Goal: Information Seeking & Learning: Learn about a topic

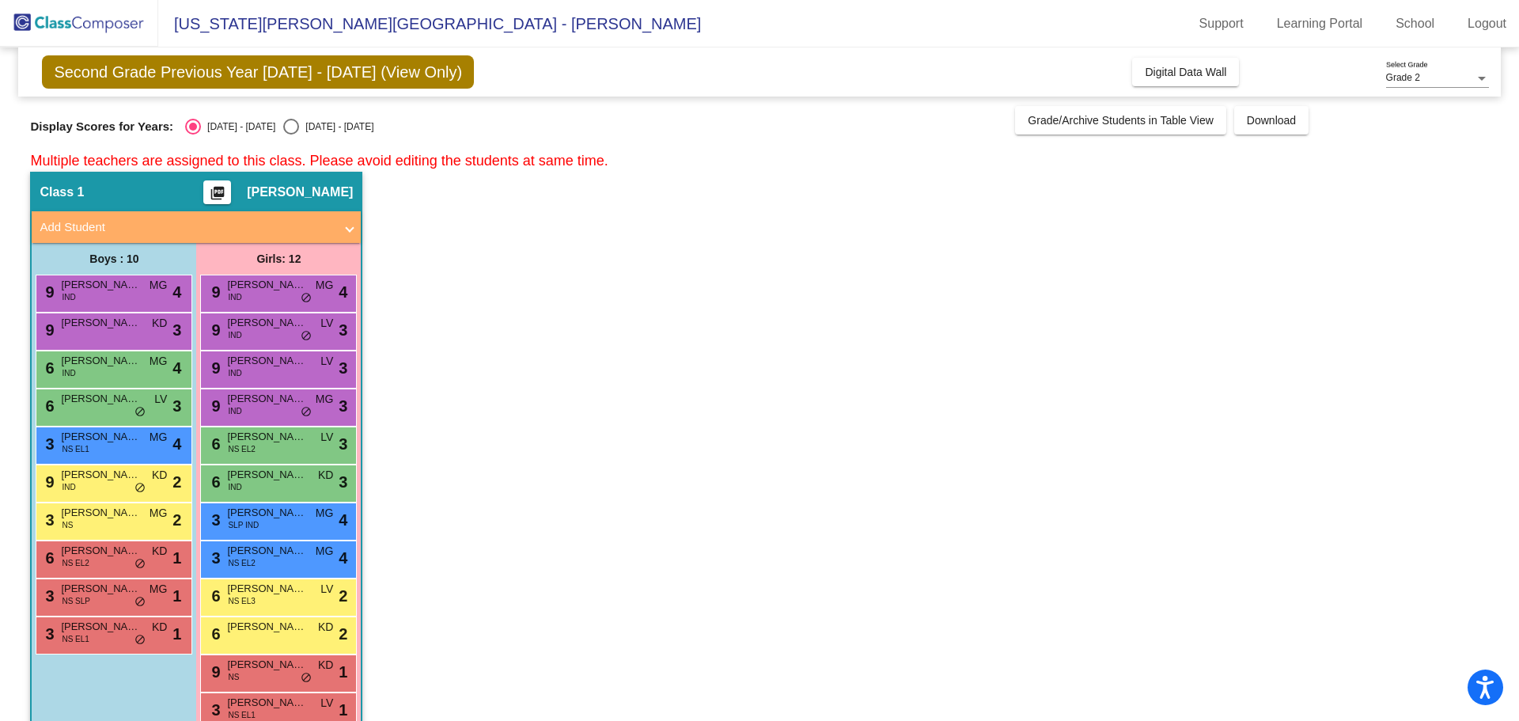
scroll to position [35, 0]
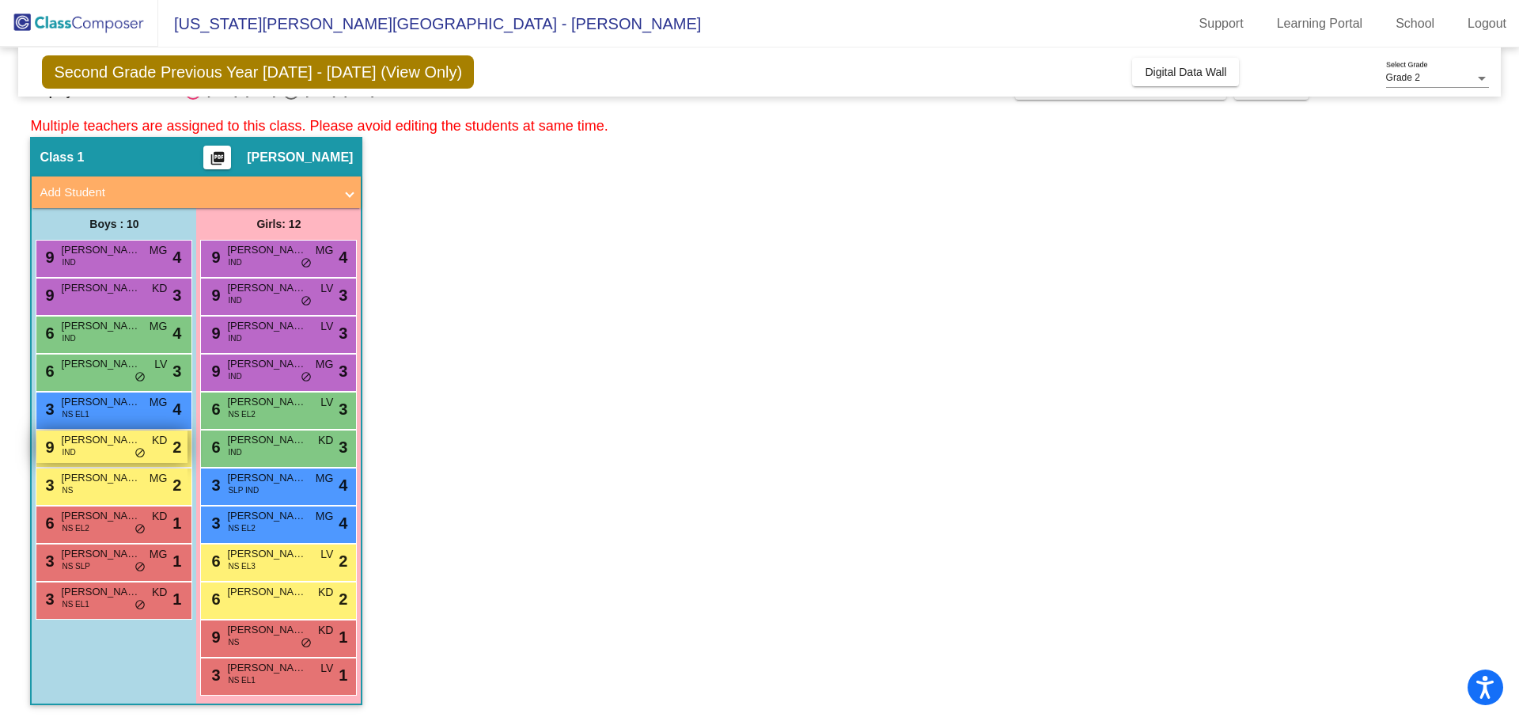
click at [80, 451] on div "9 [PERSON_NAME] IND KD lock do_not_disturb_alt 2" at bounding box center [111, 446] width 151 height 32
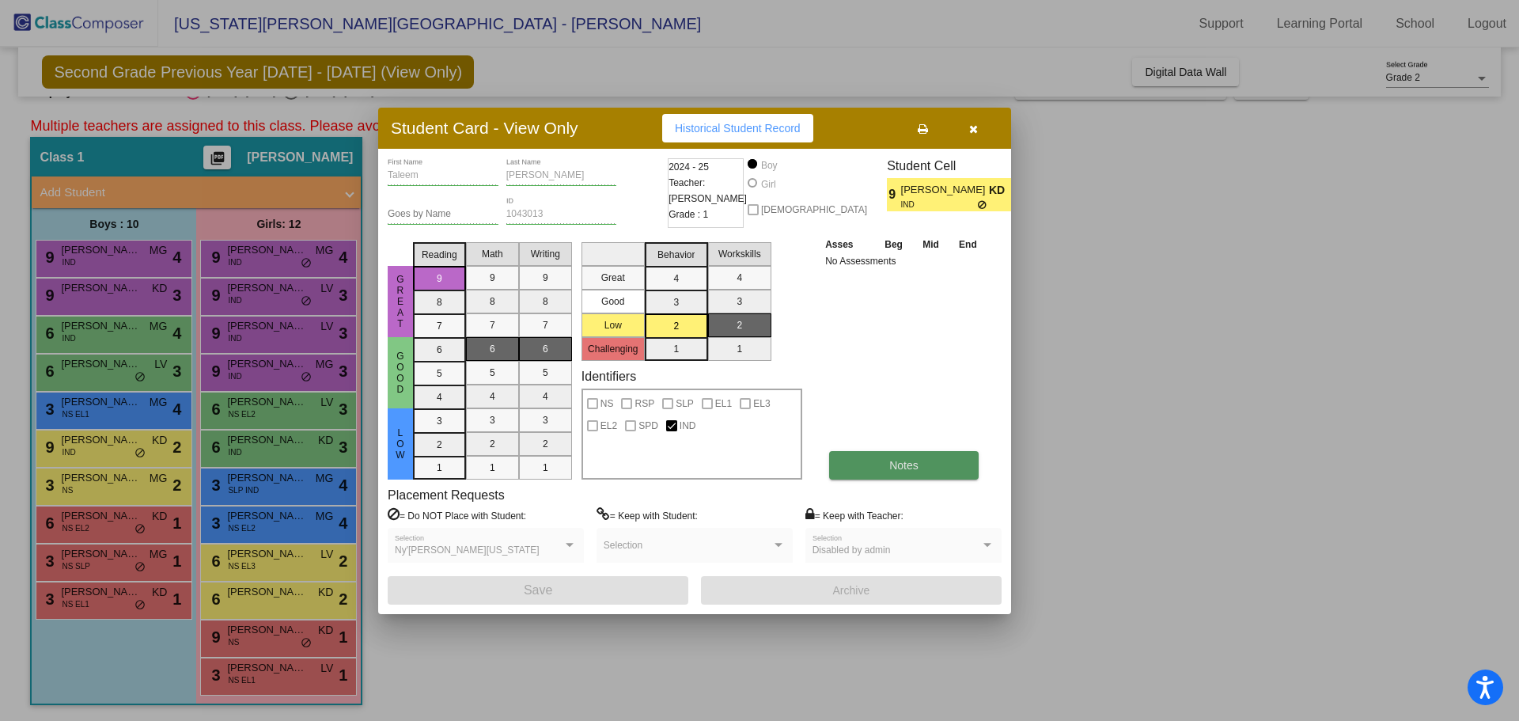
click at [909, 461] on span "Notes" at bounding box center [903, 465] width 29 height 13
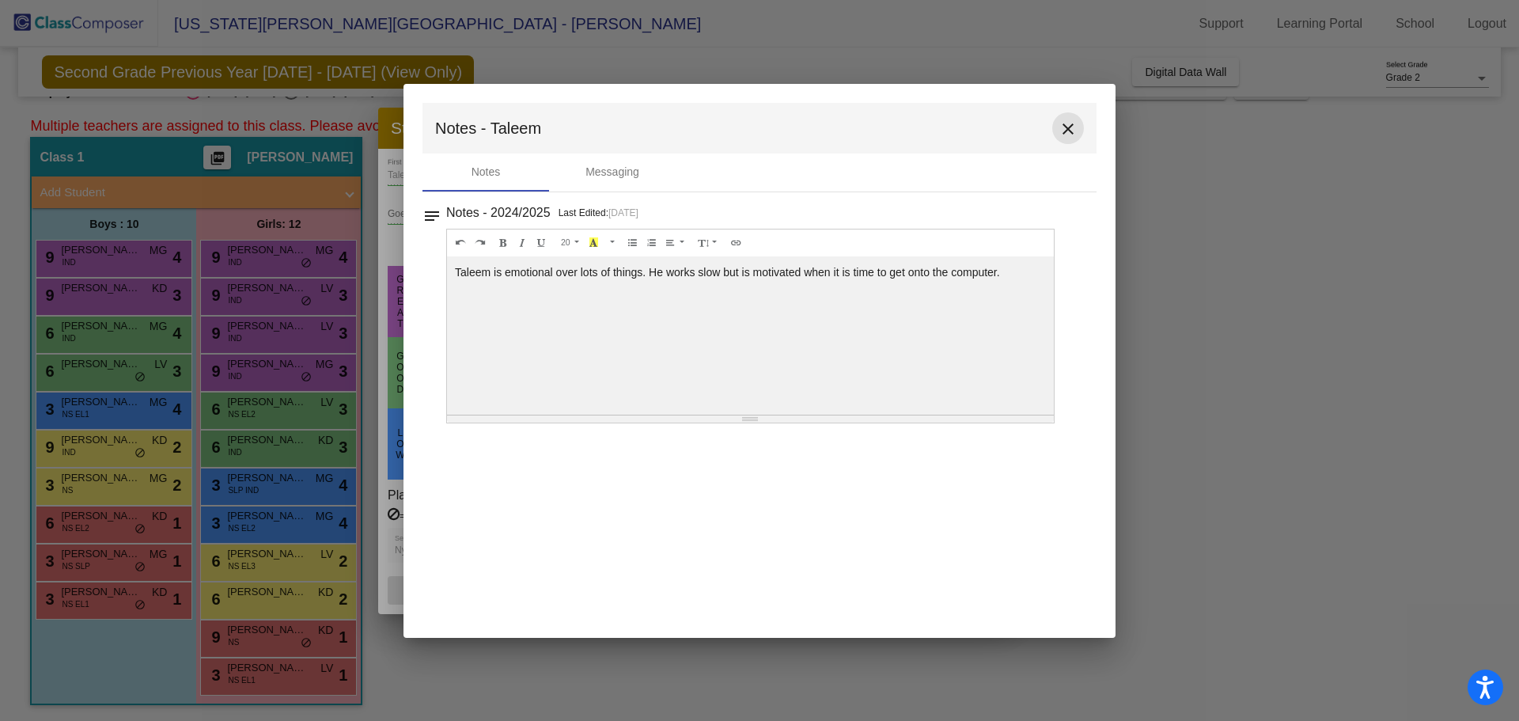
click at [1080, 137] on button "close" at bounding box center [1068, 128] width 32 height 32
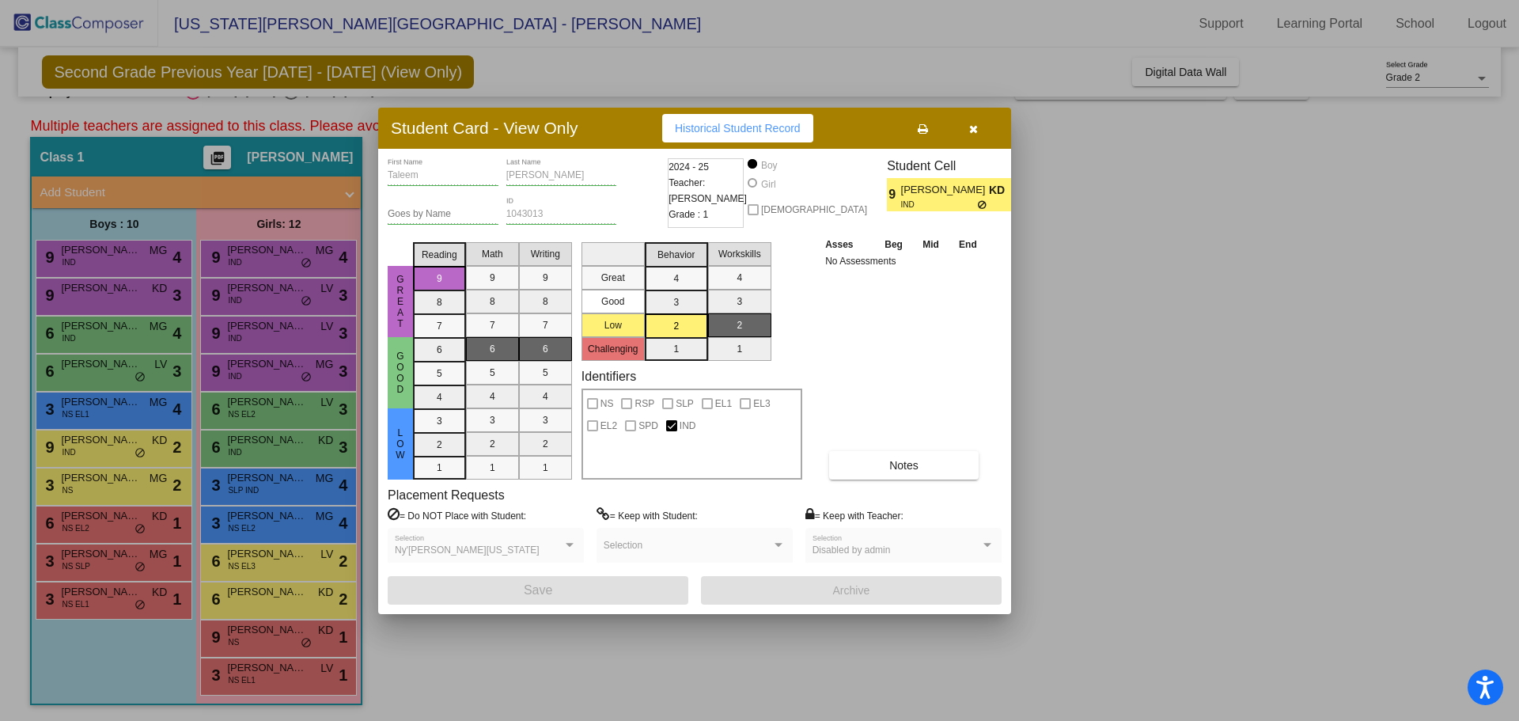
click at [1211, 336] on div at bounding box center [759, 360] width 1519 height 721
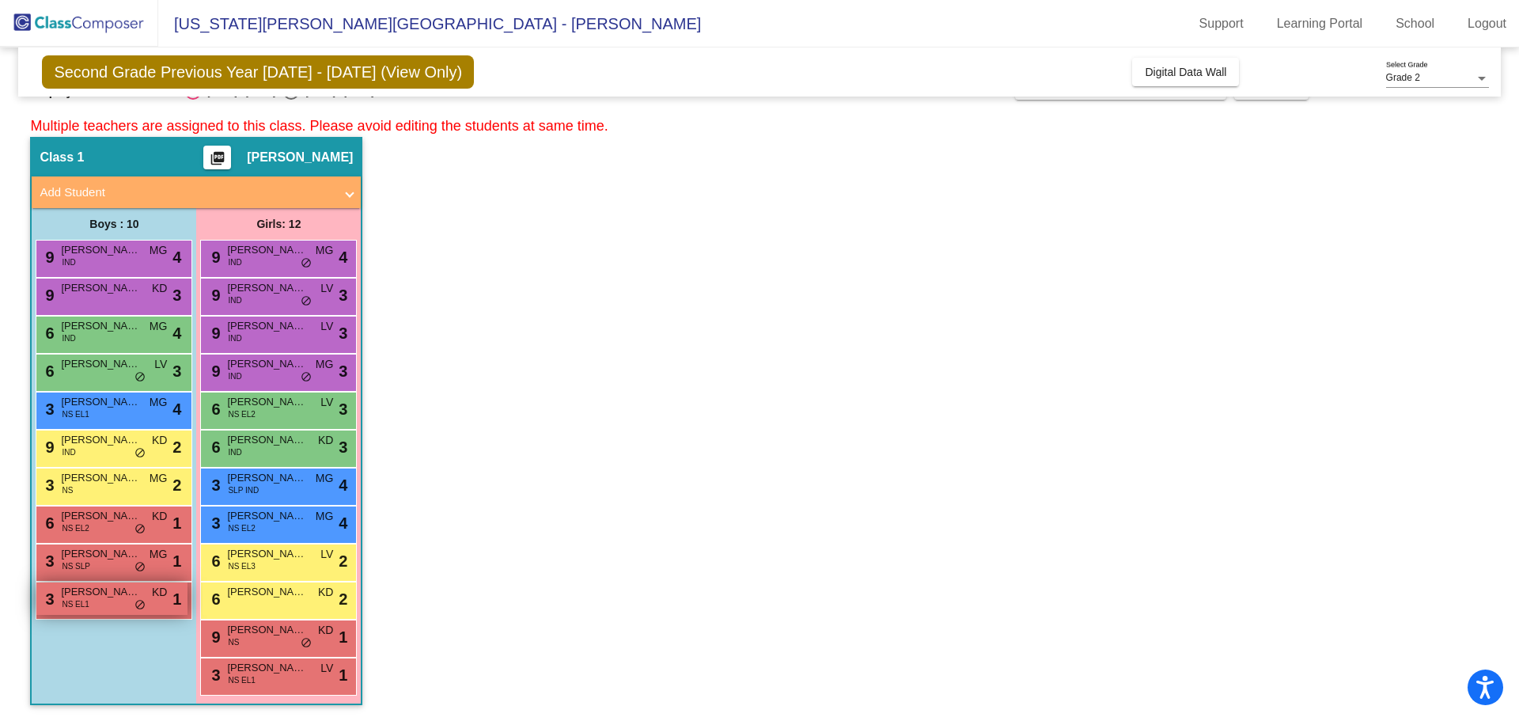
click at [123, 594] on span "[PERSON_NAME]" at bounding box center [100, 592] width 79 height 16
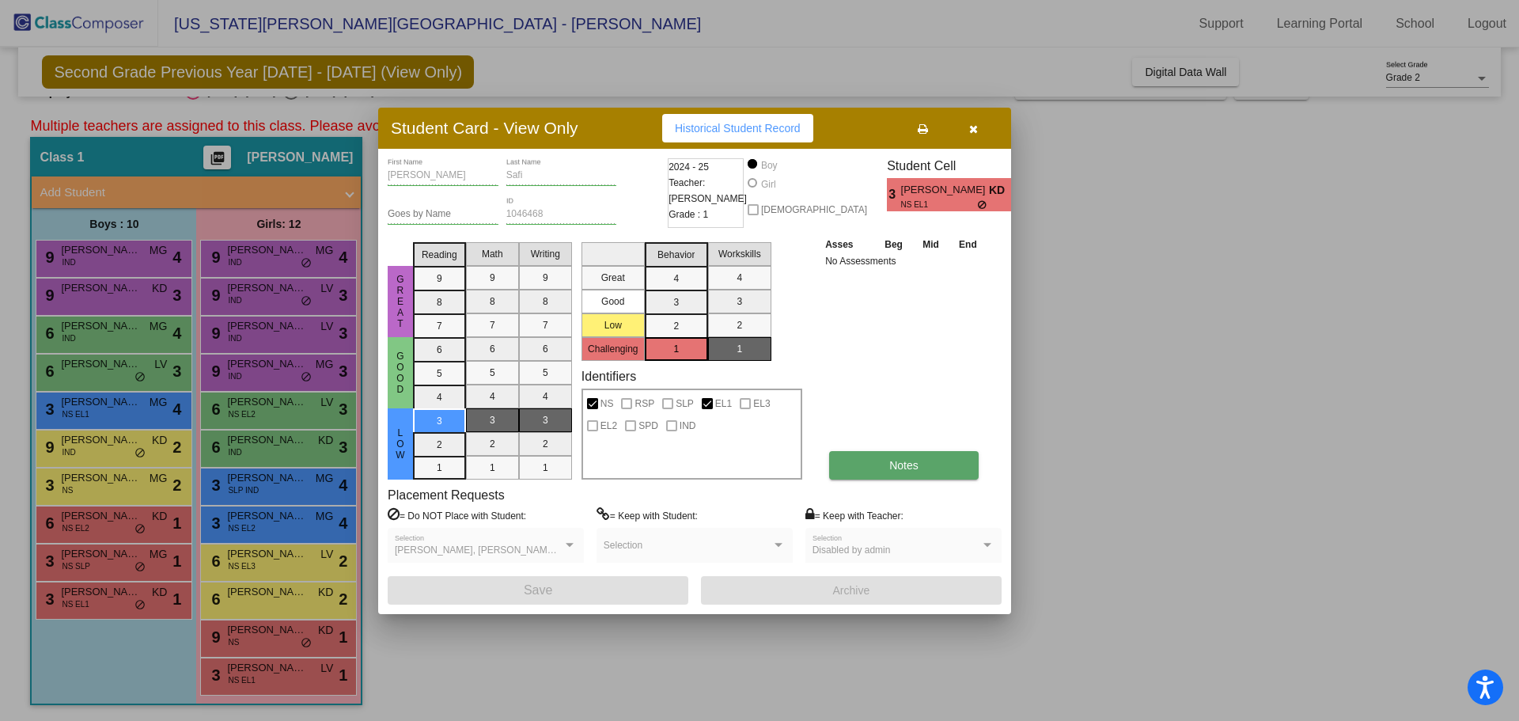
click at [861, 462] on button "Notes" at bounding box center [903, 465] width 149 height 28
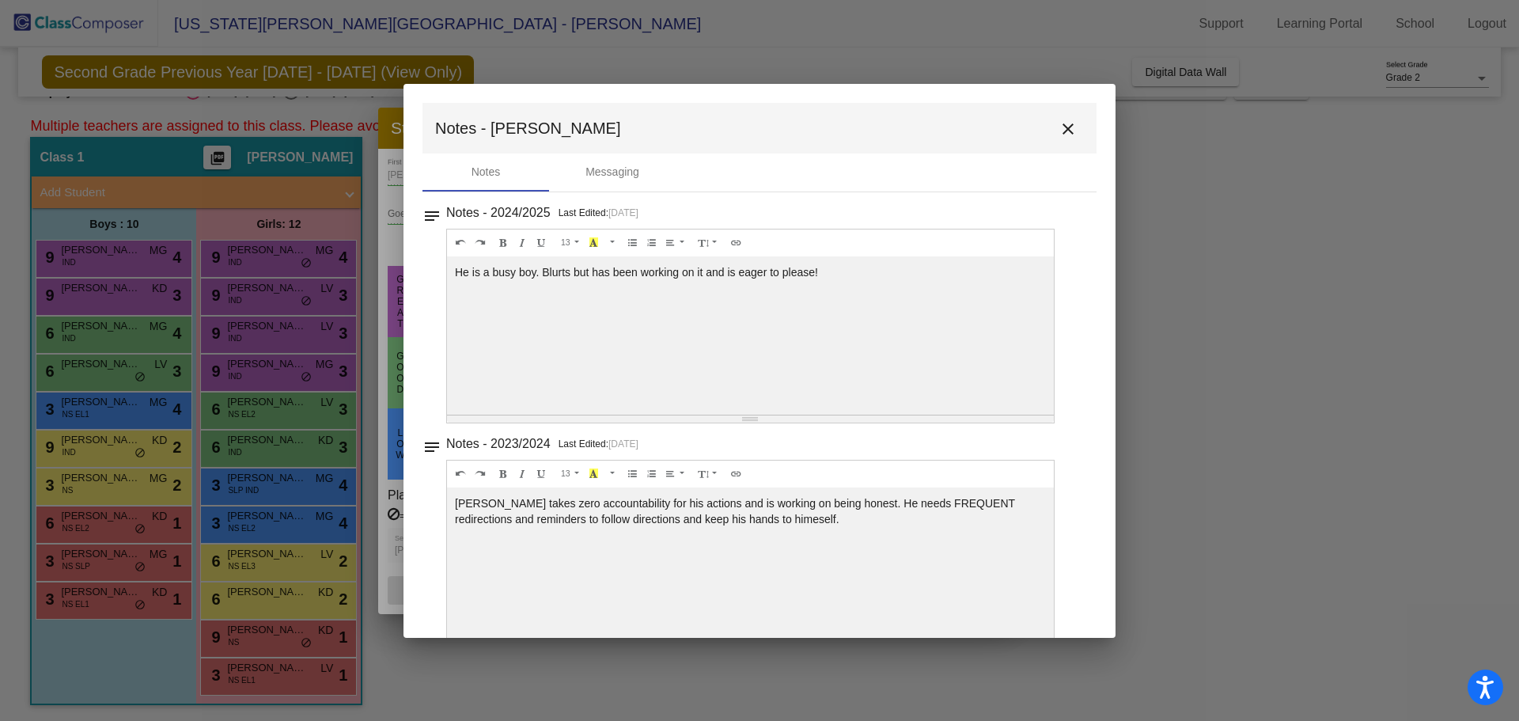
click at [1071, 132] on button "close" at bounding box center [1068, 128] width 32 height 32
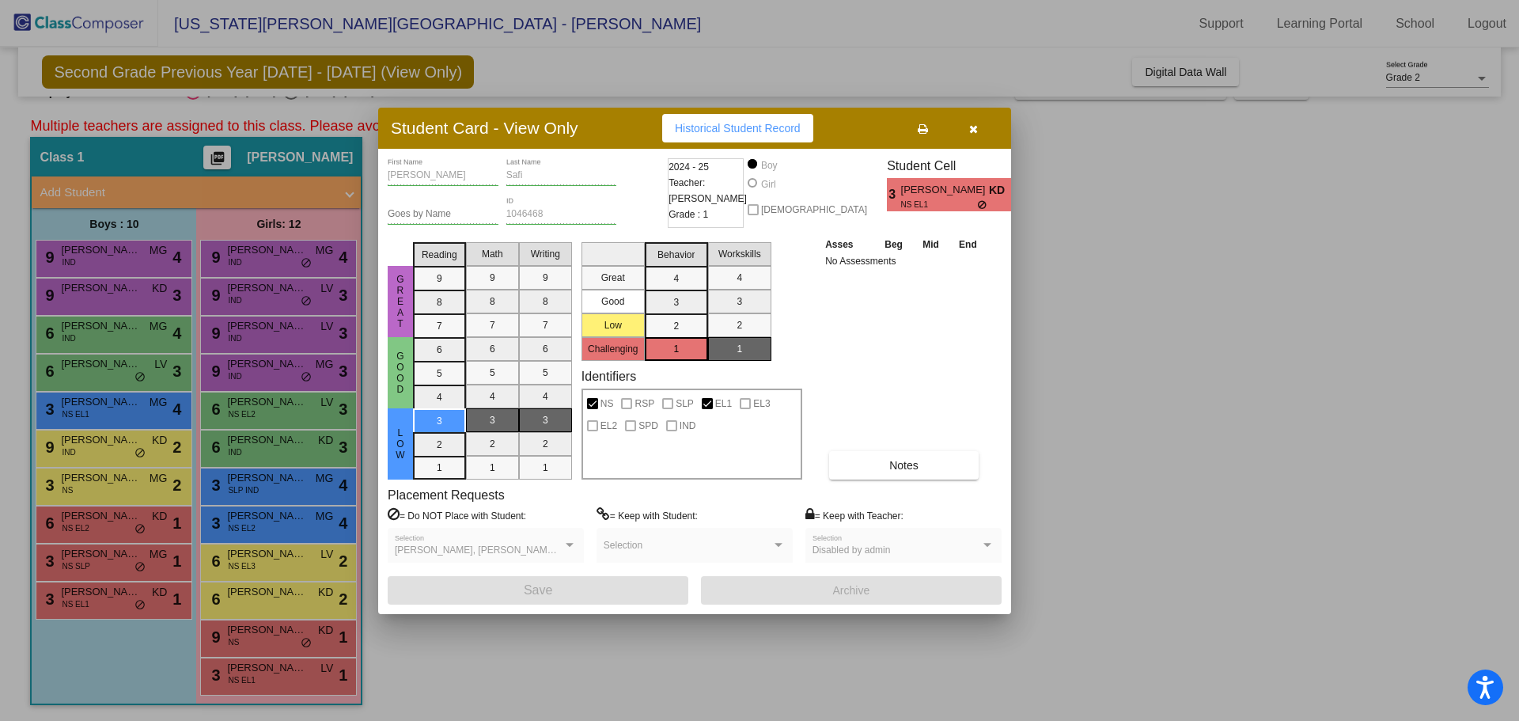
click at [972, 134] on icon "button" at bounding box center [973, 128] width 9 height 11
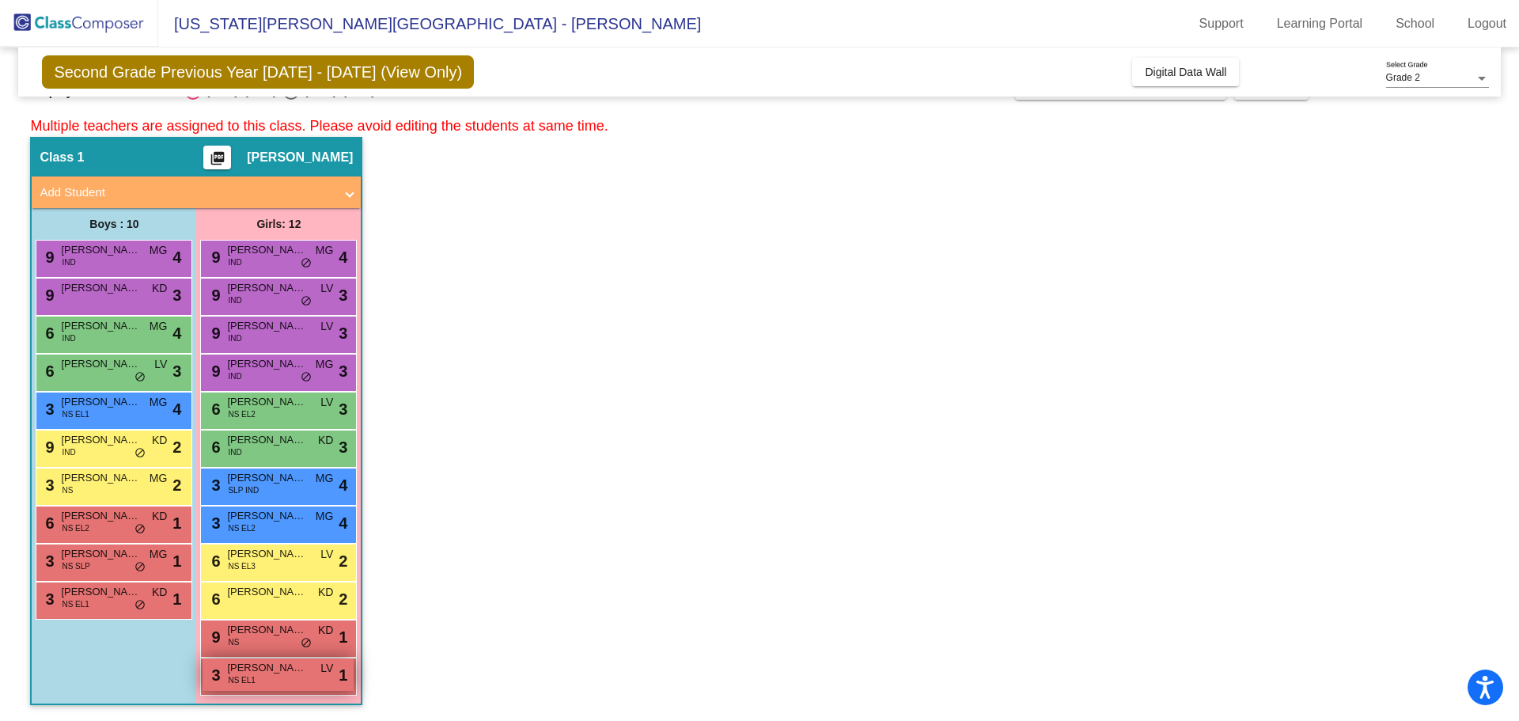
click at [226, 678] on div "3 [PERSON_NAME] [PERSON_NAME] EL1 LV lock do_not_disturb_alt 1" at bounding box center [277, 674] width 151 height 32
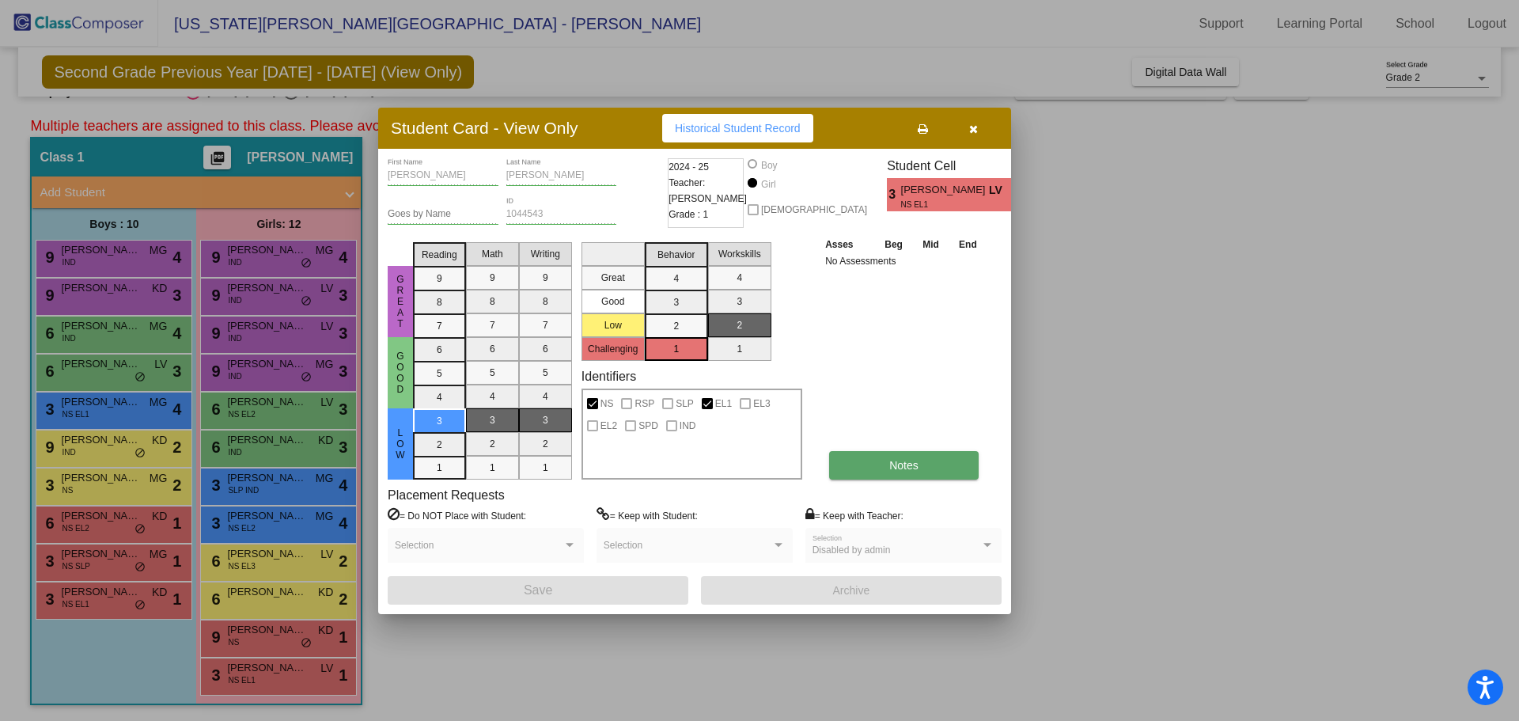
click at [920, 475] on button "Notes" at bounding box center [903, 465] width 149 height 28
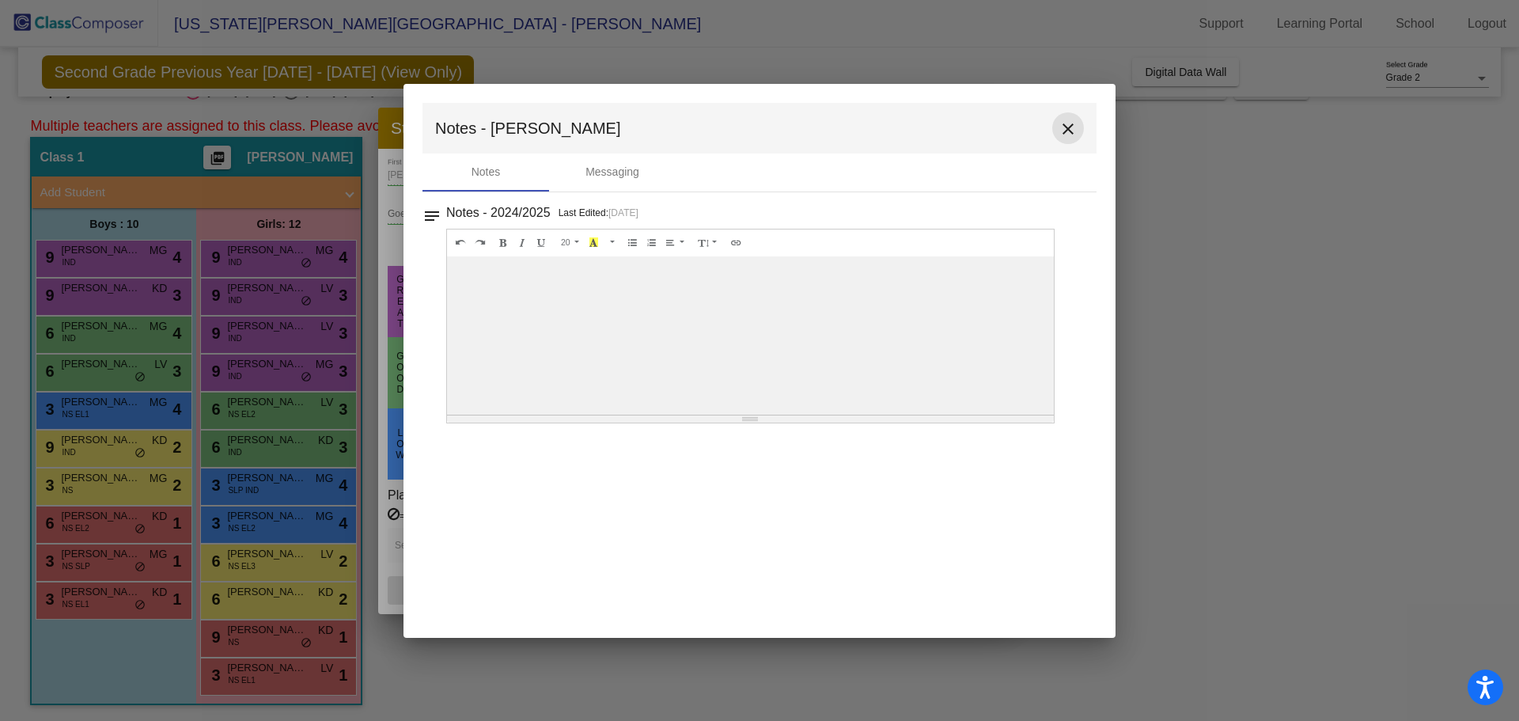
click at [1065, 140] on button "close" at bounding box center [1068, 128] width 32 height 32
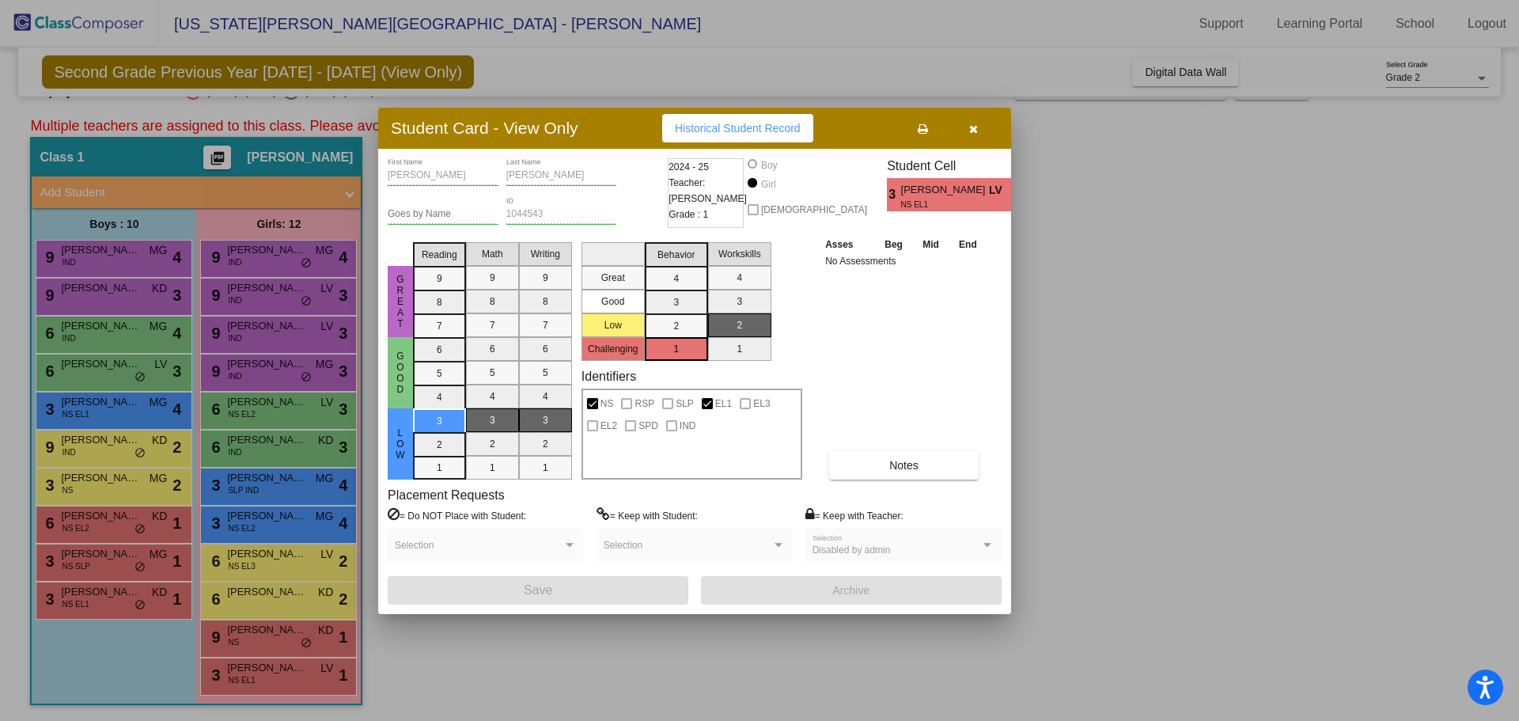
click at [1054, 365] on div at bounding box center [759, 360] width 1519 height 721
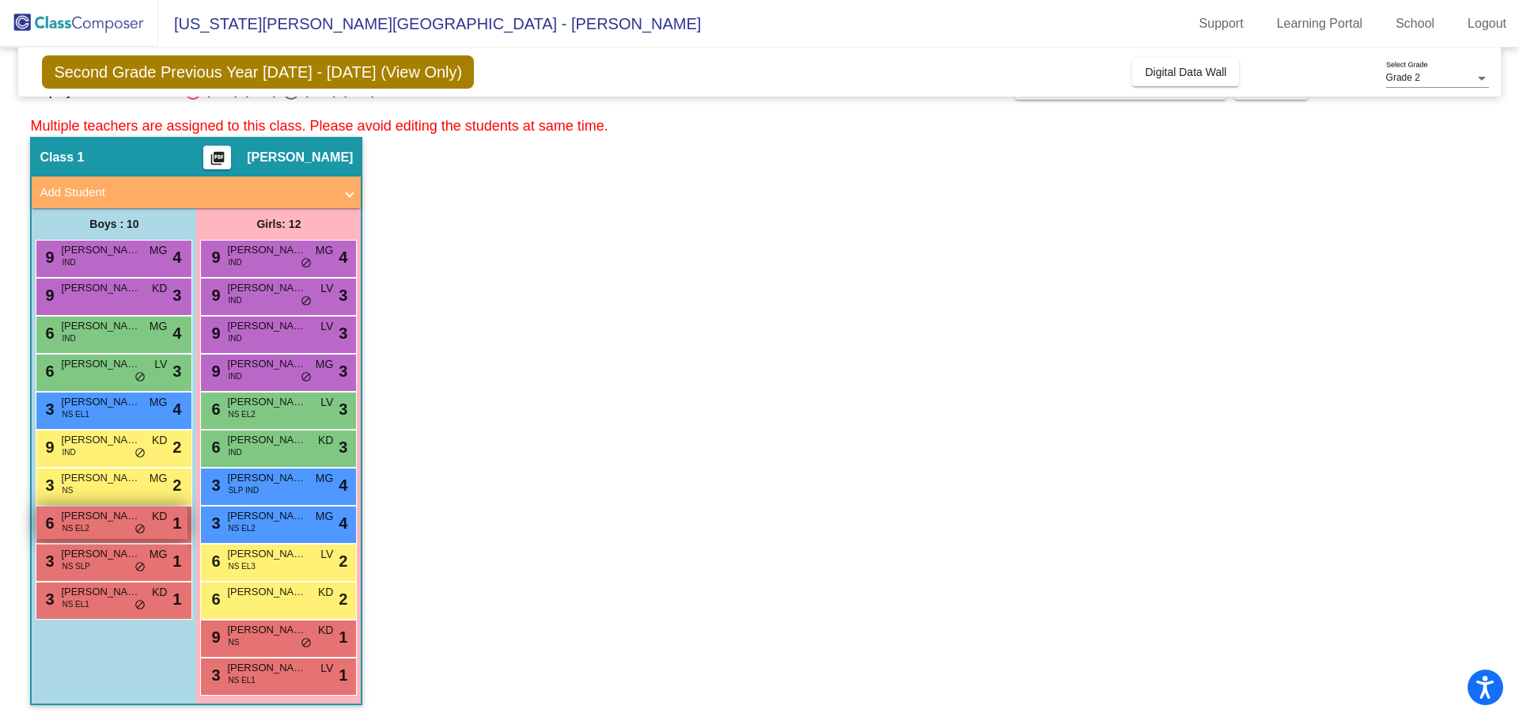
click at [121, 524] on div "6 [PERSON_NAME] NS EL2 KD lock do_not_disturb_alt 1" at bounding box center [111, 522] width 151 height 32
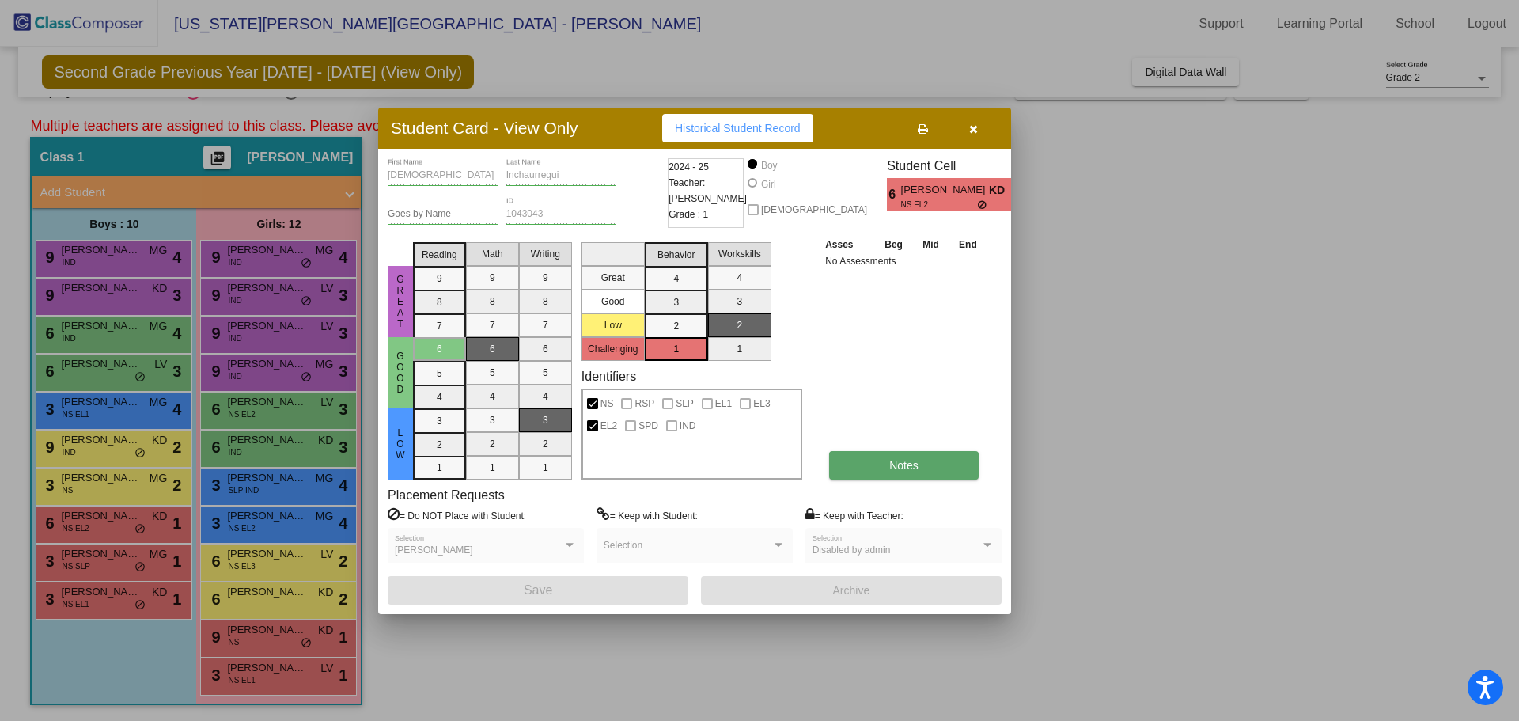
click at [948, 464] on button "Notes" at bounding box center [903, 465] width 149 height 28
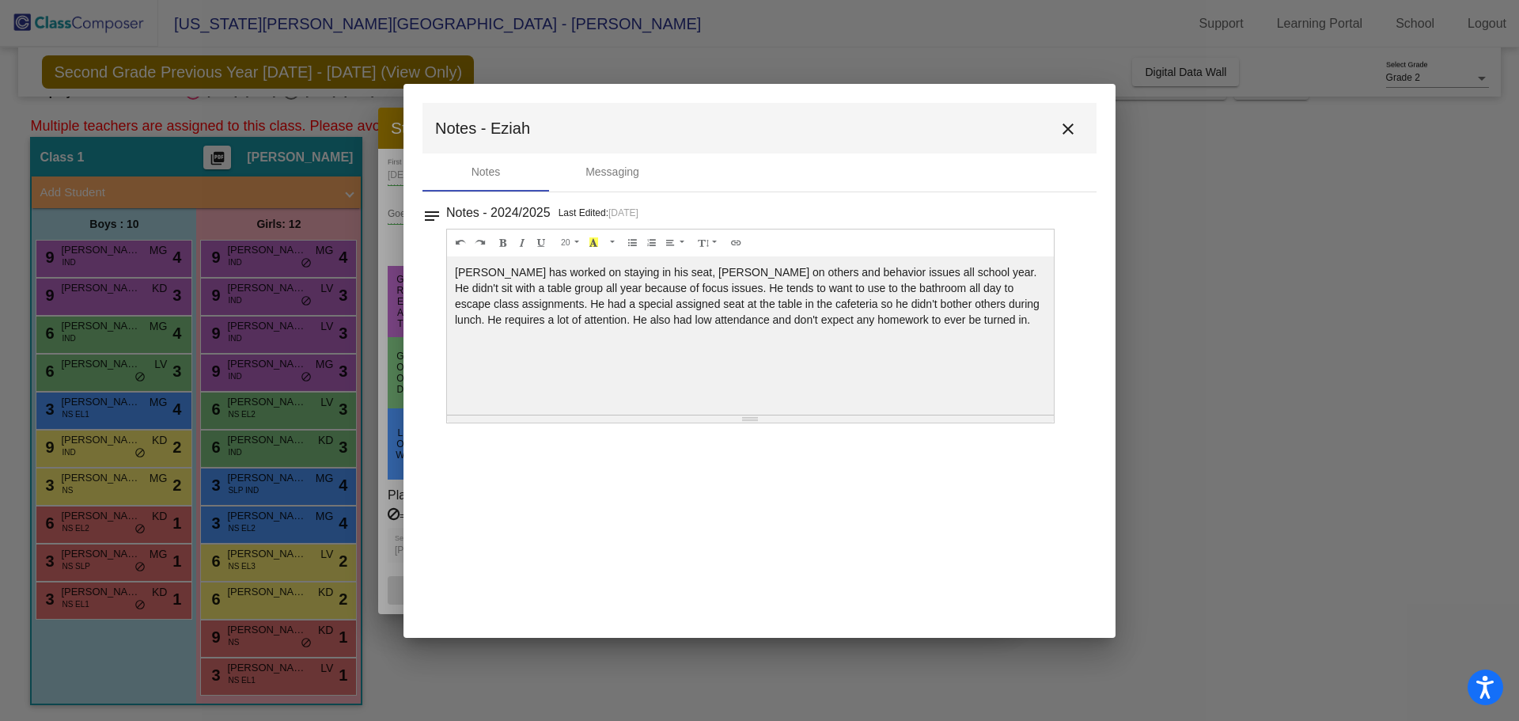
click at [1063, 136] on mat-icon "close" at bounding box center [1067, 128] width 19 height 19
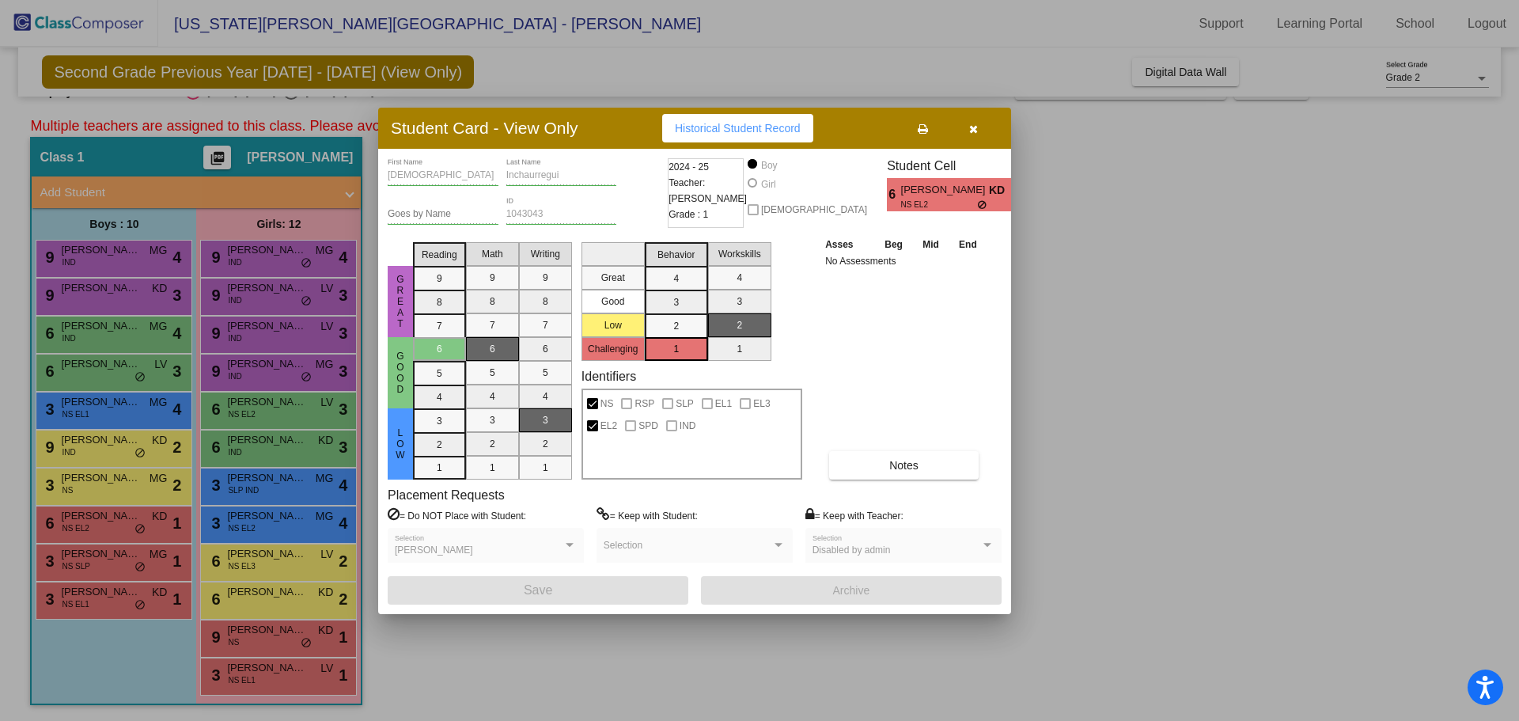
click at [1075, 416] on div at bounding box center [759, 360] width 1519 height 721
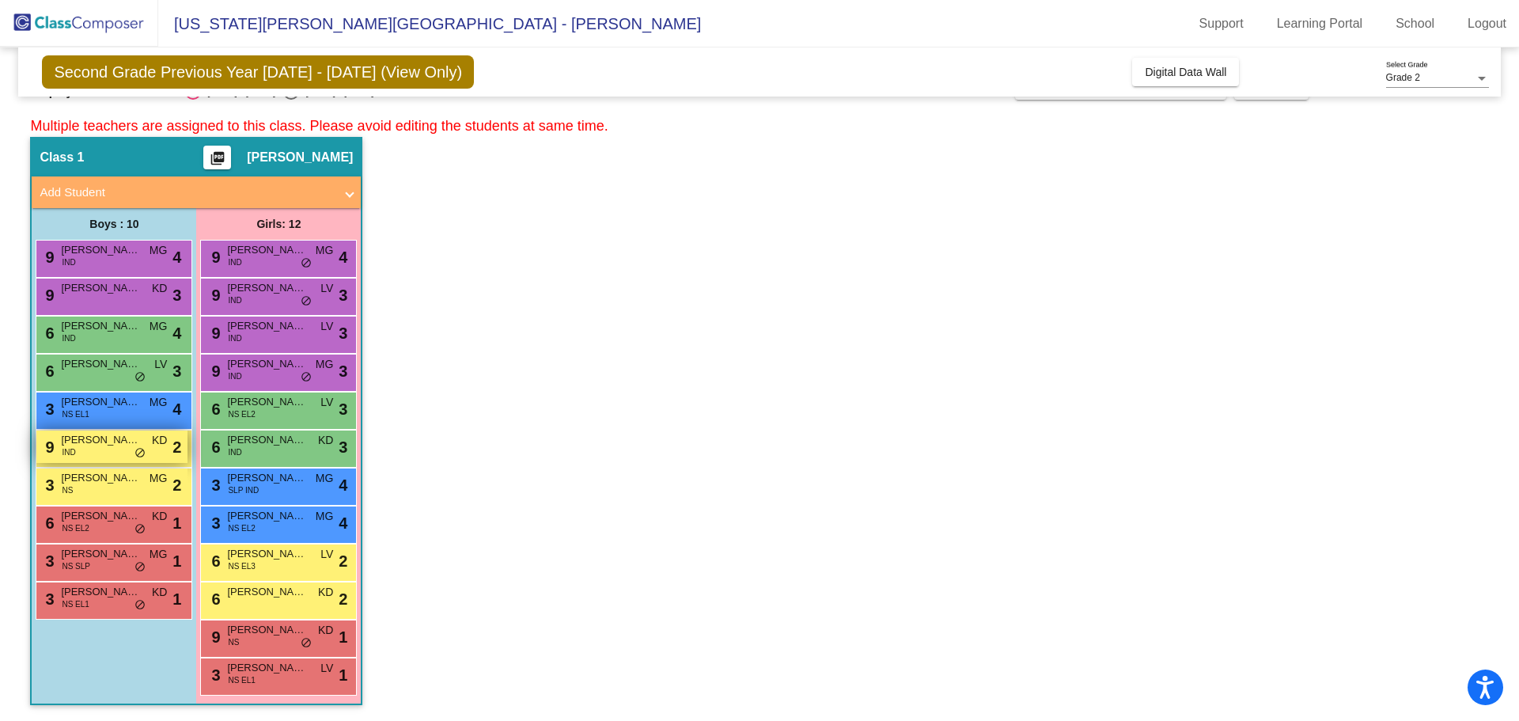
click at [76, 448] on div "9 [PERSON_NAME] IND KD lock do_not_disturb_alt 2" at bounding box center [111, 446] width 151 height 32
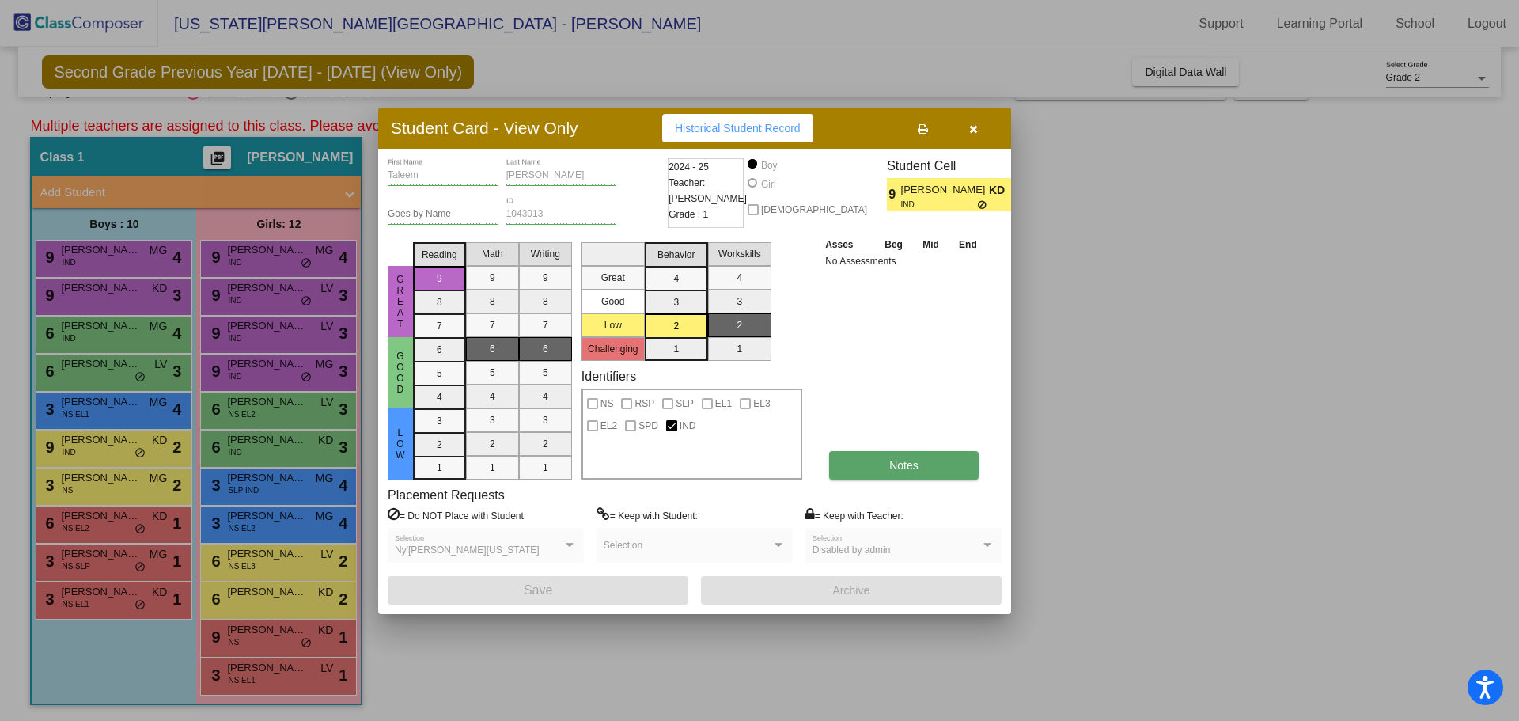
click at [882, 471] on button "Notes" at bounding box center [903, 465] width 149 height 28
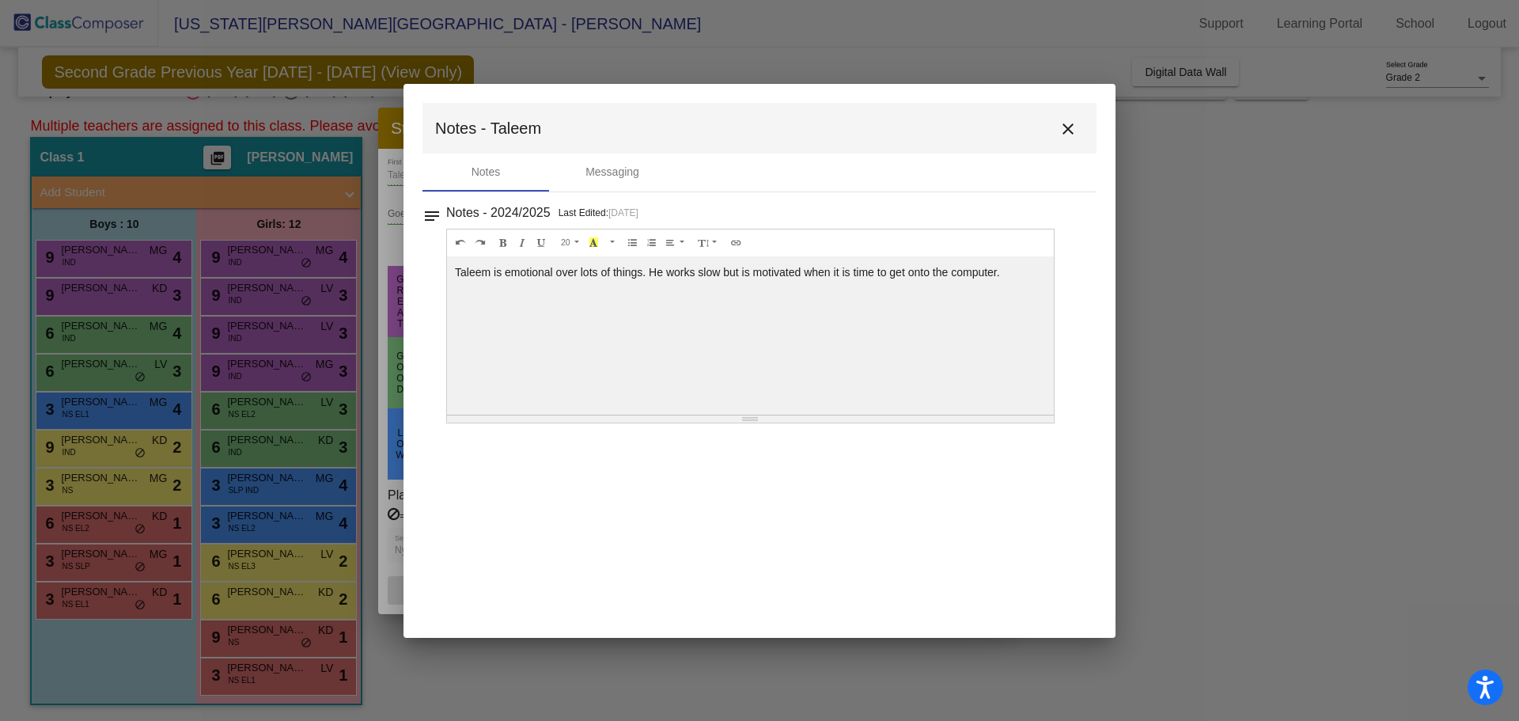
click at [1065, 140] on button "close" at bounding box center [1068, 128] width 32 height 32
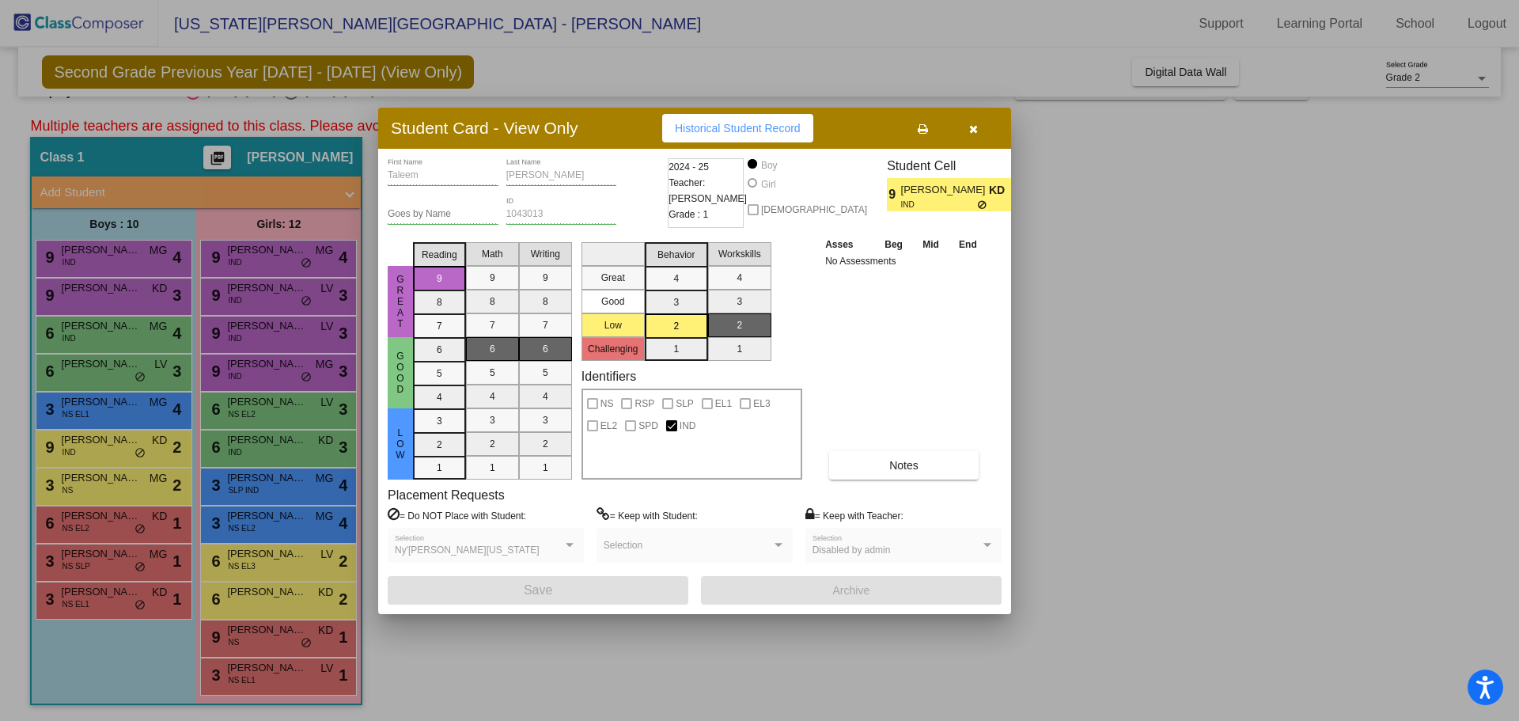
click at [1233, 427] on div at bounding box center [759, 360] width 1519 height 721
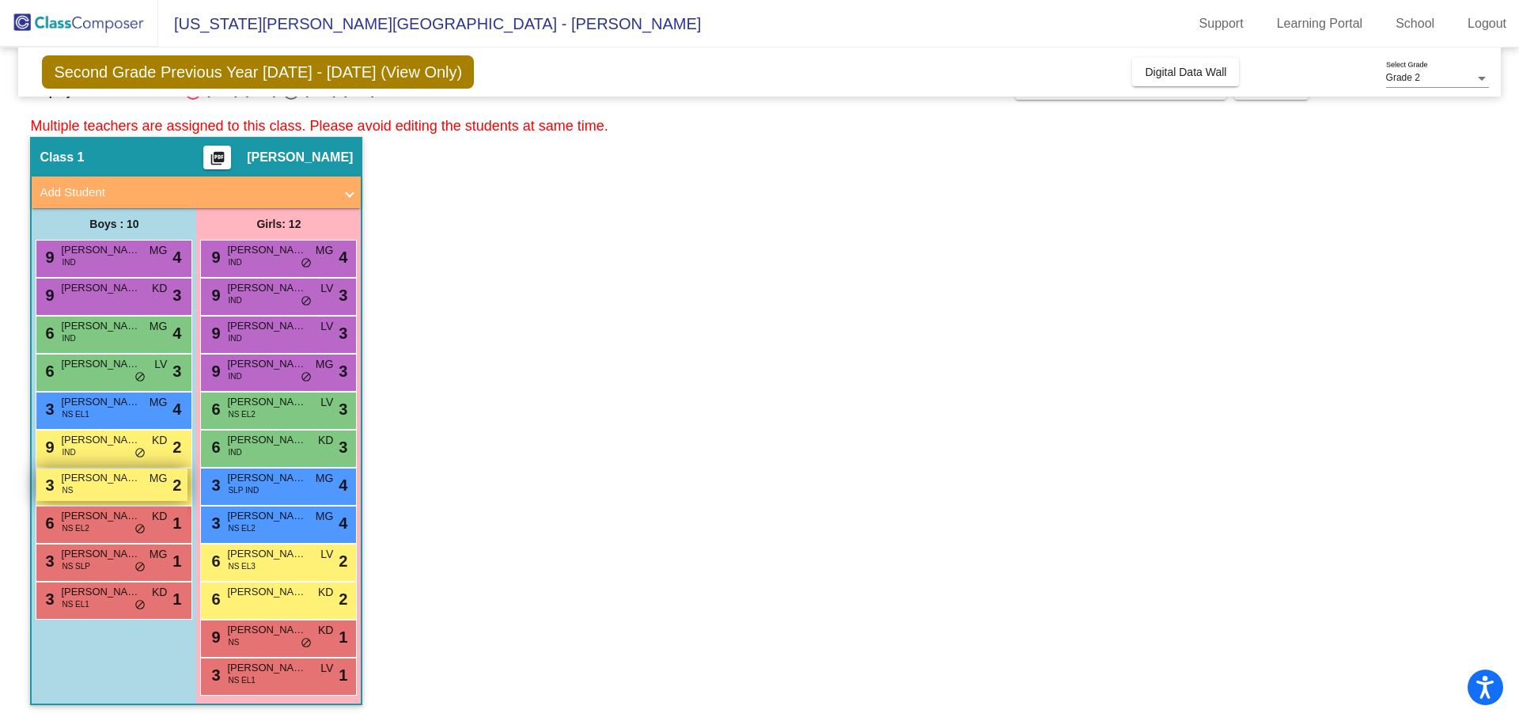
click at [101, 498] on div "3 [PERSON_NAME] NS MG lock do_not_disturb_alt 2" at bounding box center [111, 484] width 151 height 32
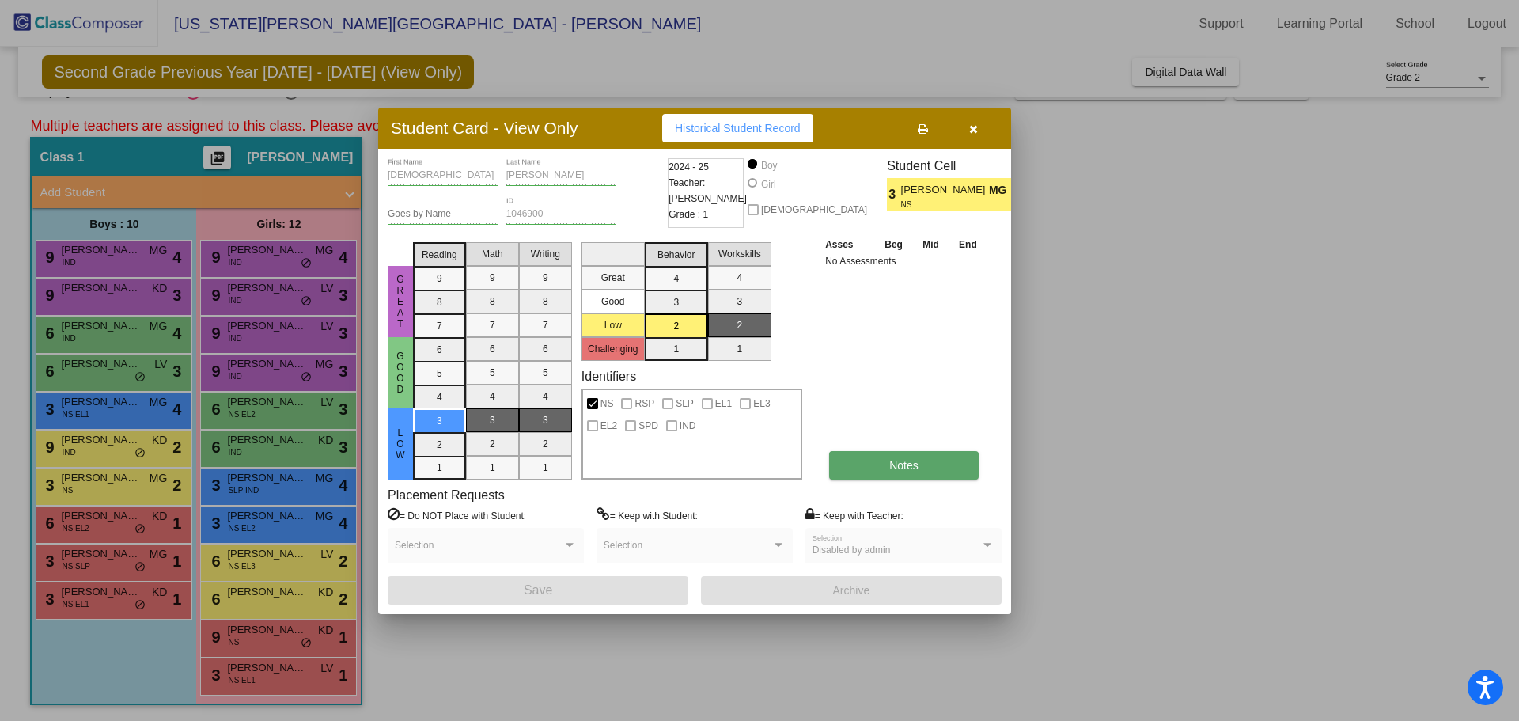
click at [891, 470] on span "Notes" at bounding box center [903, 465] width 29 height 13
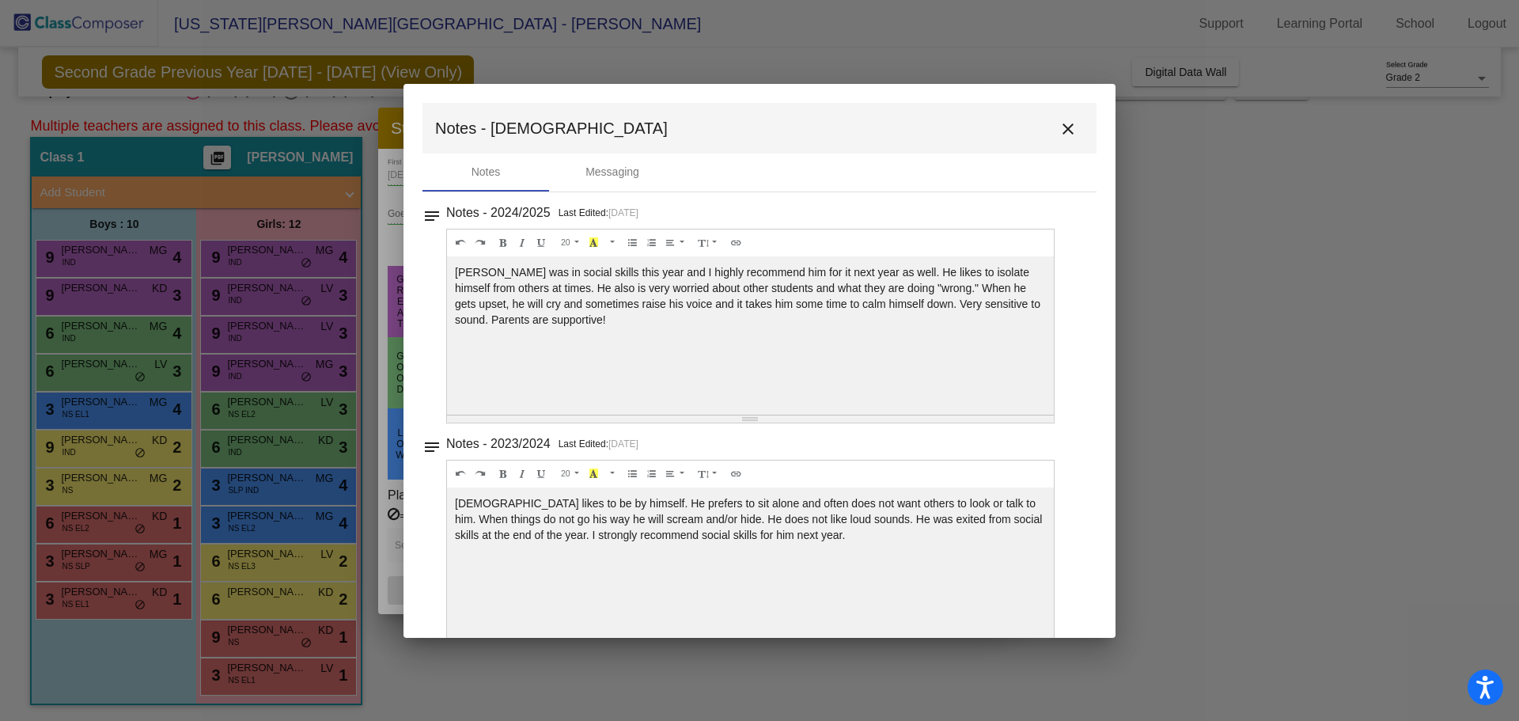
click at [1241, 452] on div at bounding box center [759, 360] width 1519 height 721
click at [1061, 133] on mat-icon "close" at bounding box center [1067, 128] width 19 height 19
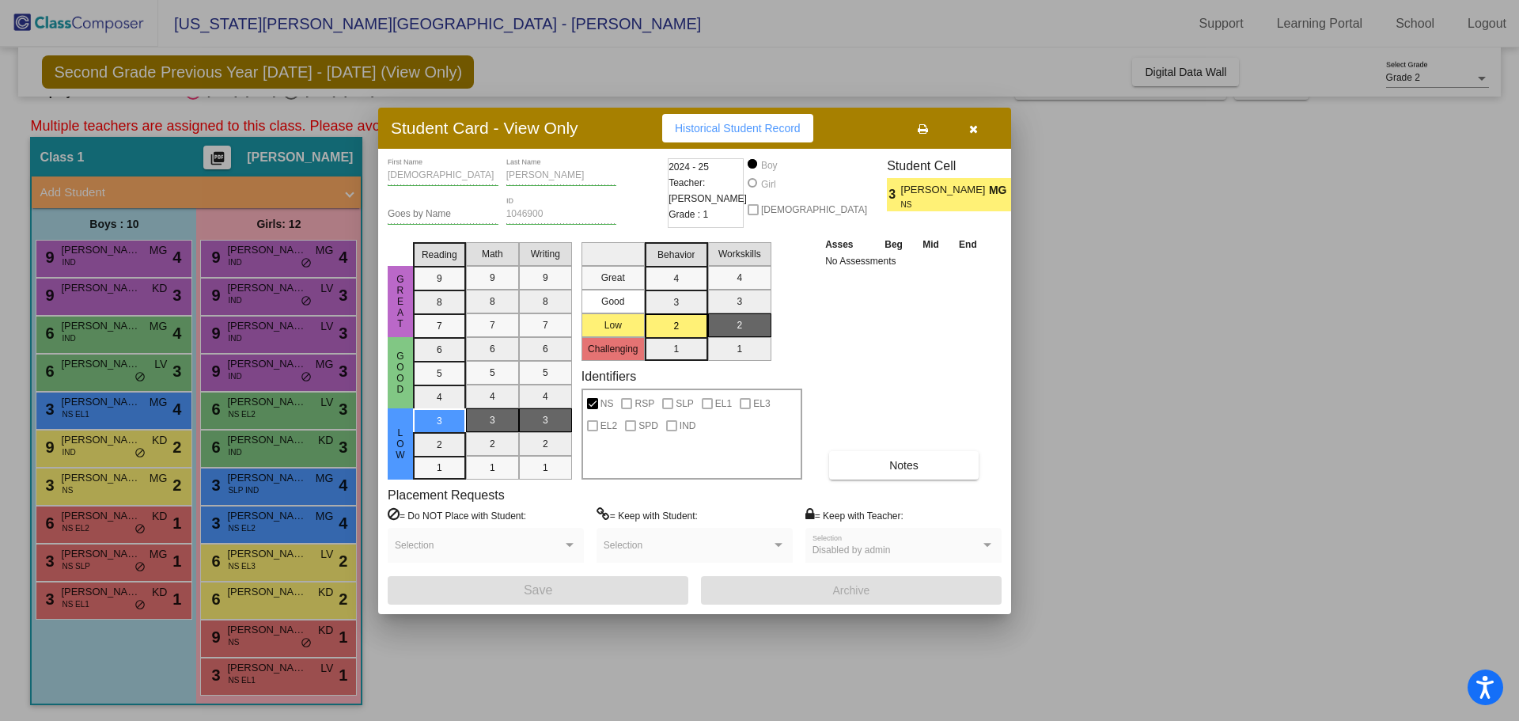
click at [1085, 631] on div at bounding box center [759, 360] width 1519 height 721
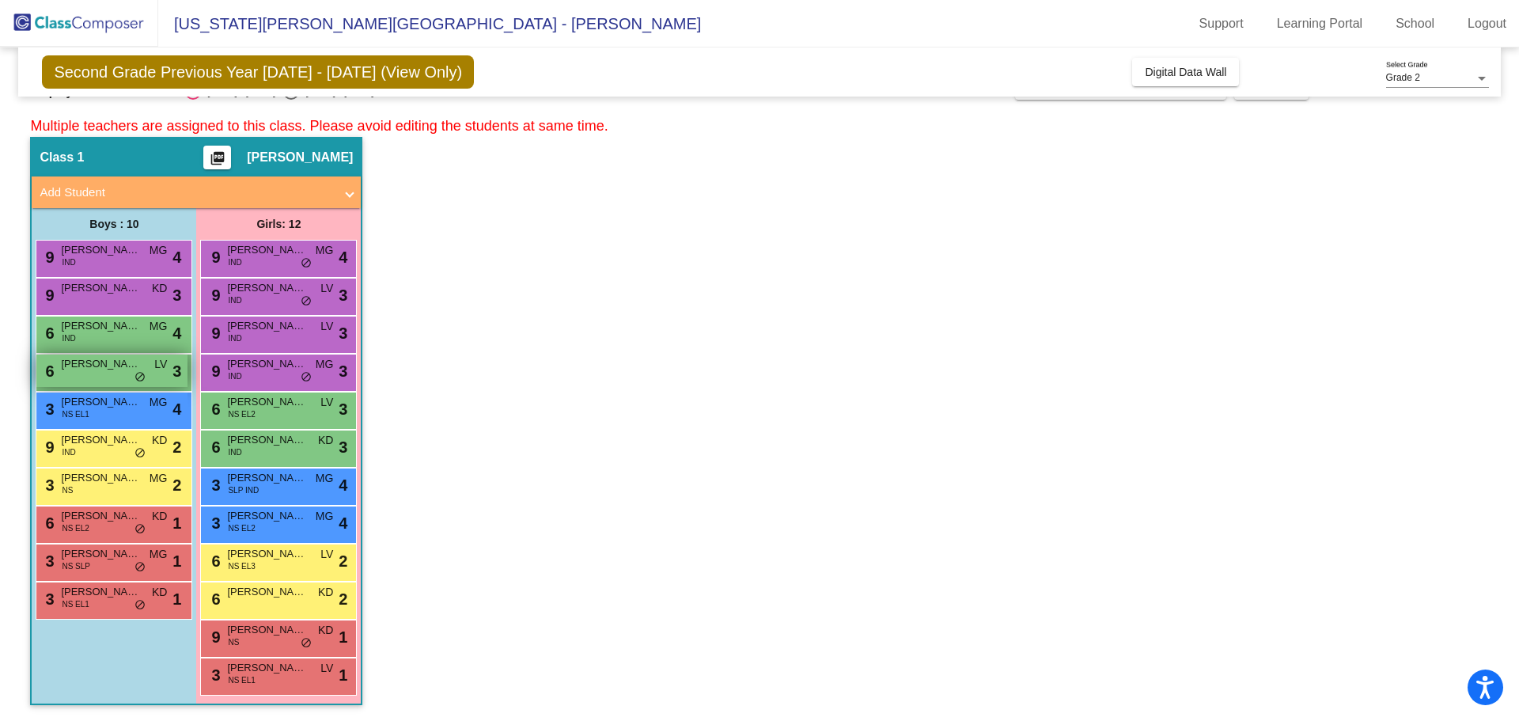
click at [73, 376] on div "6 [PERSON_NAME] LV lock do_not_disturb_alt 3" at bounding box center [111, 370] width 151 height 32
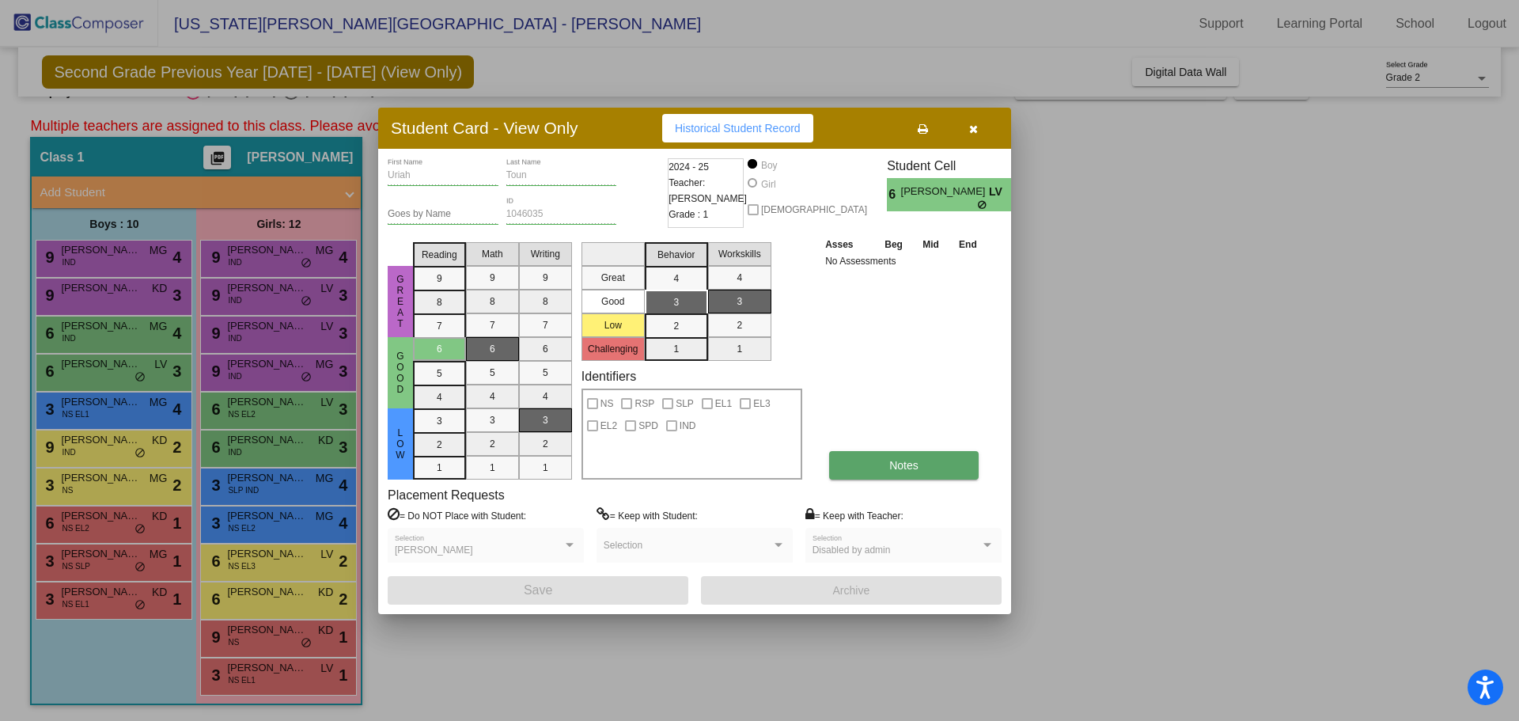
click at [902, 469] on span "Notes" at bounding box center [903, 465] width 29 height 13
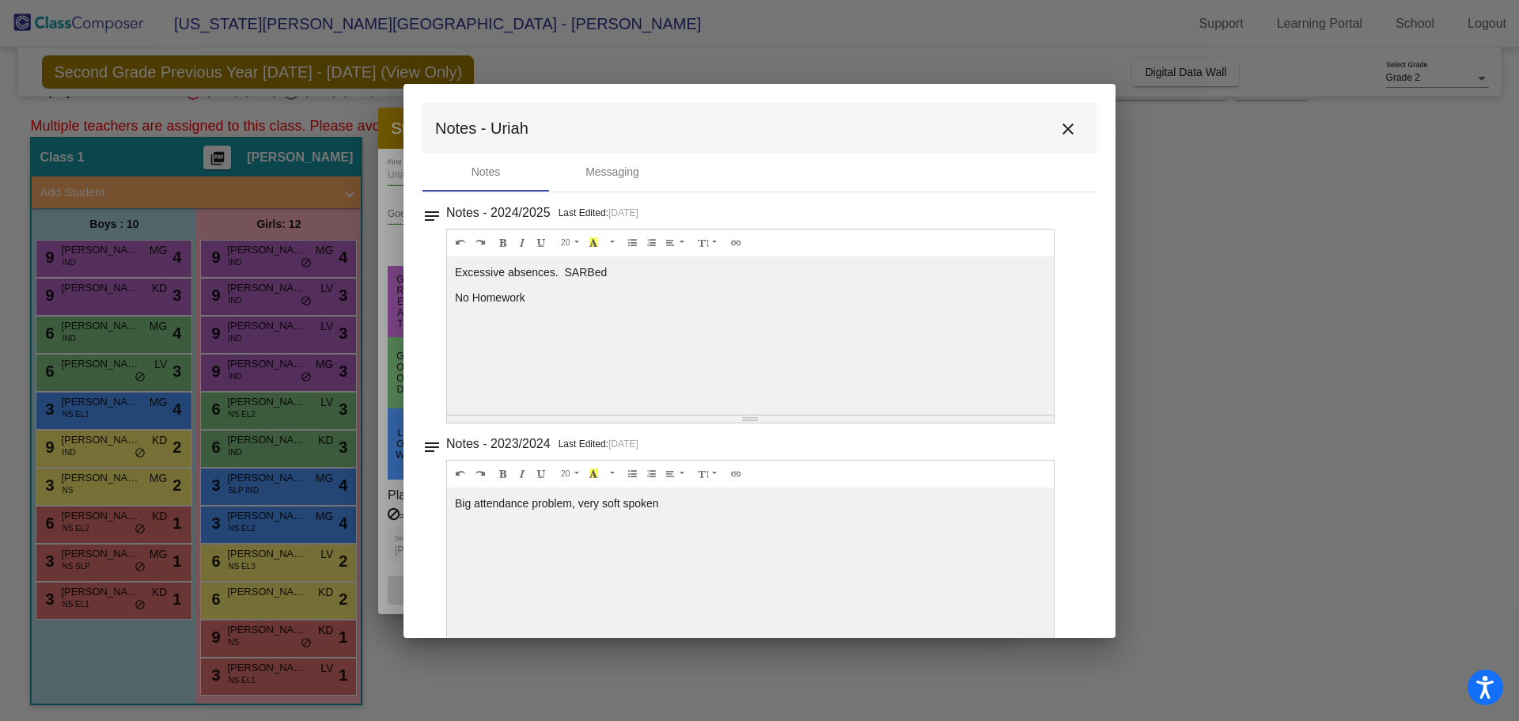
click at [1052, 138] on button "close" at bounding box center [1068, 128] width 32 height 32
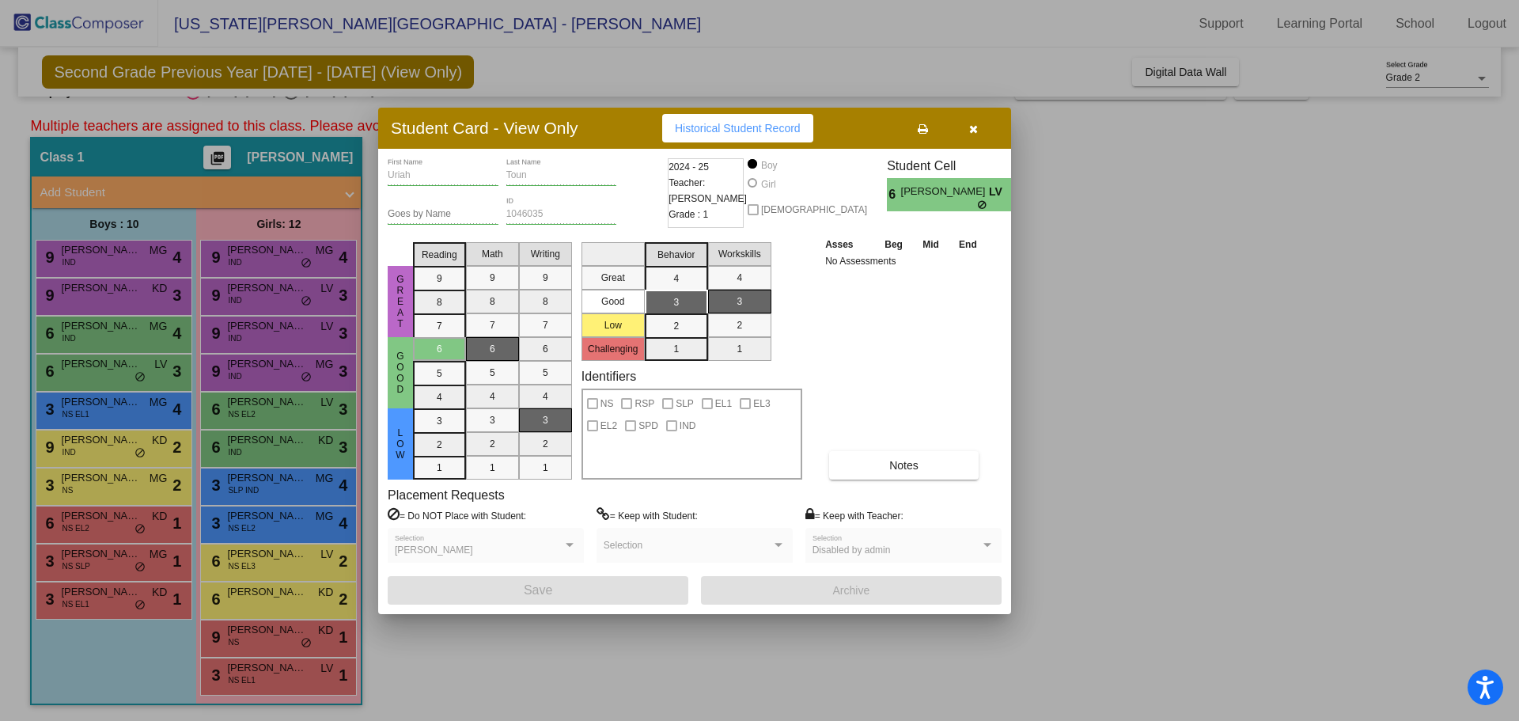
click at [1137, 328] on div at bounding box center [759, 360] width 1519 height 721
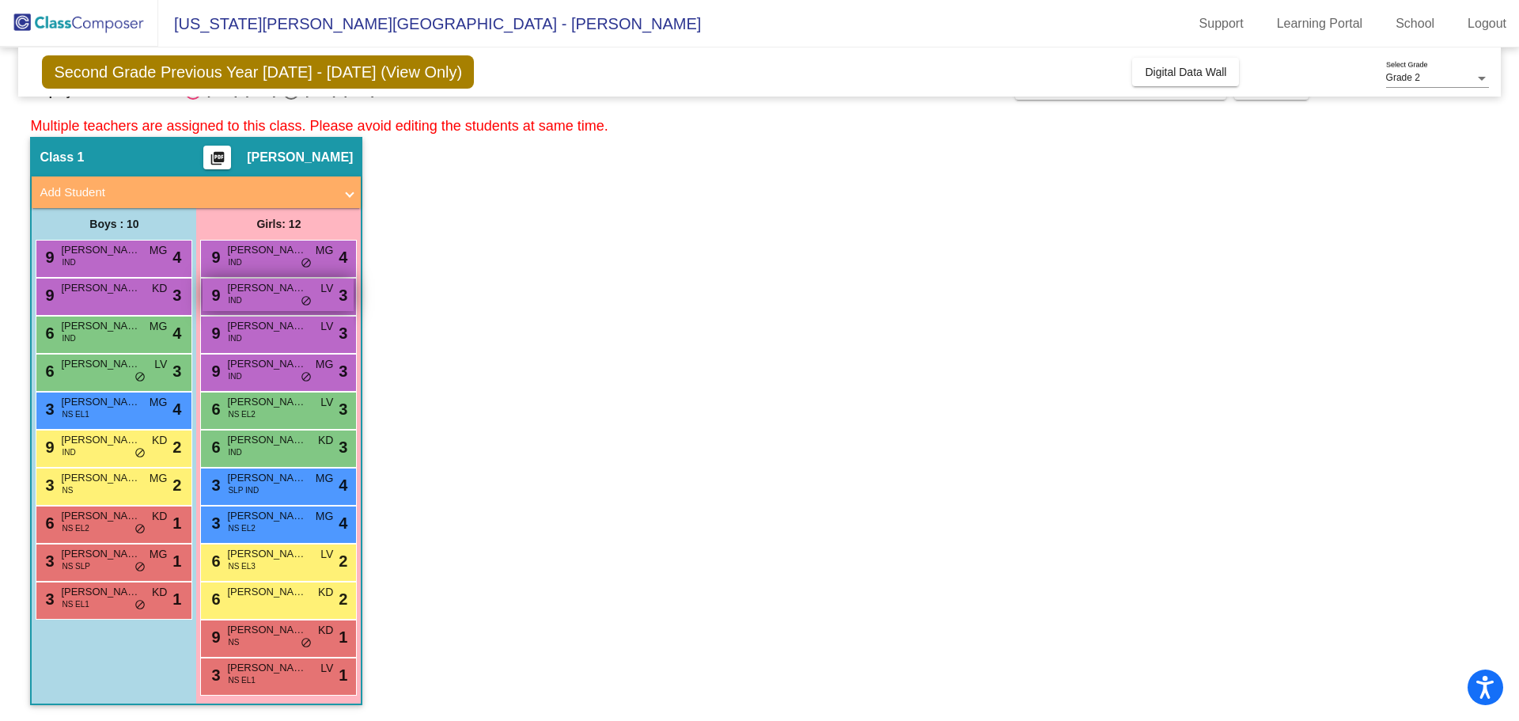
click at [273, 295] on span "[PERSON_NAME]" at bounding box center [266, 288] width 79 height 16
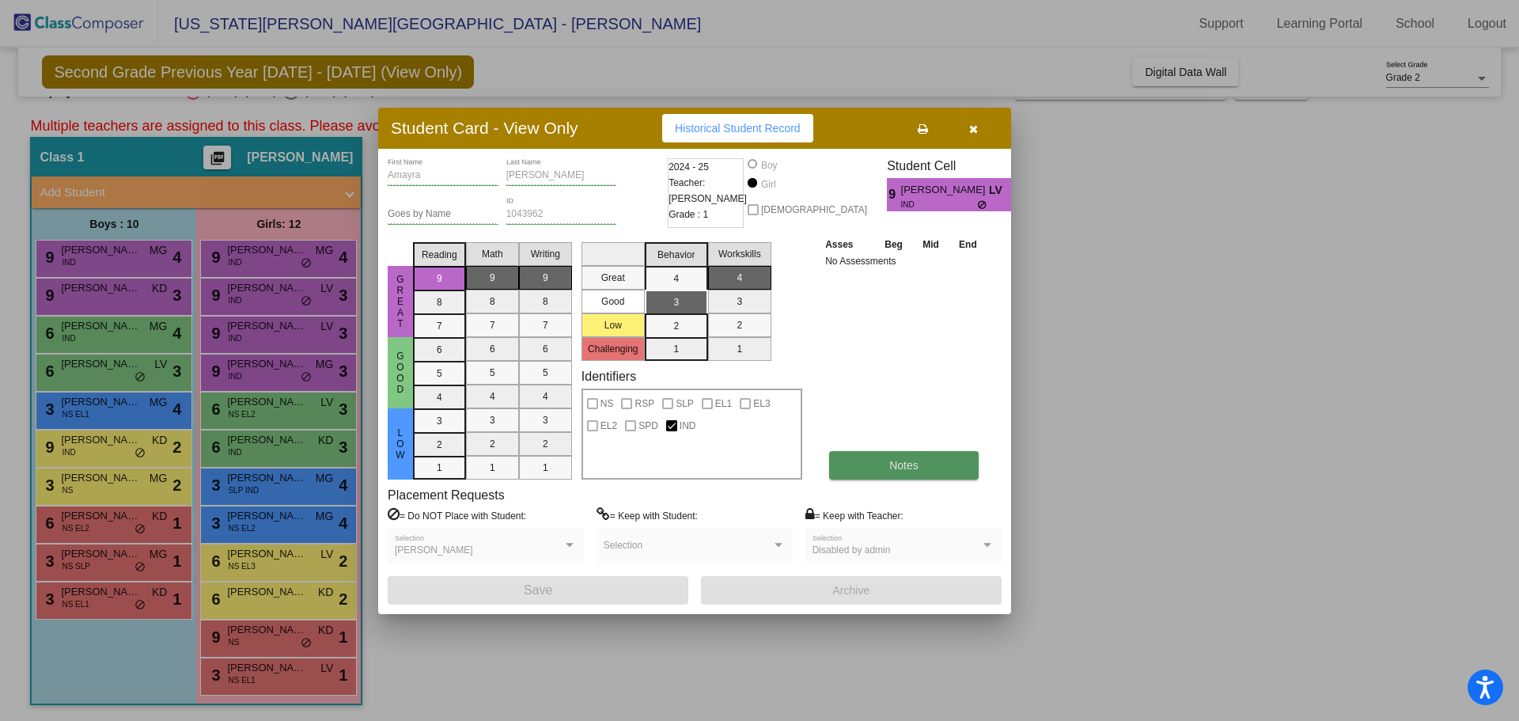
click at [914, 464] on span "Notes" at bounding box center [903, 465] width 29 height 13
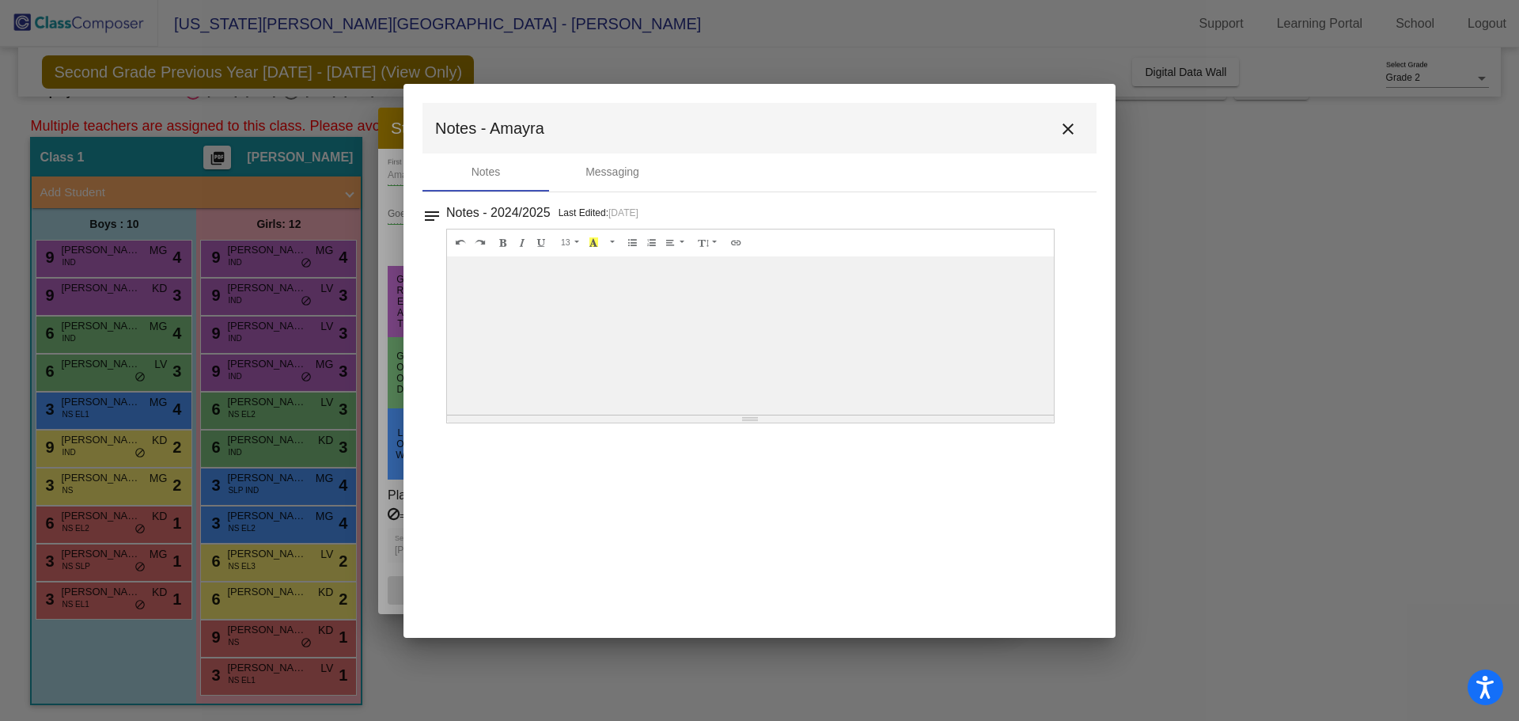
click at [1076, 130] on mat-icon "close" at bounding box center [1067, 128] width 19 height 19
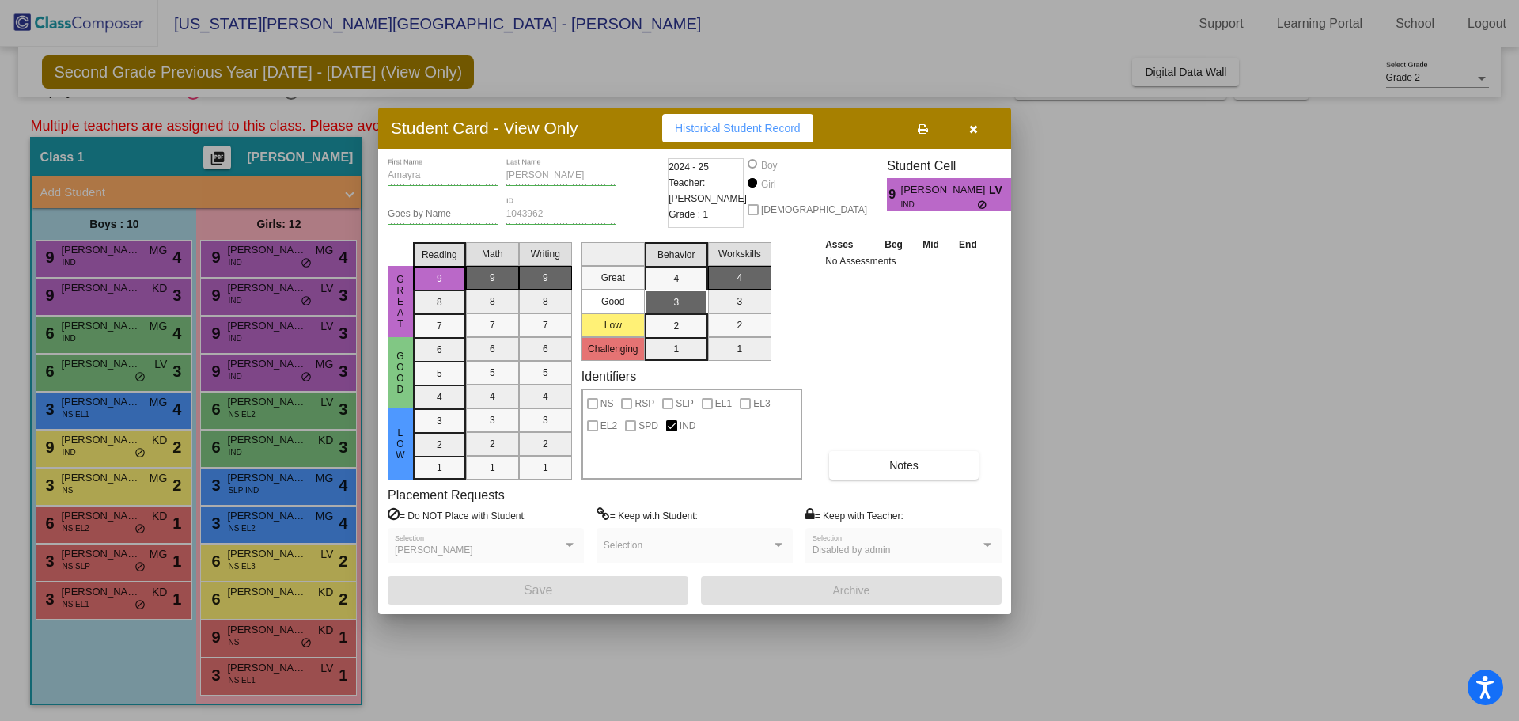
click at [1205, 358] on div at bounding box center [759, 360] width 1519 height 721
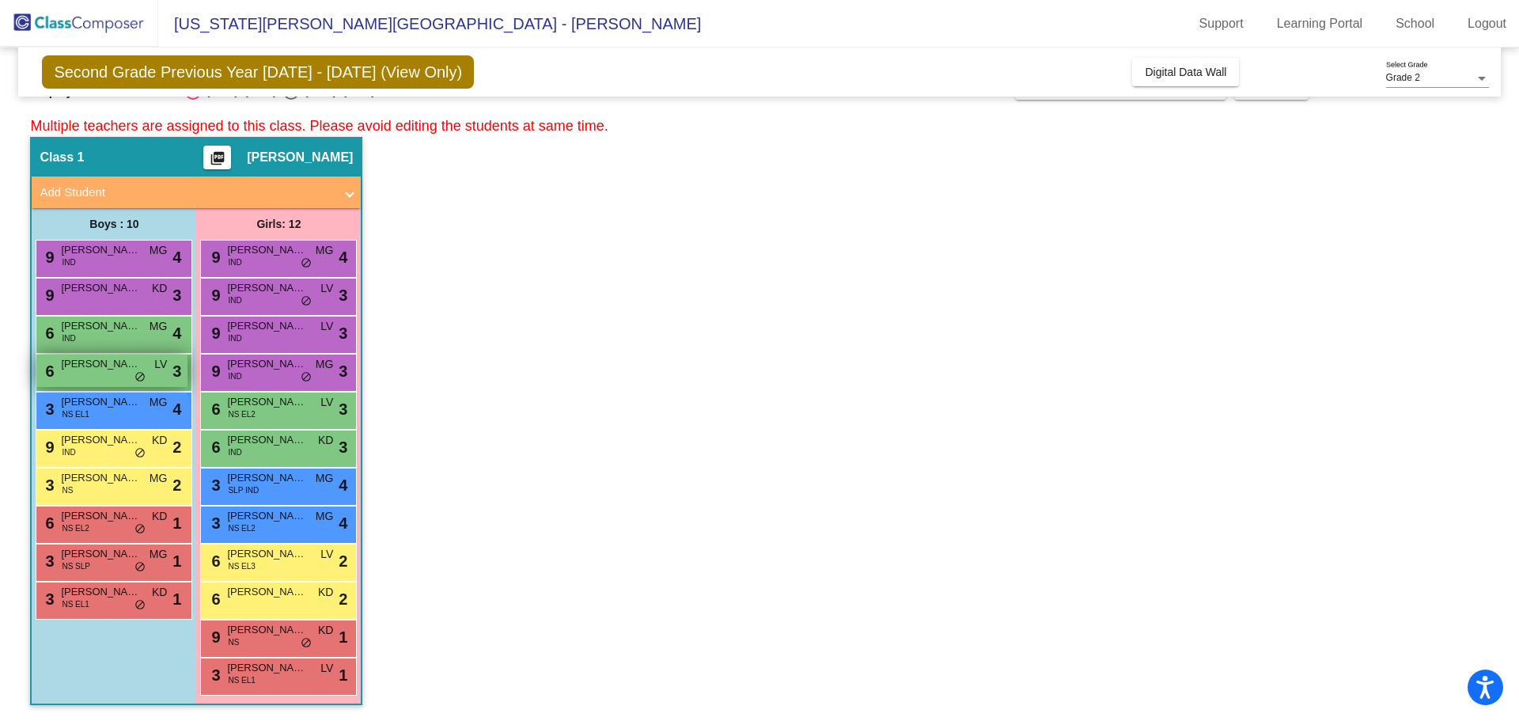
click at [91, 380] on div "6 [PERSON_NAME] LV lock do_not_disturb_alt 3" at bounding box center [111, 370] width 151 height 32
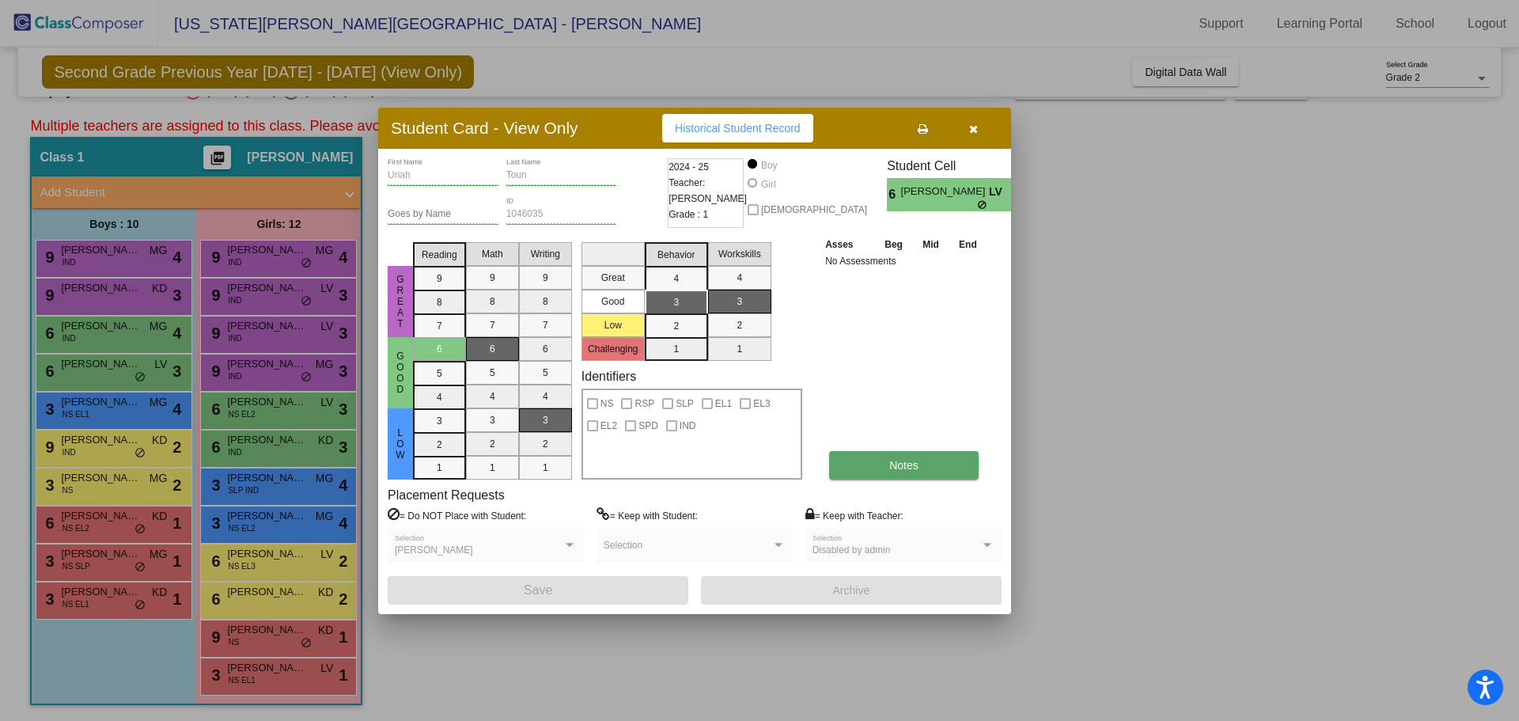
click at [897, 466] on span "Notes" at bounding box center [903, 465] width 29 height 13
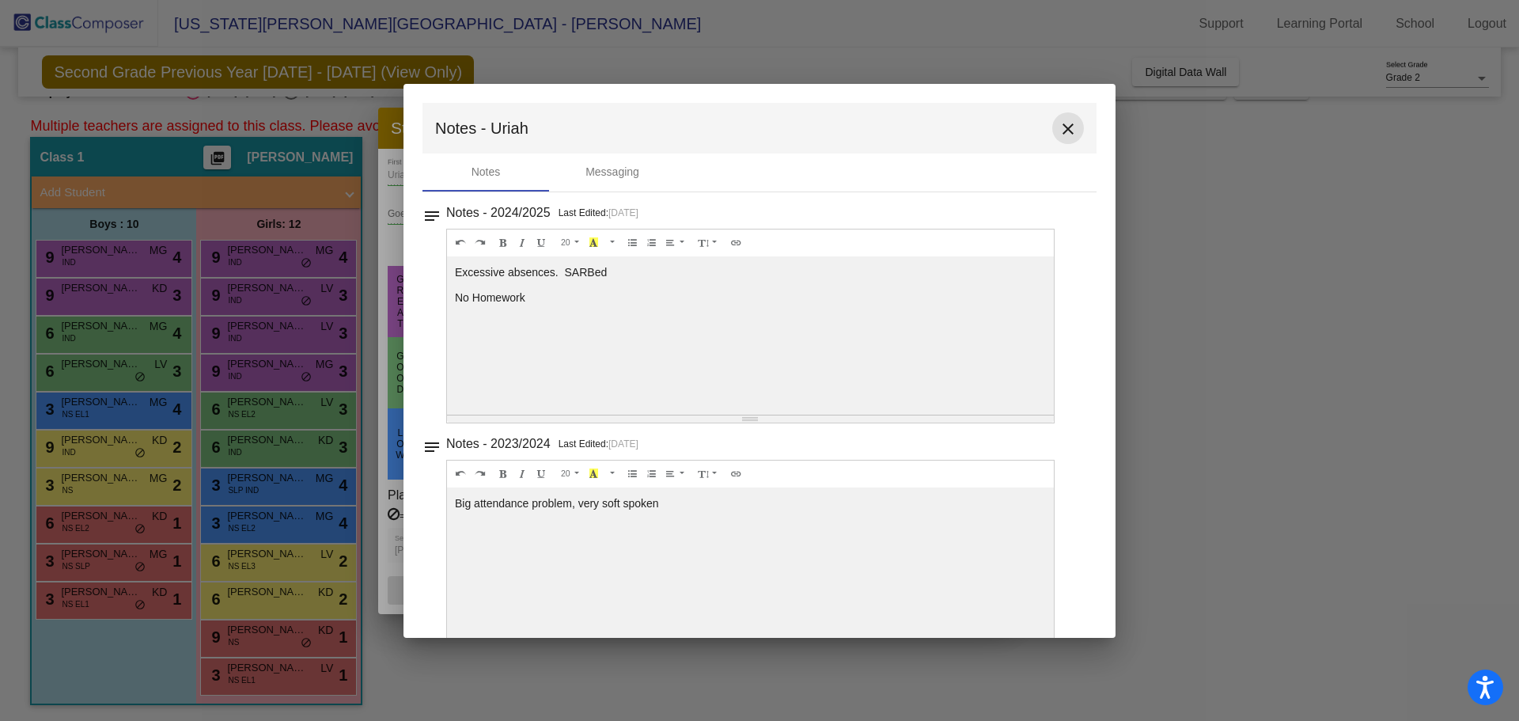
click at [1062, 126] on mat-icon "close" at bounding box center [1067, 128] width 19 height 19
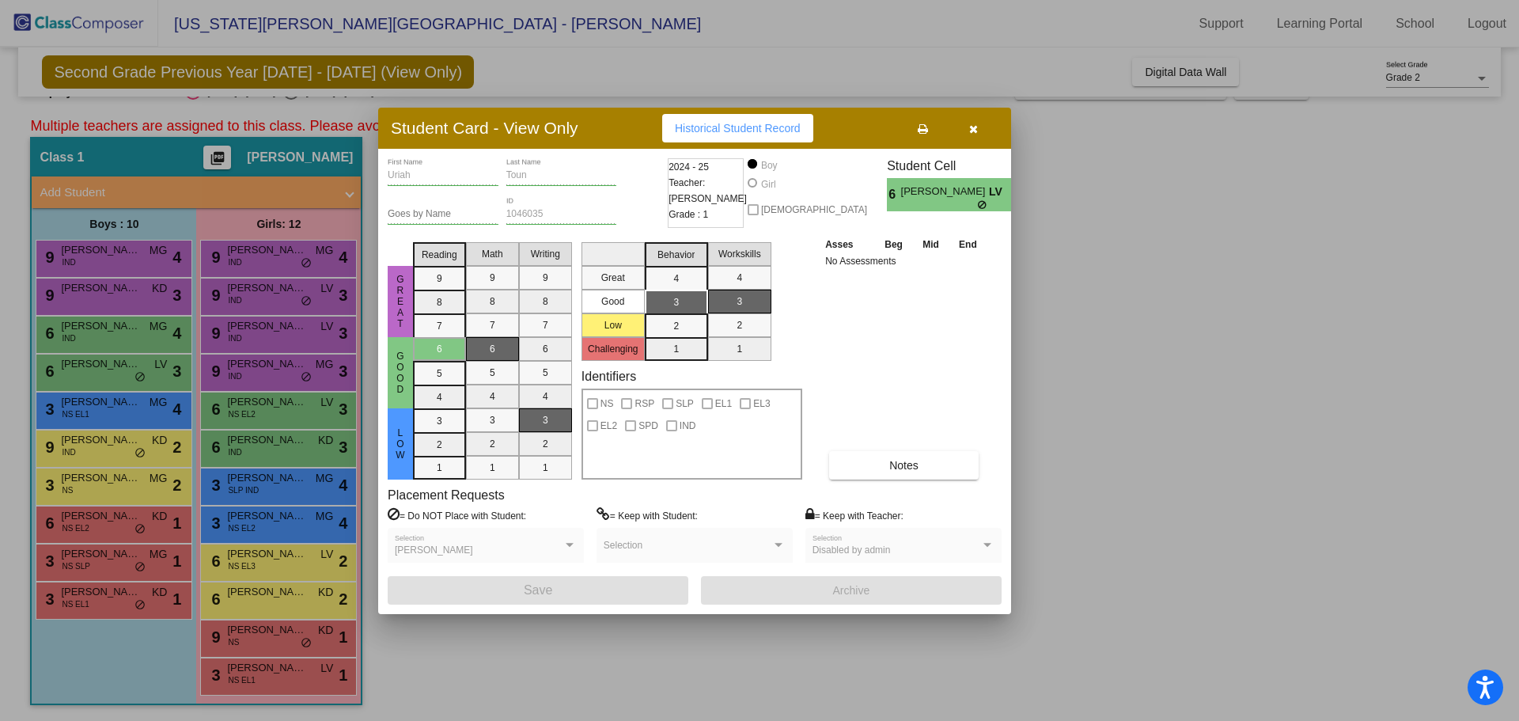
click at [1160, 306] on div at bounding box center [759, 360] width 1519 height 721
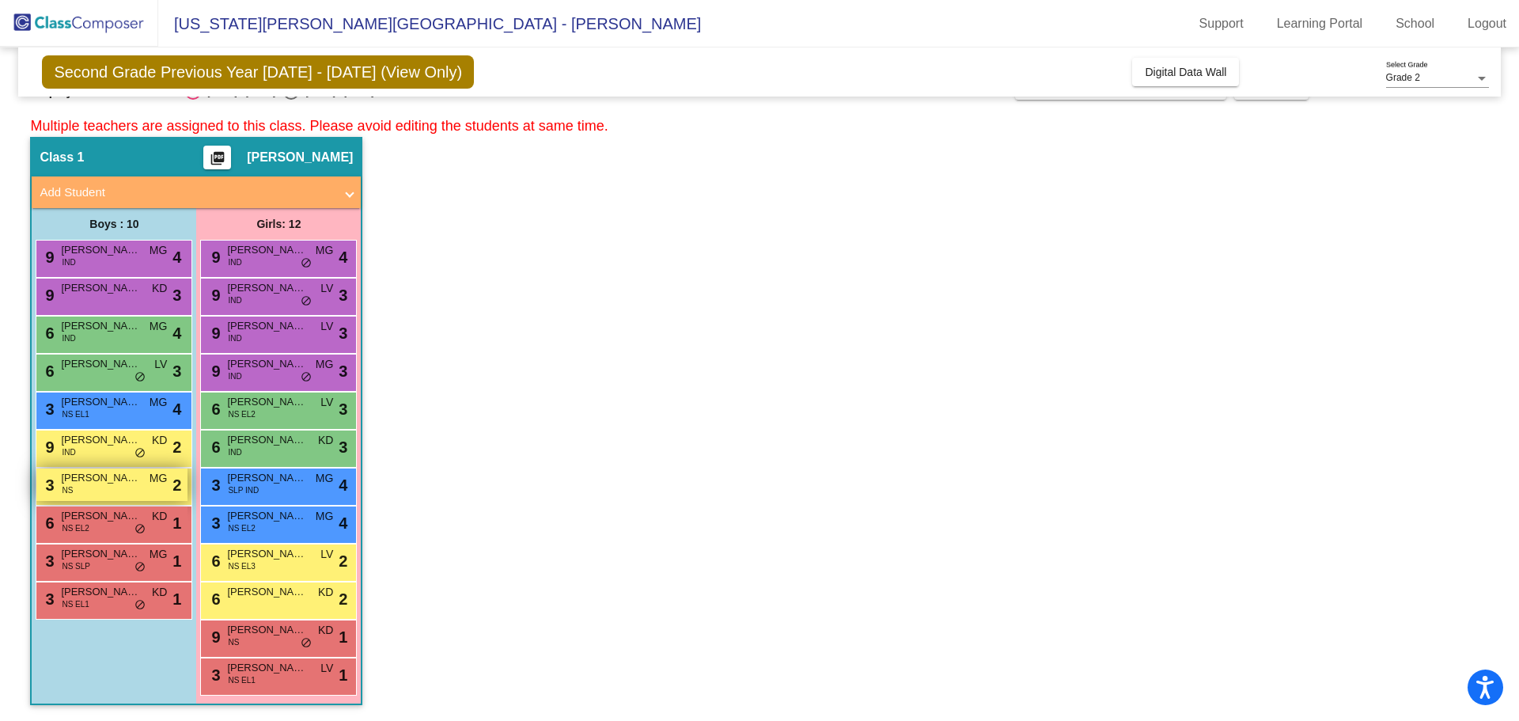
click at [137, 487] on div "3 [PERSON_NAME] NS MG lock do_not_disturb_alt 2" at bounding box center [111, 484] width 151 height 32
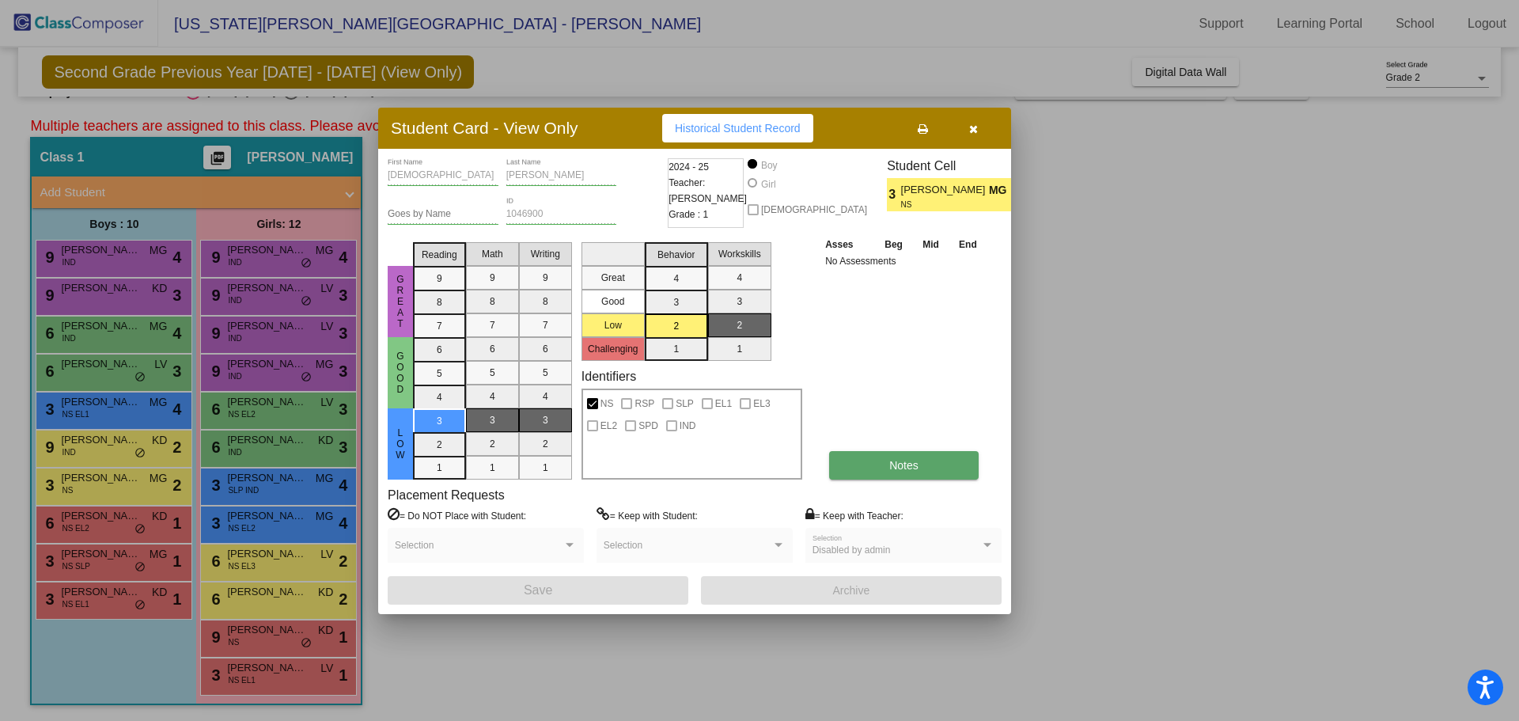
click at [924, 461] on button "Notes" at bounding box center [903, 465] width 149 height 28
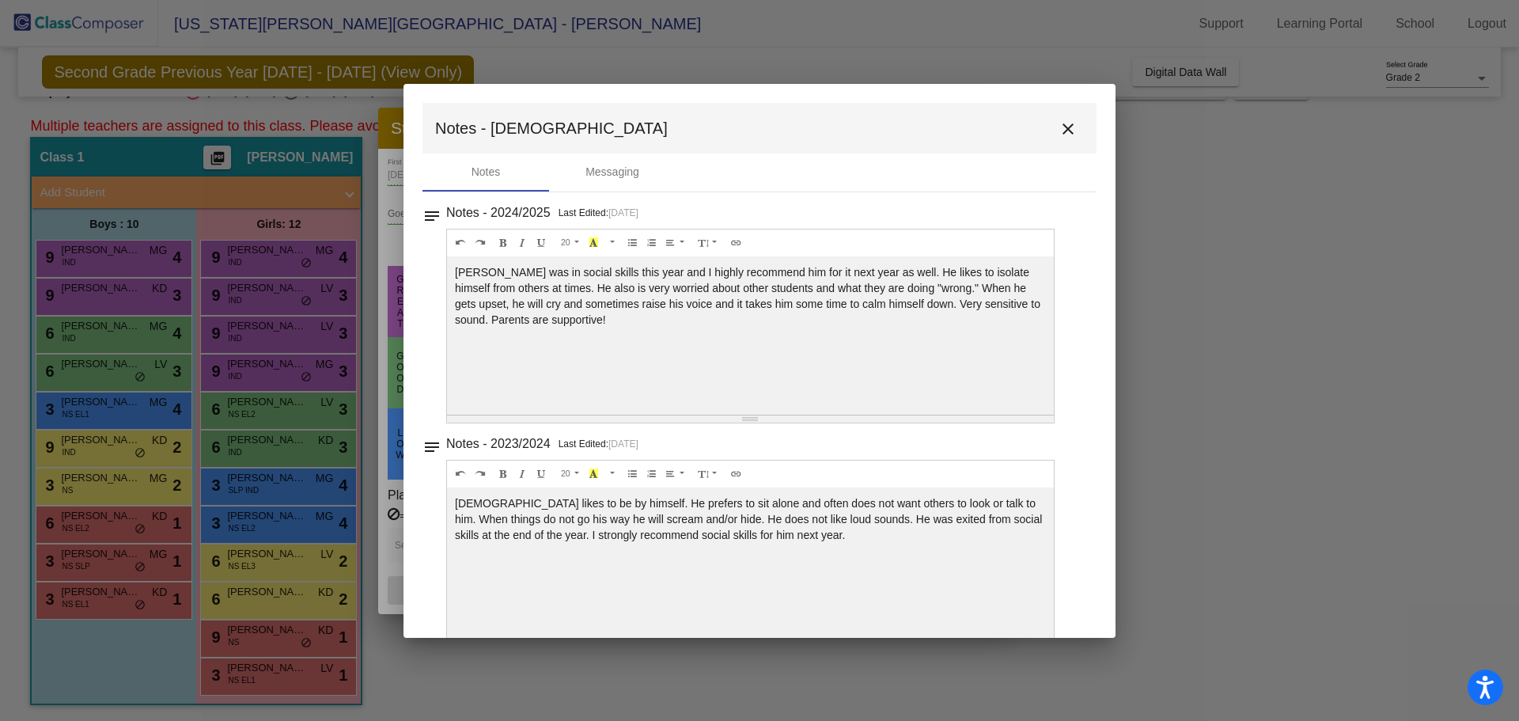
click at [1079, 131] on mat-toolbar "Notes - Ezekiel close" at bounding box center [759, 128] width 674 height 51
click at [1058, 132] on mat-icon "close" at bounding box center [1067, 128] width 19 height 19
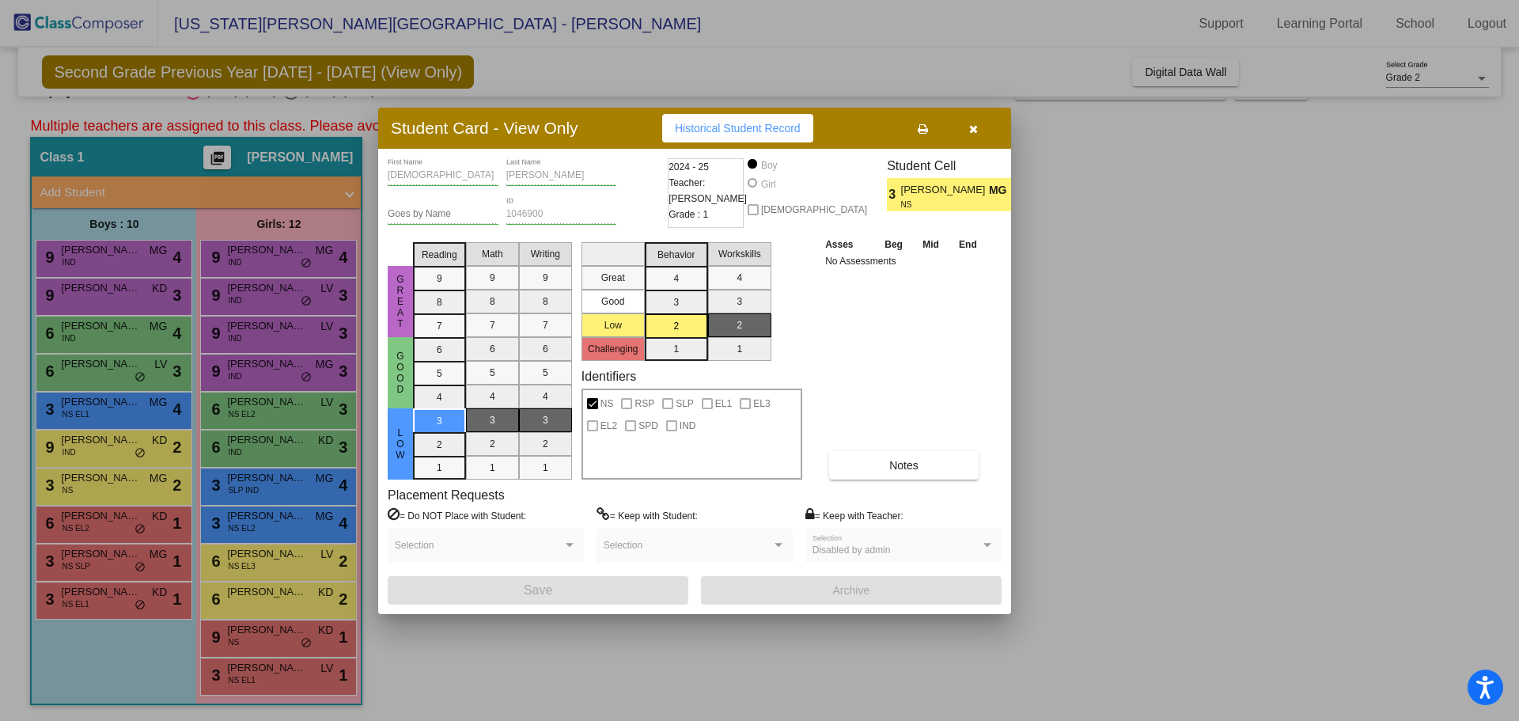
click at [1094, 319] on div at bounding box center [759, 360] width 1519 height 721
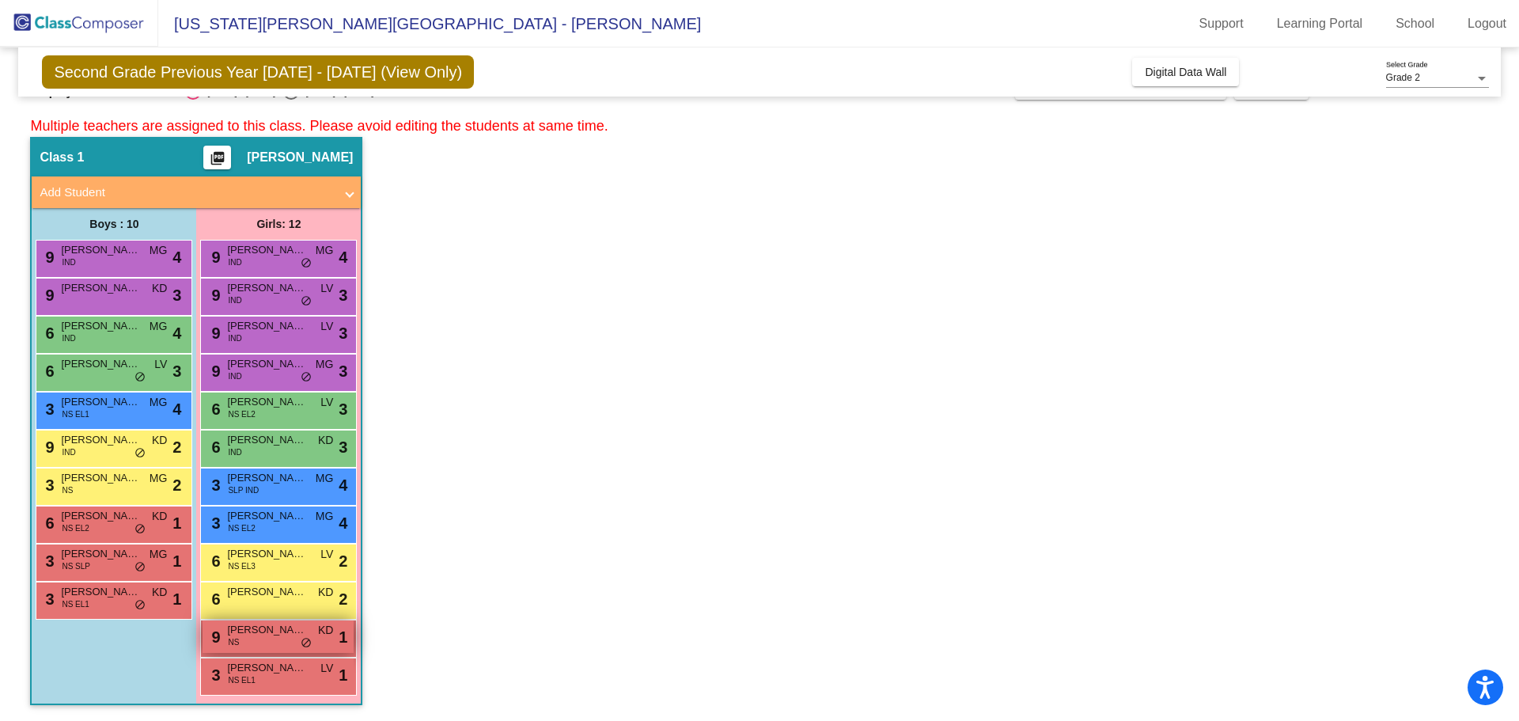
click at [256, 642] on div "9 [PERSON_NAME] NS KD lock do_not_disturb_alt 1" at bounding box center [277, 636] width 151 height 32
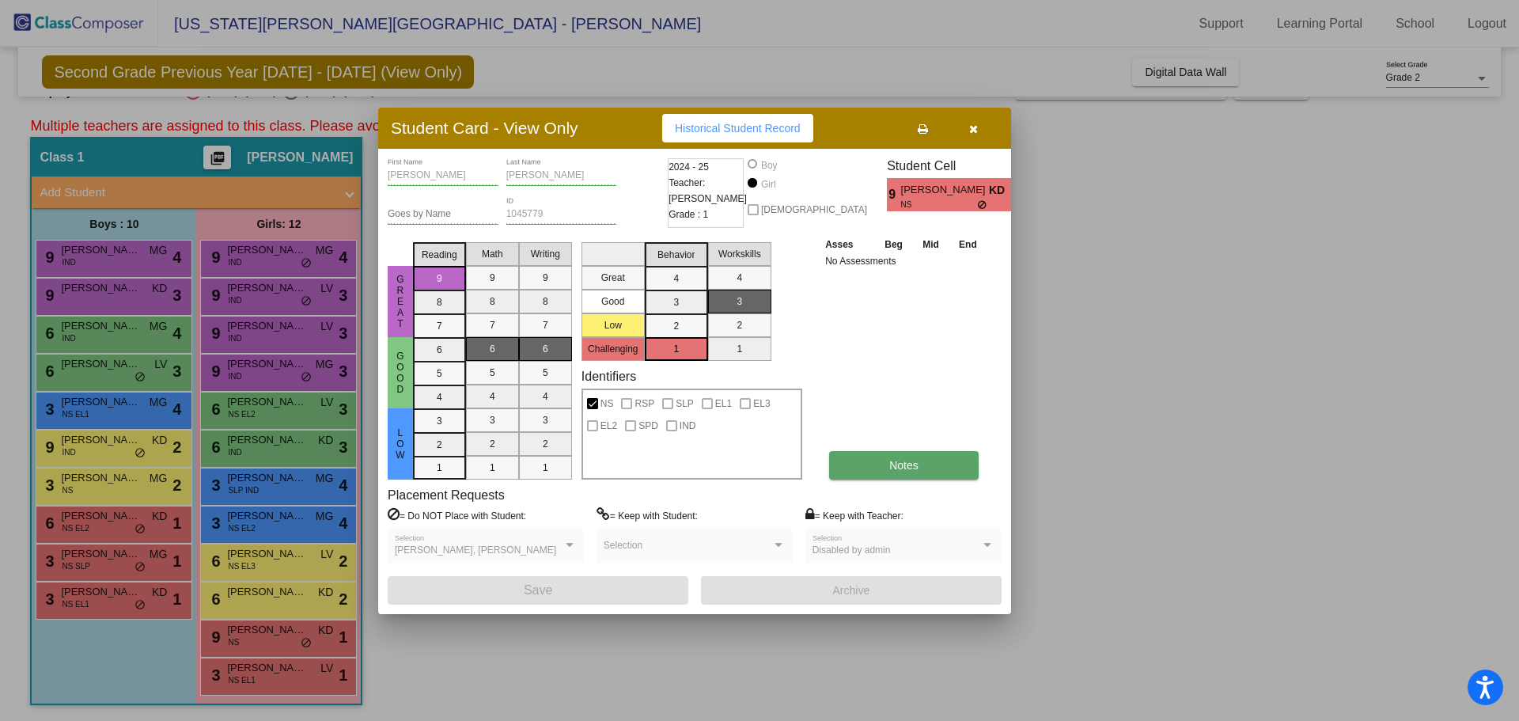
click at [930, 464] on button "Notes" at bounding box center [903, 465] width 149 height 28
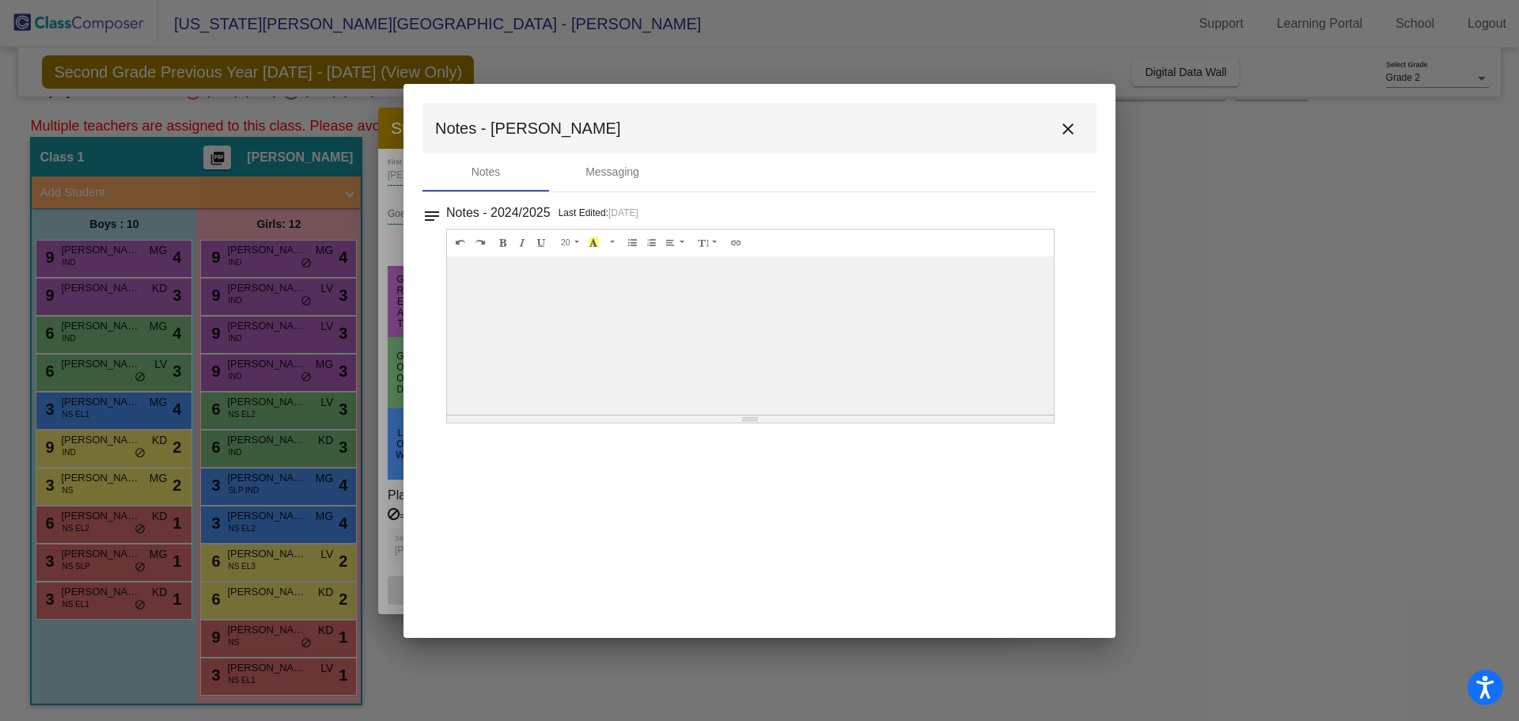
click at [1220, 229] on div at bounding box center [759, 360] width 1519 height 721
click at [1065, 132] on mat-icon "close" at bounding box center [1067, 128] width 19 height 19
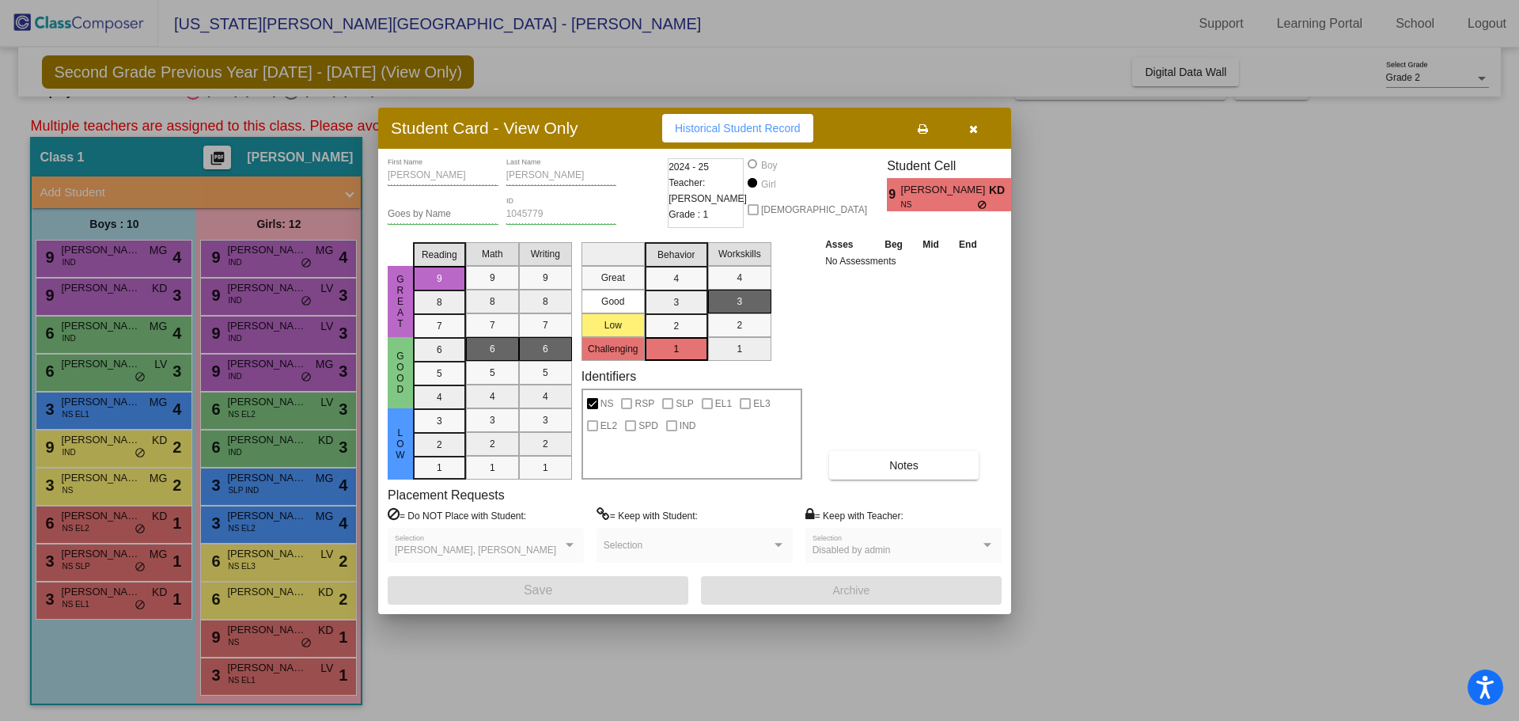
click at [978, 142] on button "button" at bounding box center [973, 128] width 51 height 28
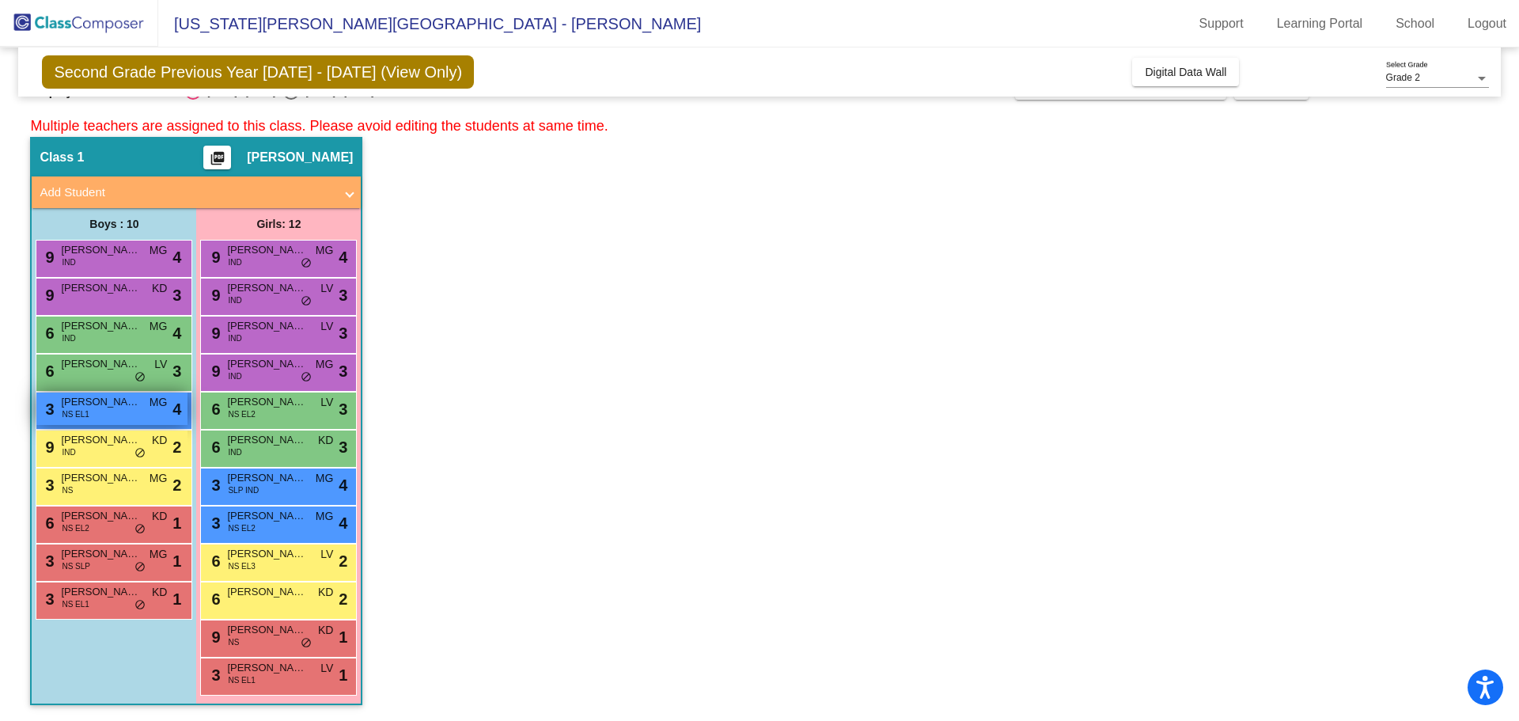
click at [131, 397] on span "[PERSON_NAME]" at bounding box center [100, 402] width 79 height 16
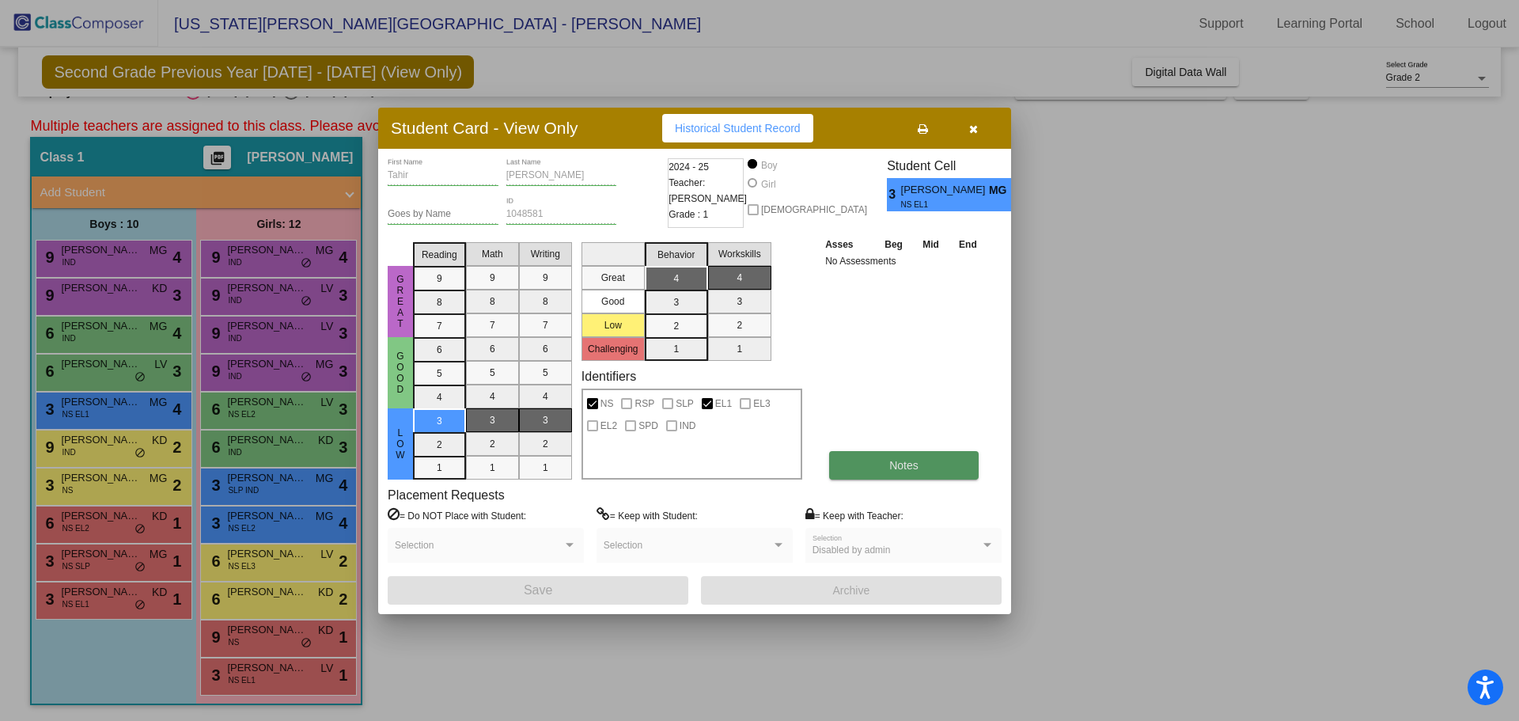
click at [857, 455] on button "Notes" at bounding box center [903, 465] width 149 height 28
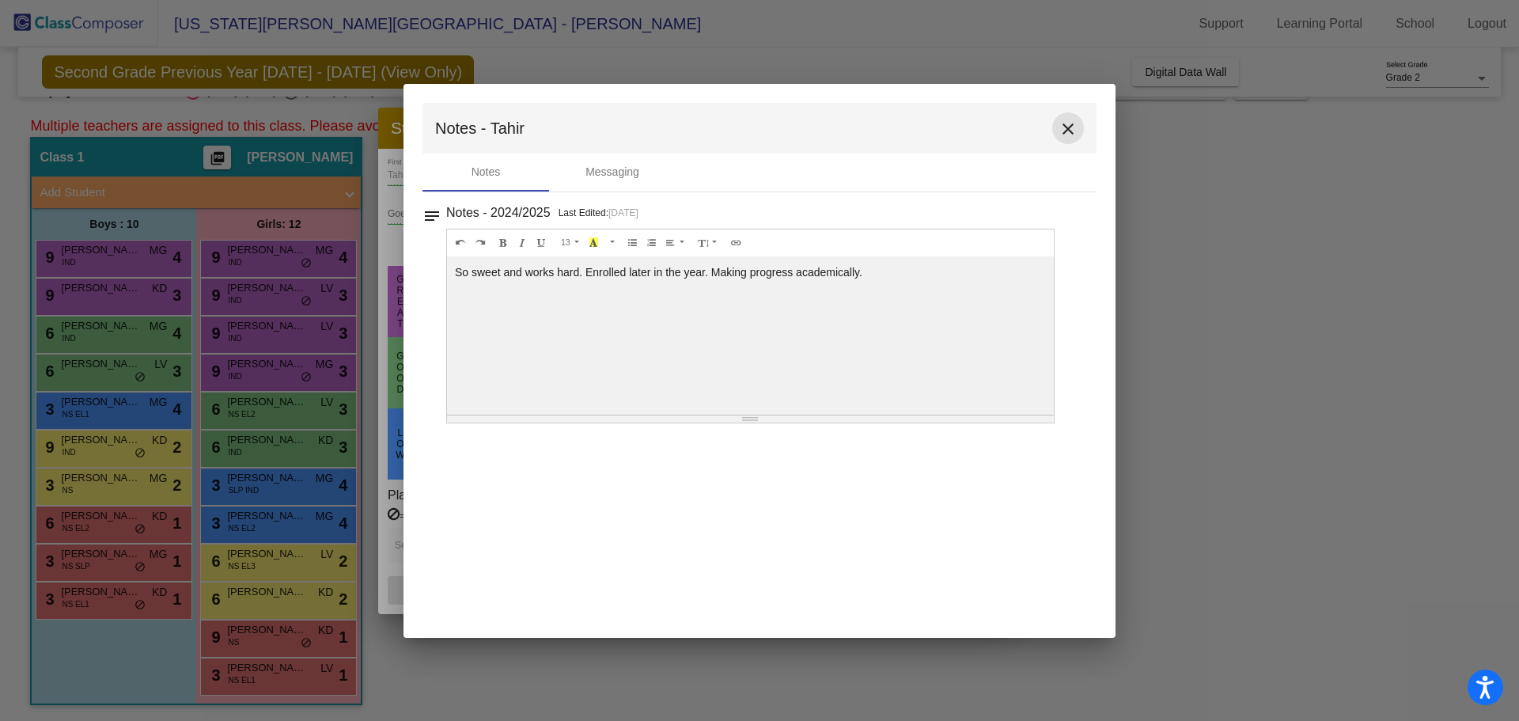
click at [1069, 125] on mat-icon "close" at bounding box center [1067, 128] width 19 height 19
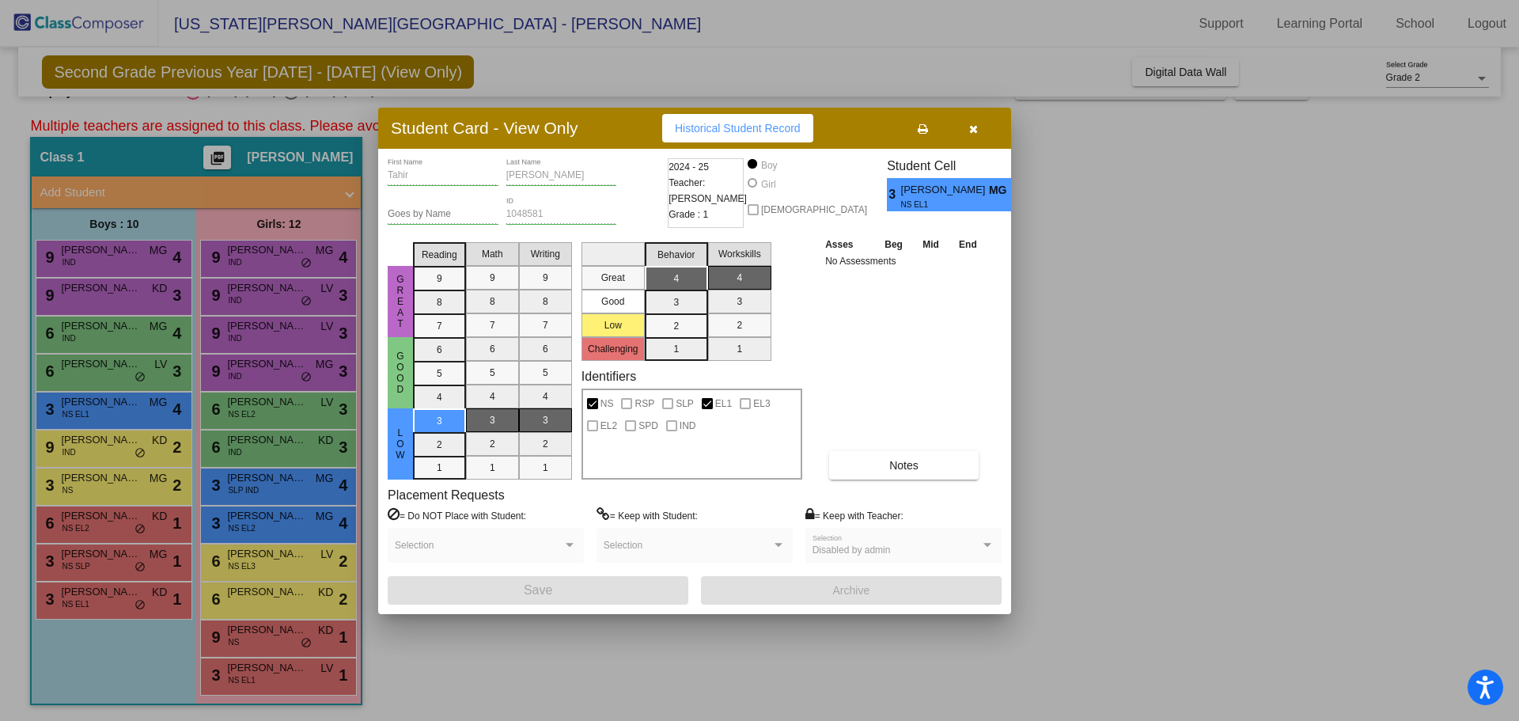
click at [1129, 318] on div at bounding box center [759, 360] width 1519 height 721
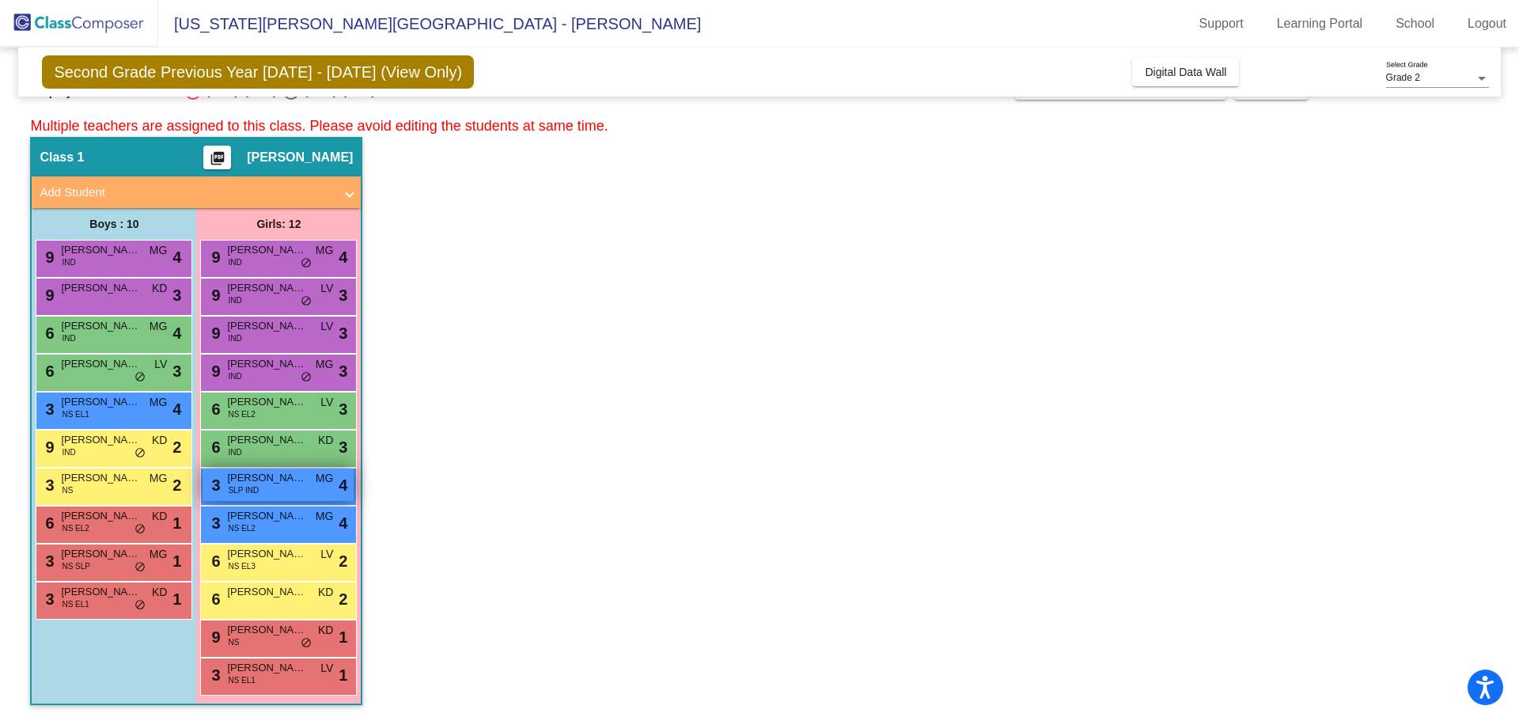
click at [281, 491] on div "3 [PERSON_NAME] SLP IND MG lock do_not_disturb_alt 4" at bounding box center [277, 484] width 151 height 32
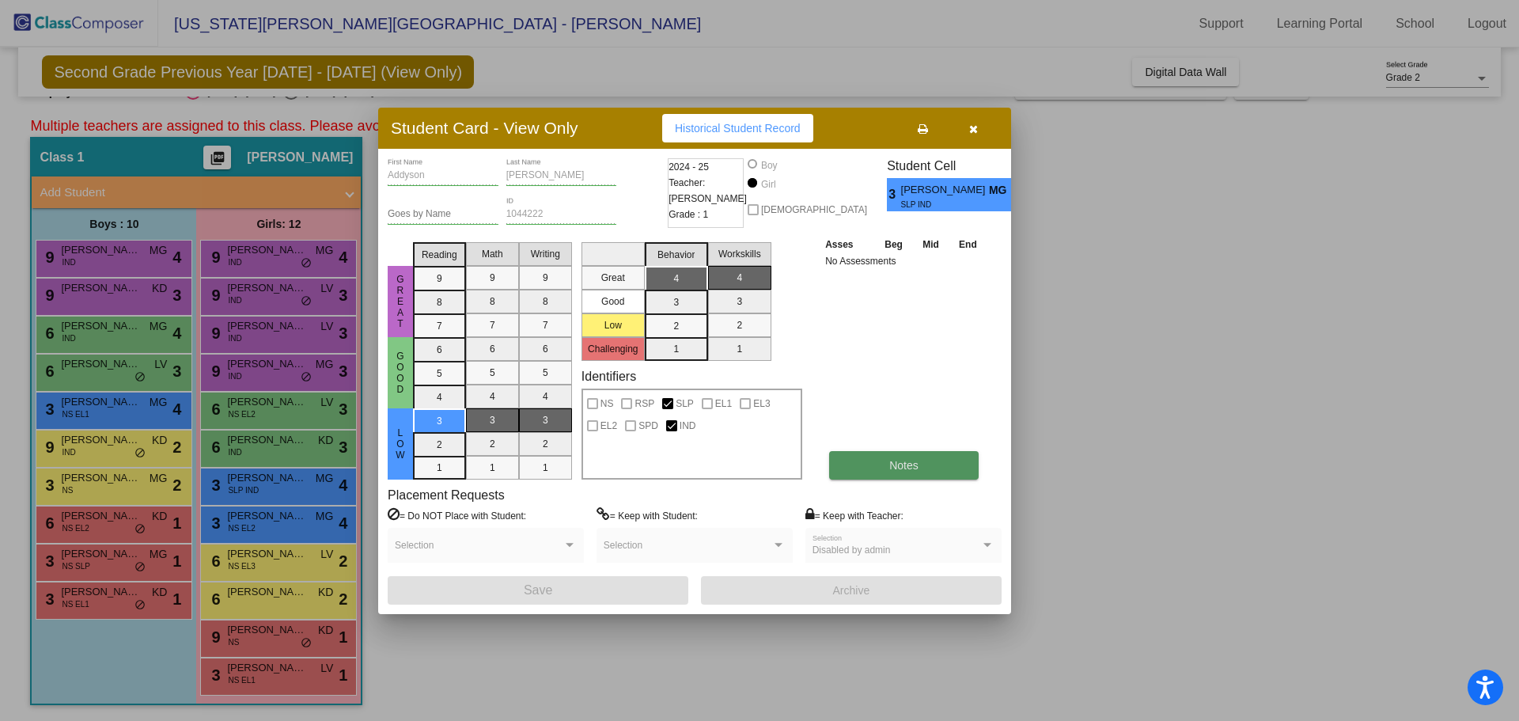
click at [887, 471] on button "Notes" at bounding box center [903, 465] width 149 height 28
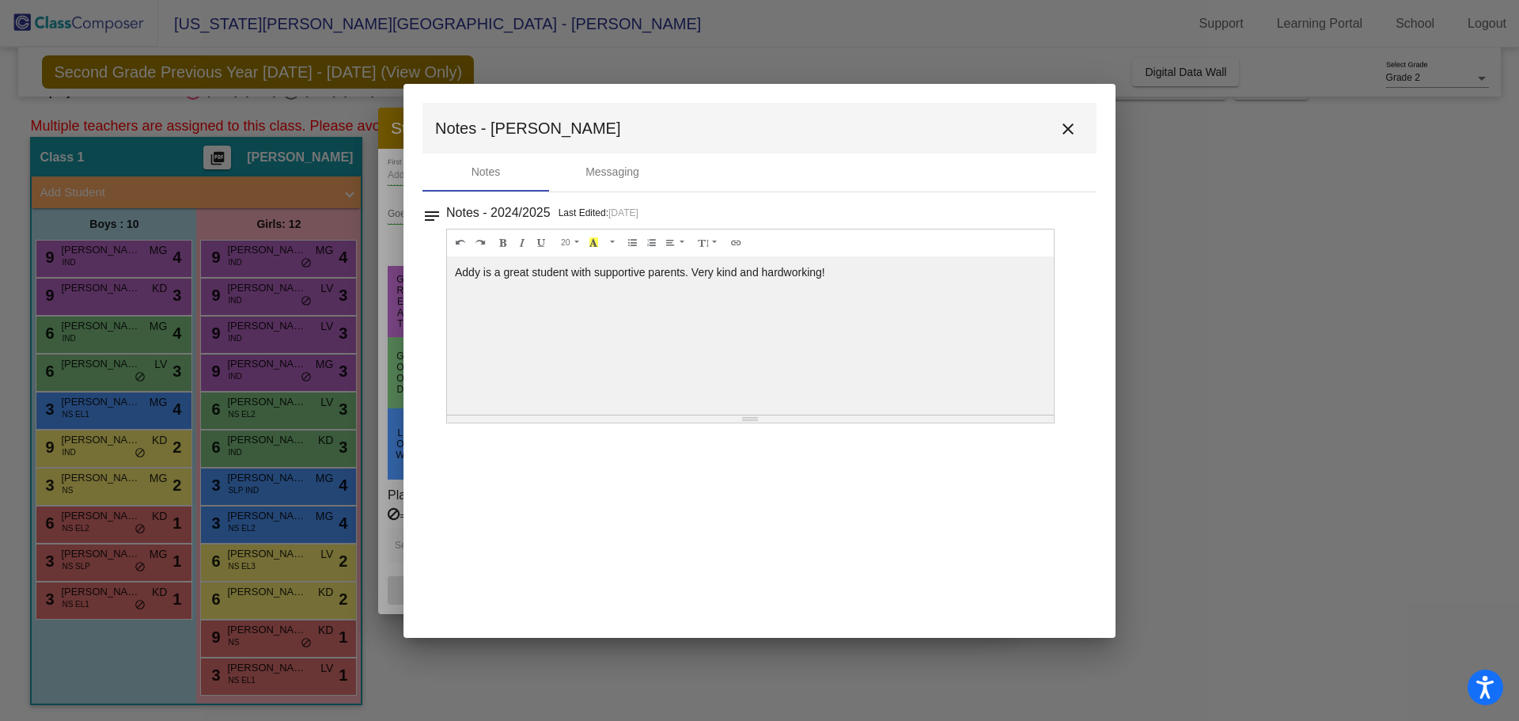
click at [1076, 127] on mat-icon "close" at bounding box center [1067, 128] width 19 height 19
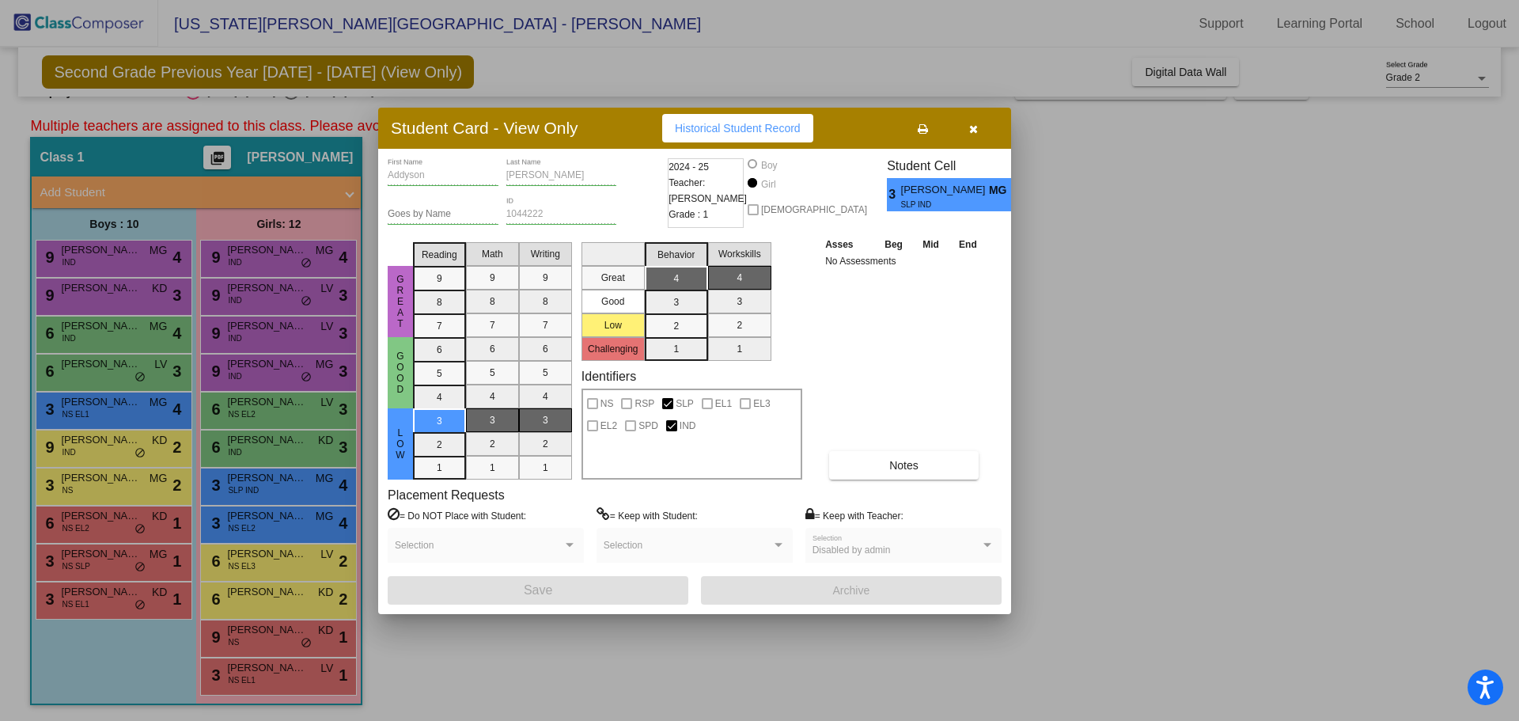
click at [1153, 293] on div at bounding box center [759, 360] width 1519 height 721
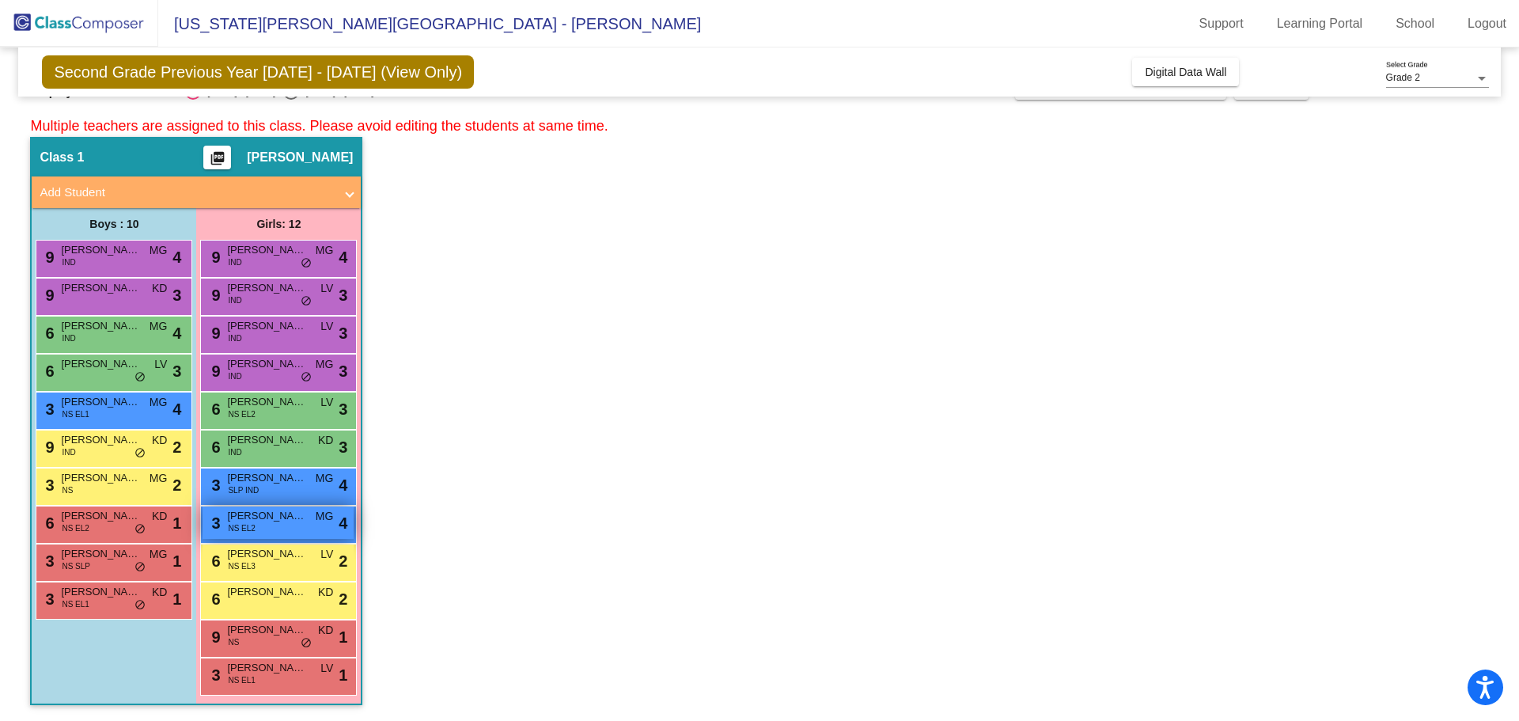
click at [229, 523] on span "NS EL2" at bounding box center [241, 528] width 27 height 12
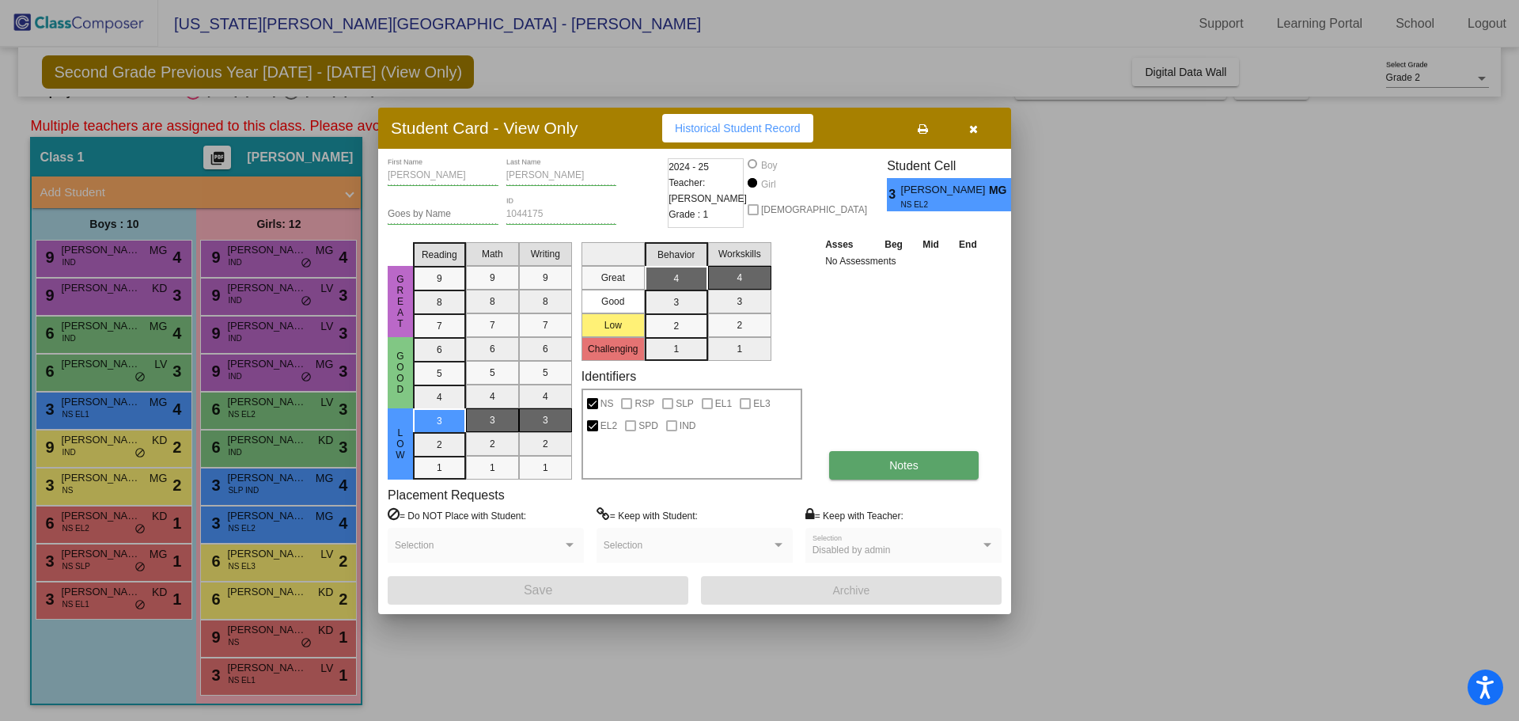
click at [910, 473] on button "Notes" at bounding box center [903, 465] width 149 height 28
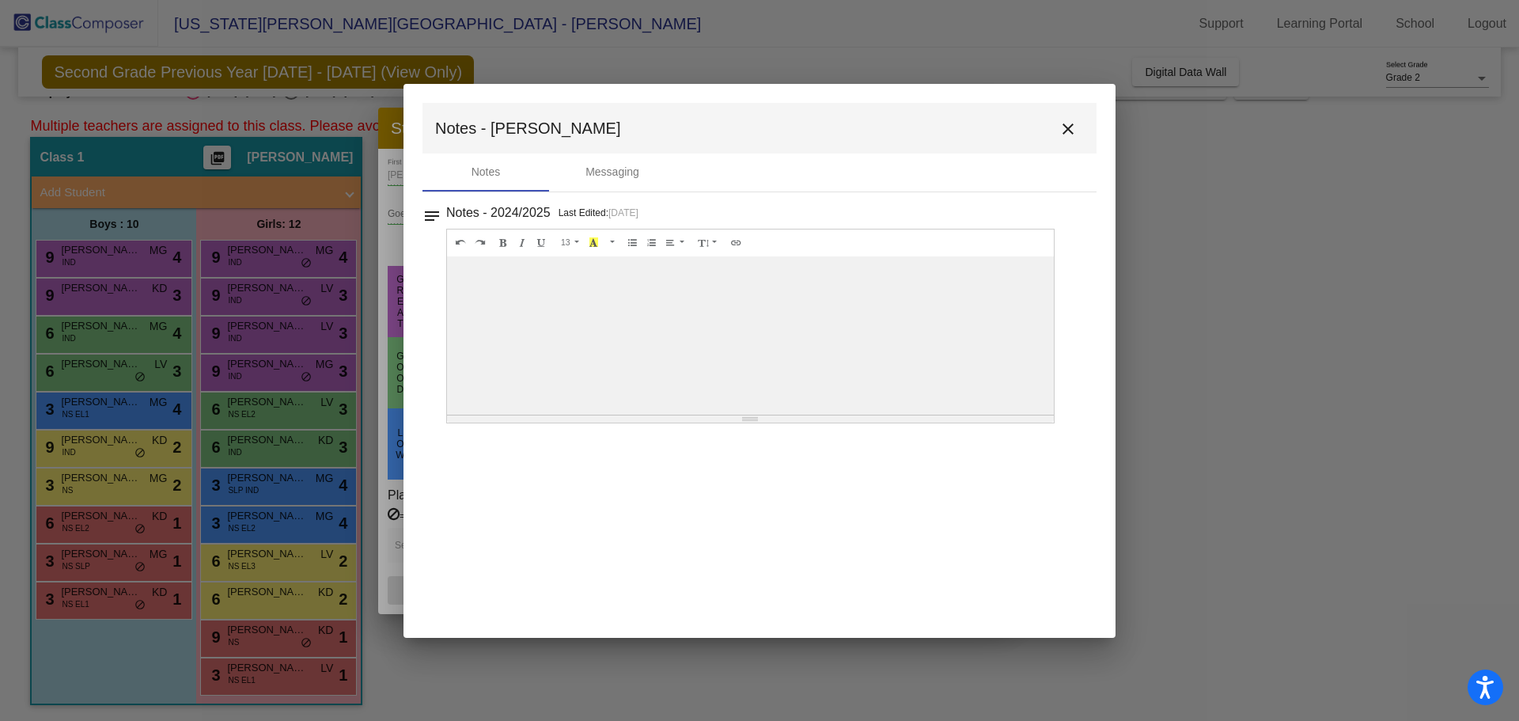
click at [1219, 341] on div at bounding box center [759, 360] width 1519 height 721
click at [1073, 139] on button "close" at bounding box center [1068, 128] width 32 height 32
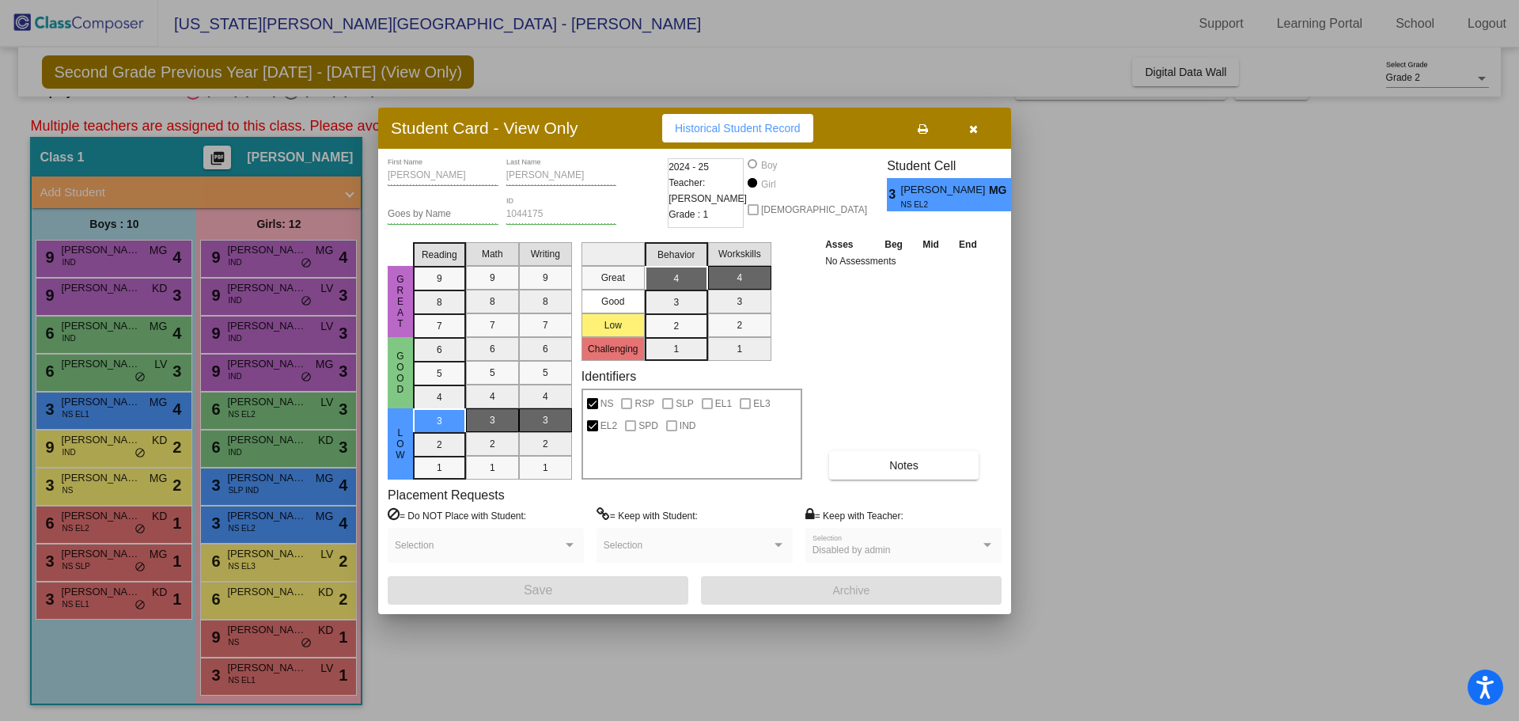
click at [974, 144] on div "Student Card - View Only Historical Student Record" at bounding box center [694, 128] width 633 height 41
click at [974, 123] on icon "button" at bounding box center [973, 128] width 9 height 11
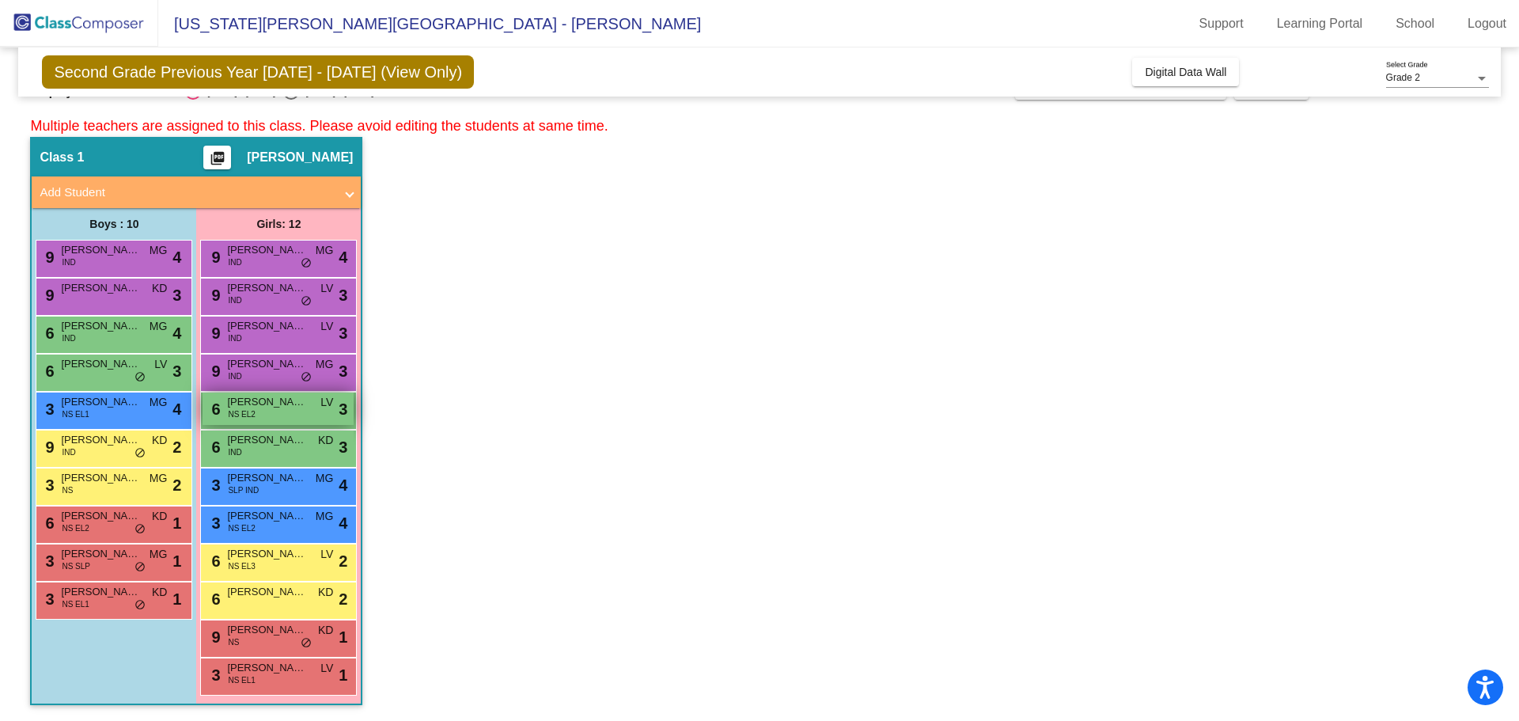
click at [297, 417] on div "6 [PERSON_NAME] [PERSON_NAME] EL2 LV lock do_not_disturb_alt 3" at bounding box center [277, 408] width 151 height 32
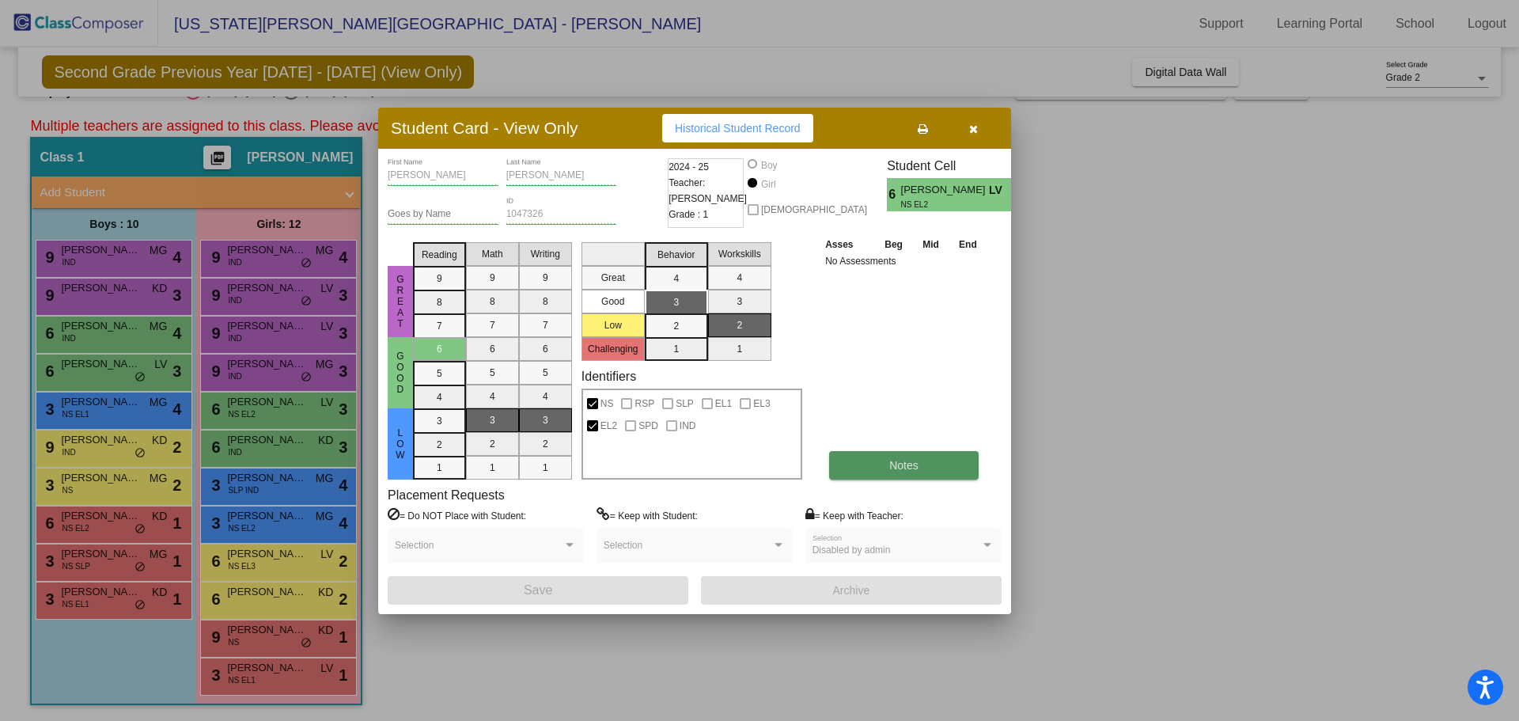
click at [910, 453] on button "Notes" at bounding box center [903, 465] width 149 height 28
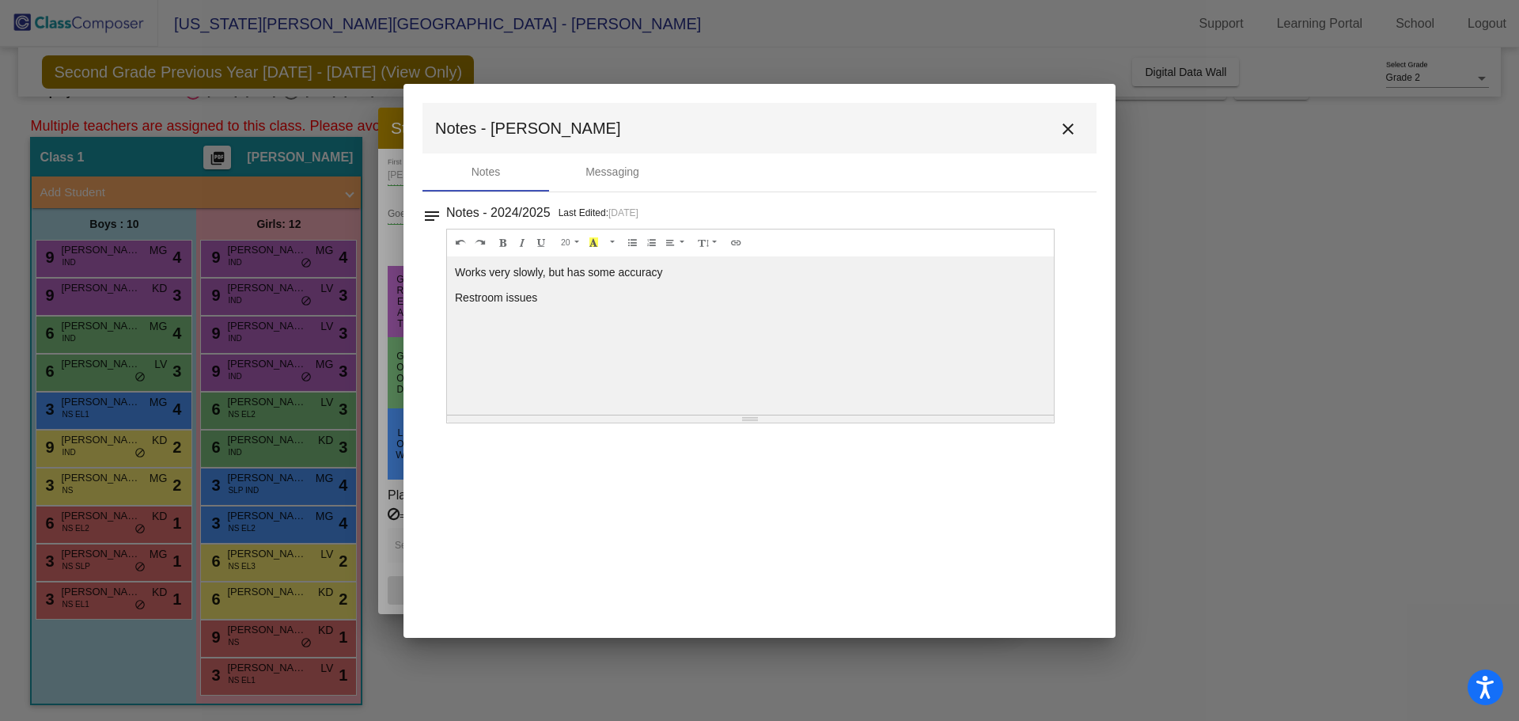
click at [1176, 238] on div at bounding box center [759, 360] width 1519 height 721
click at [1059, 138] on button "close" at bounding box center [1068, 128] width 32 height 32
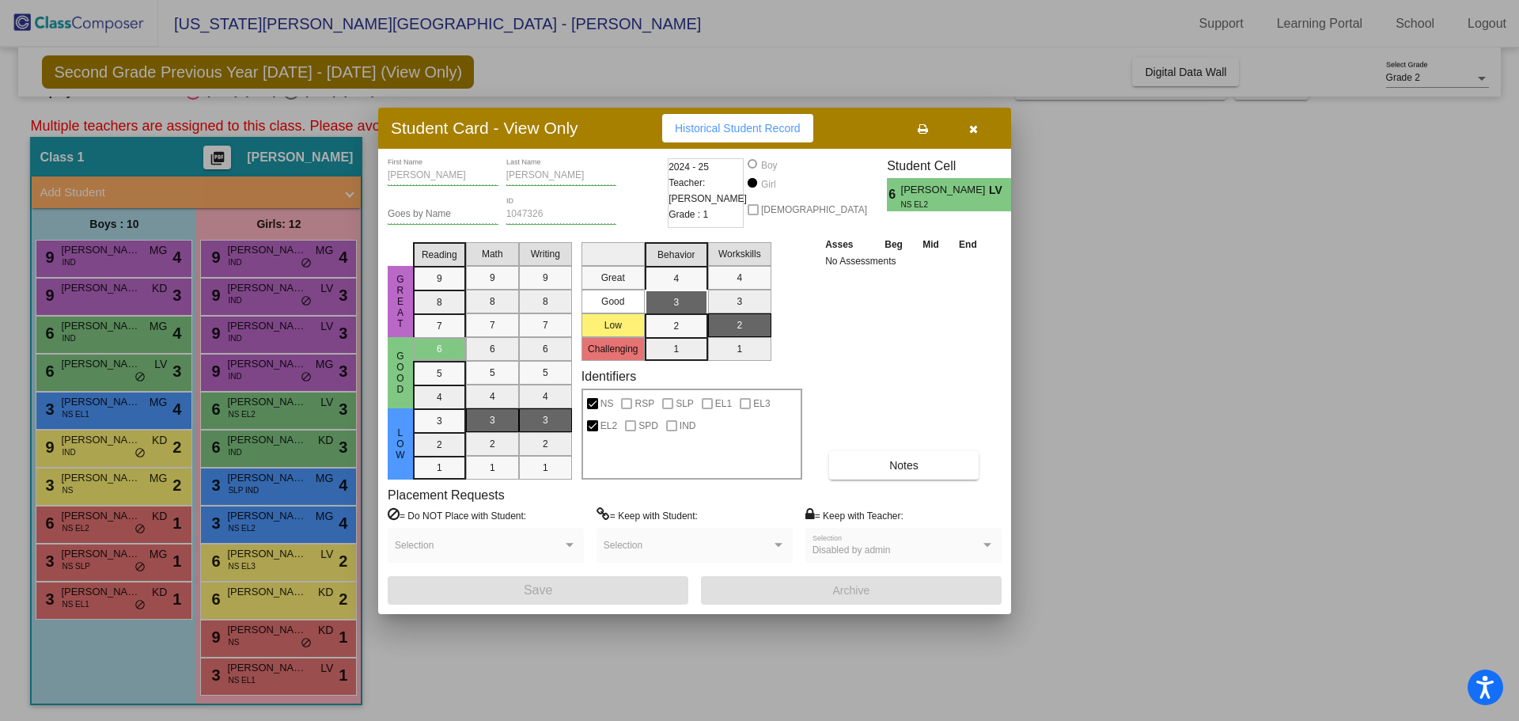
click at [974, 129] on icon "button" at bounding box center [973, 128] width 9 height 11
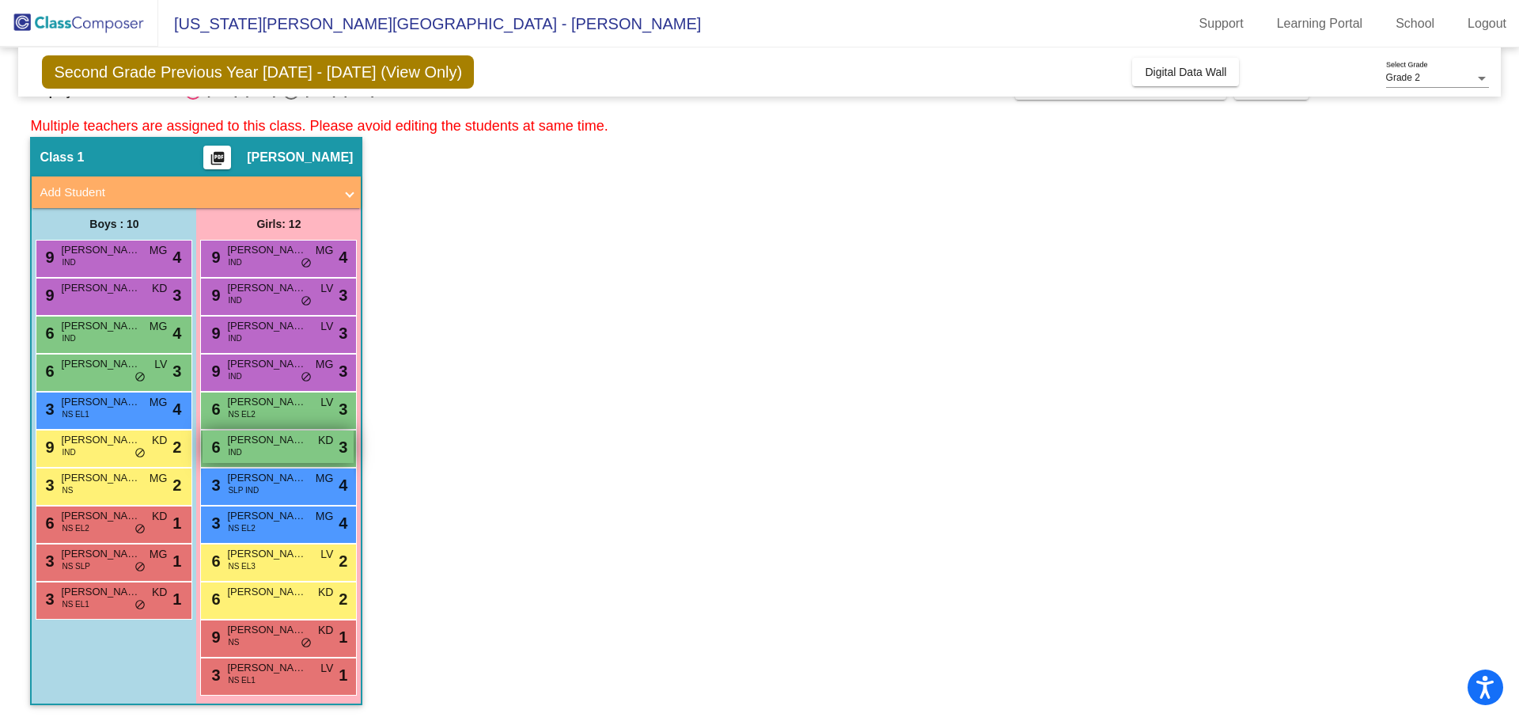
click at [301, 447] on span "[PERSON_NAME]" at bounding box center [266, 440] width 79 height 16
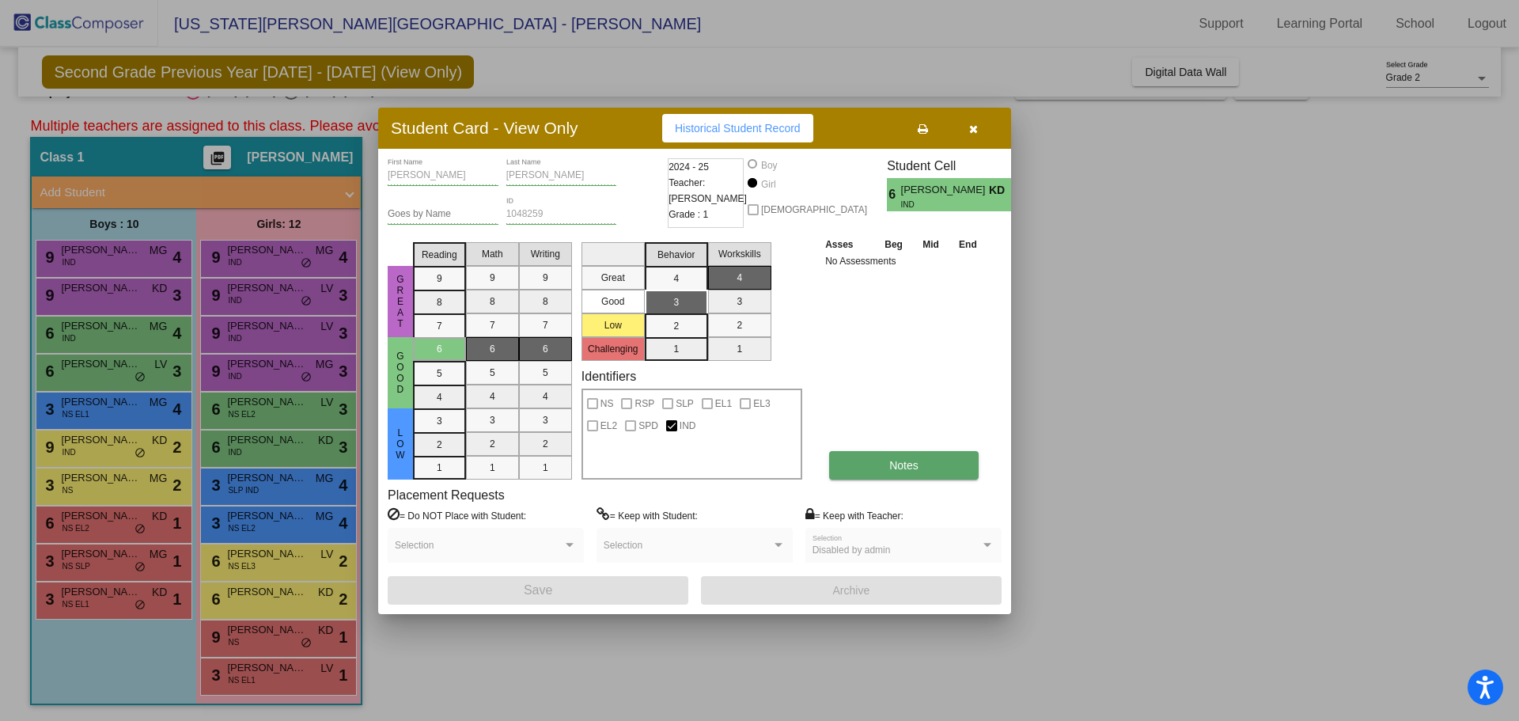
drag, startPoint x: 864, startPoint y: 466, endPoint x: 855, endPoint y: 468, distance: 9.0
click at [855, 468] on button "Notes" at bounding box center [903, 465] width 149 height 28
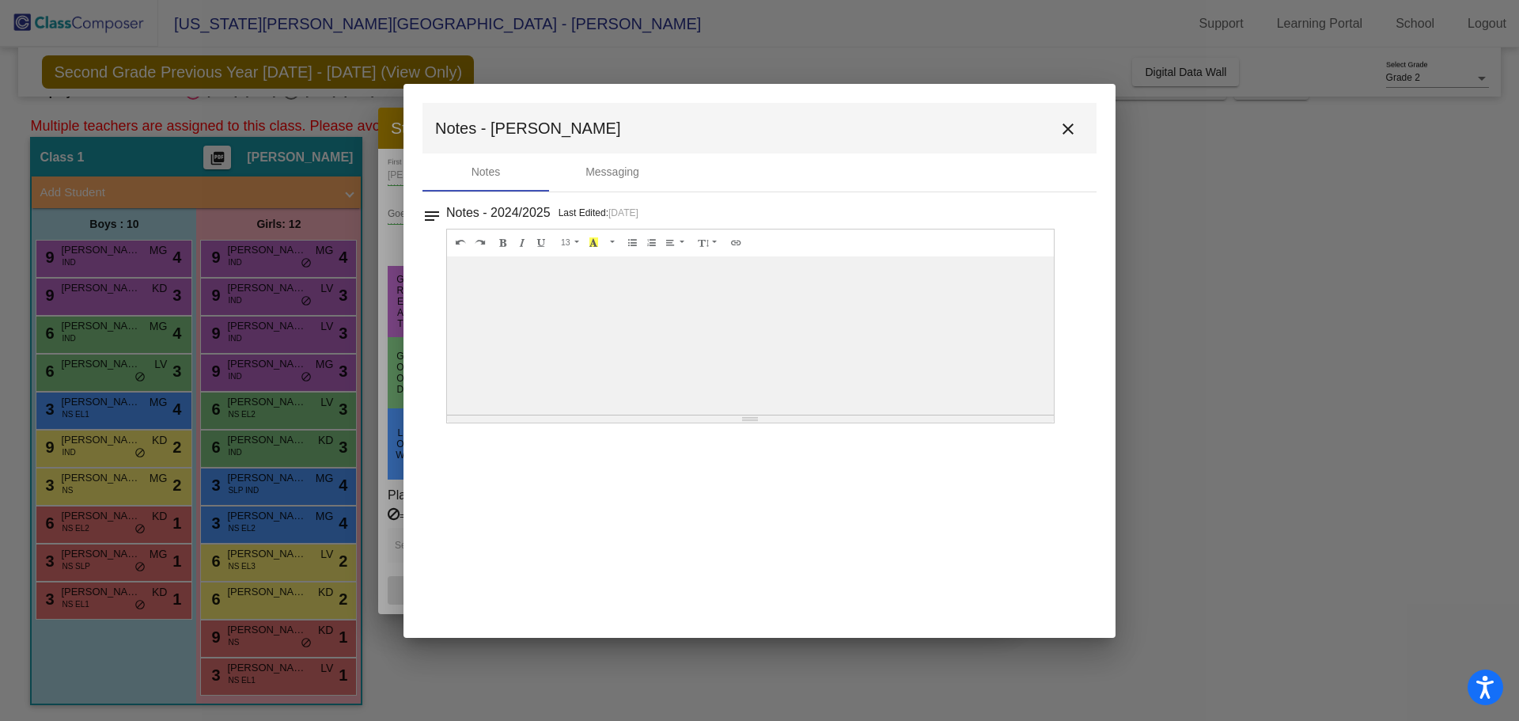
click at [1170, 319] on div at bounding box center [759, 360] width 1519 height 721
drag, startPoint x: 1067, startPoint y: 138, endPoint x: 1081, endPoint y: 151, distance: 19.6
click at [1067, 138] on button "close" at bounding box center [1068, 128] width 32 height 32
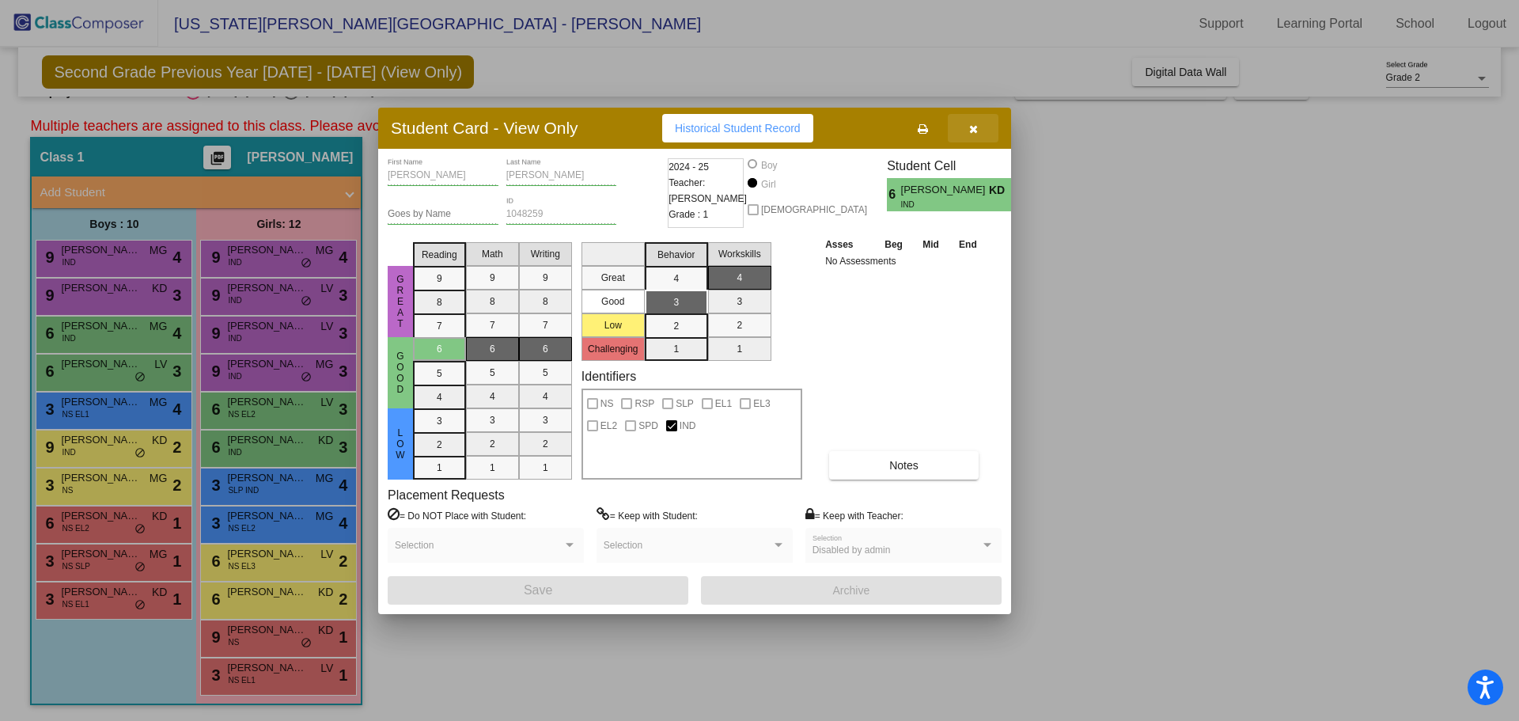
click at [975, 134] on icon "button" at bounding box center [973, 128] width 9 height 11
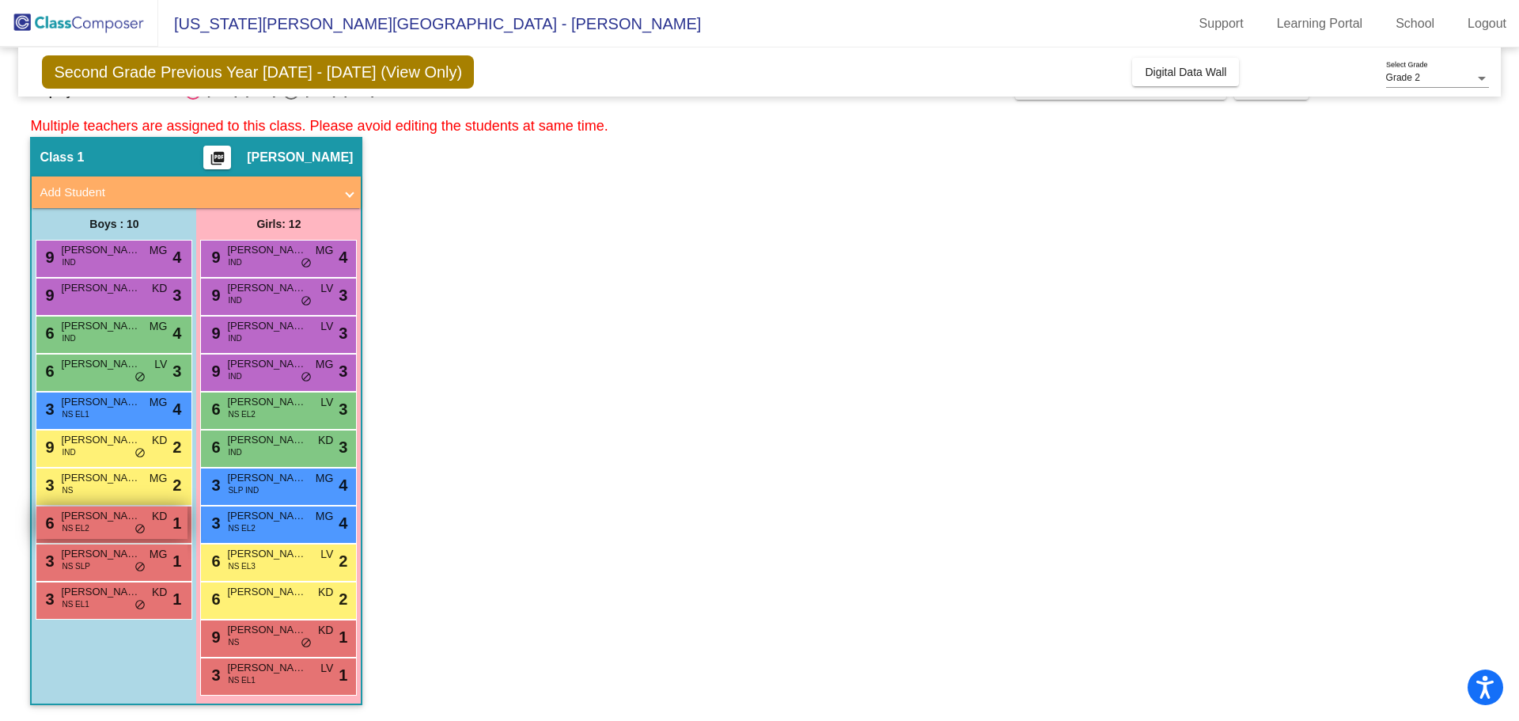
click at [108, 533] on div "6 [PERSON_NAME] NS EL2 KD lock do_not_disturb_alt 1" at bounding box center [111, 522] width 151 height 32
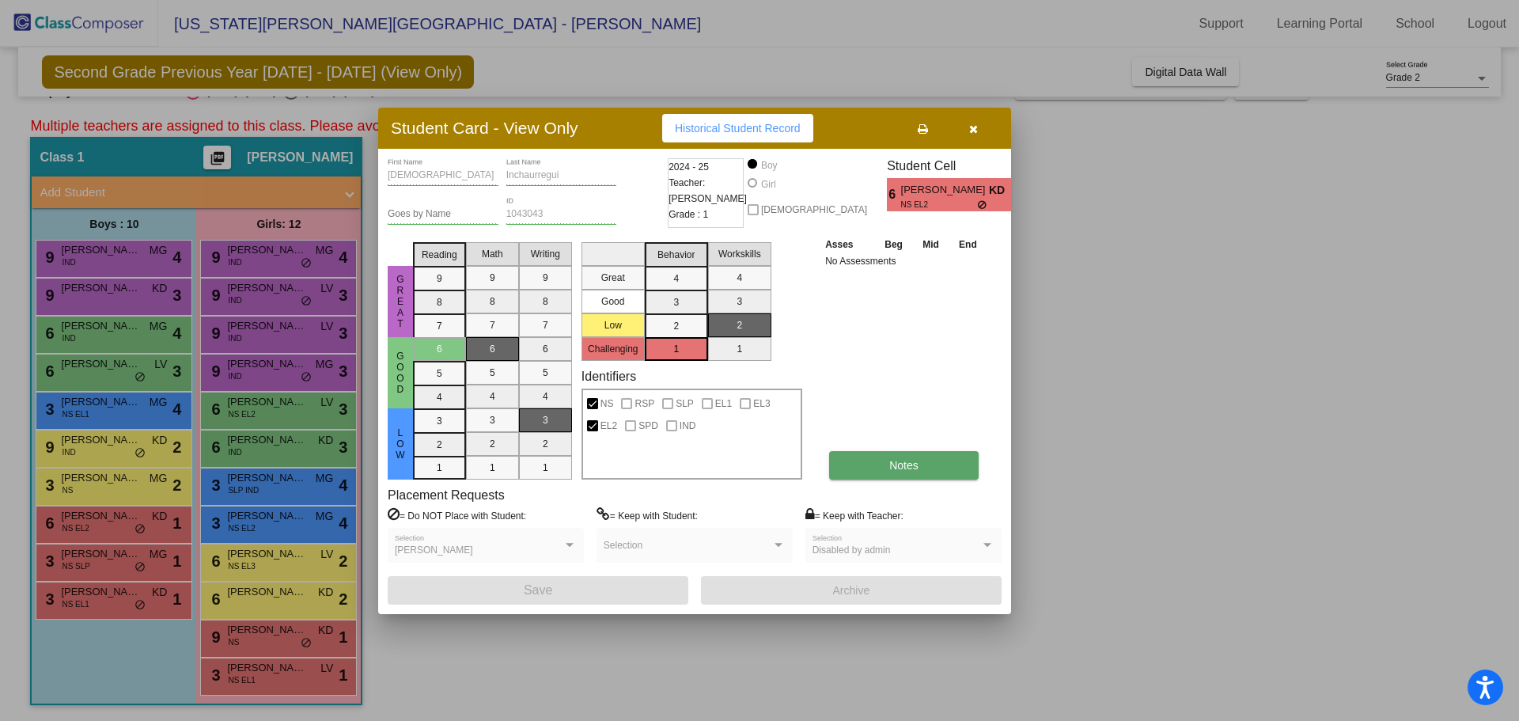
click at [917, 473] on button "Notes" at bounding box center [903, 465] width 149 height 28
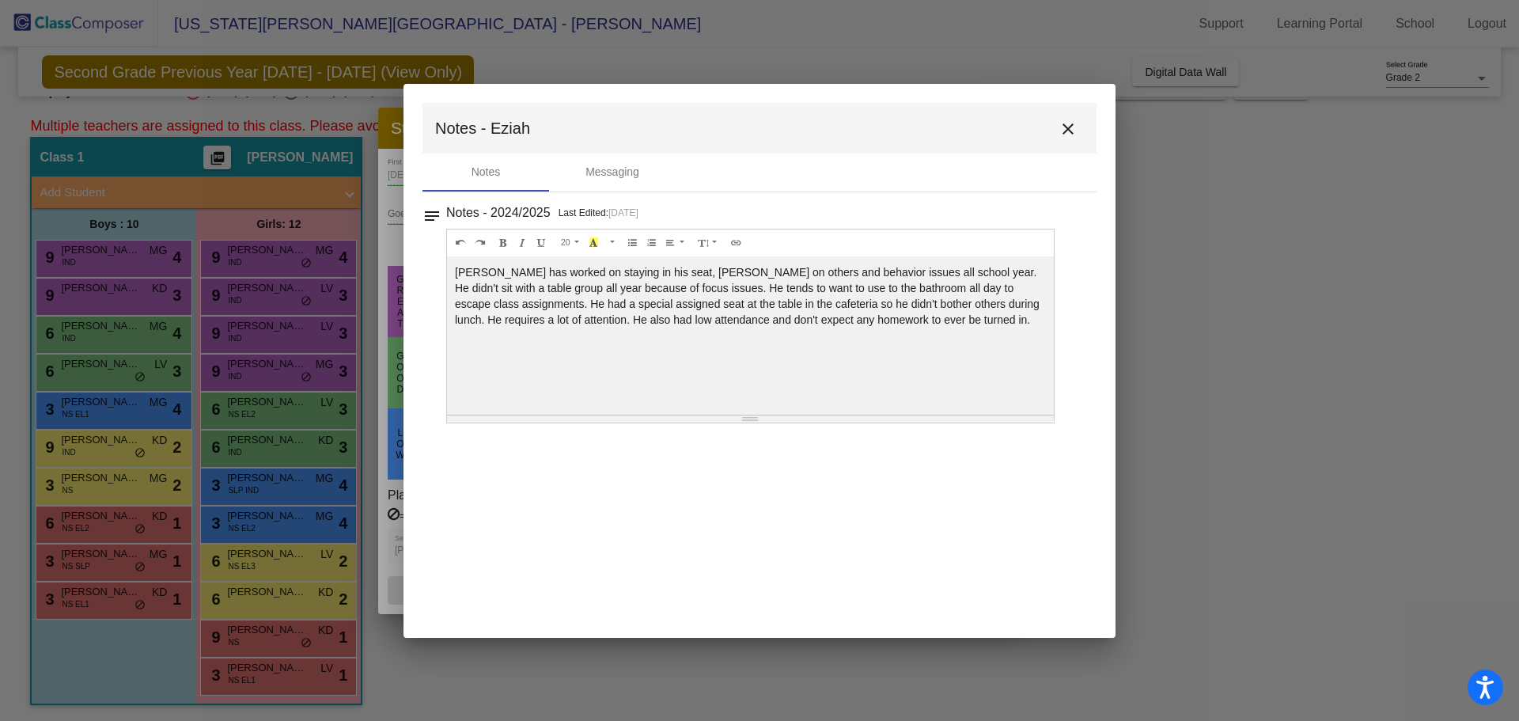
click at [958, 549] on mat-dialog-container "Notes - Eziah close Notes Messaging notes Notes - 2024/2025 Last Edited: [DATE]…" at bounding box center [759, 361] width 712 height 554
click at [1063, 138] on button "close" at bounding box center [1068, 128] width 32 height 32
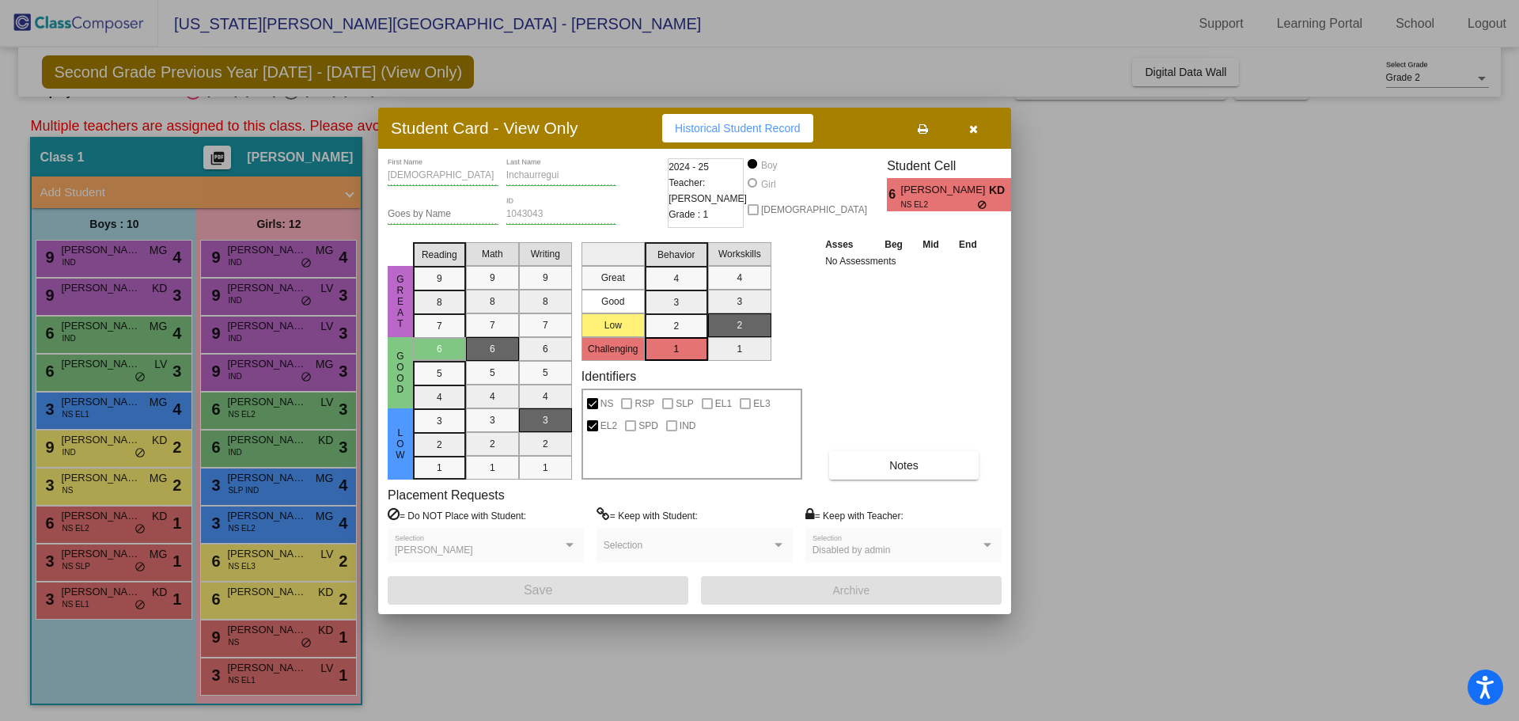
click at [1106, 434] on div at bounding box center [759, 360] width 1519 height 721
